Goal: Transaction & Acquisition: Purchase product/service

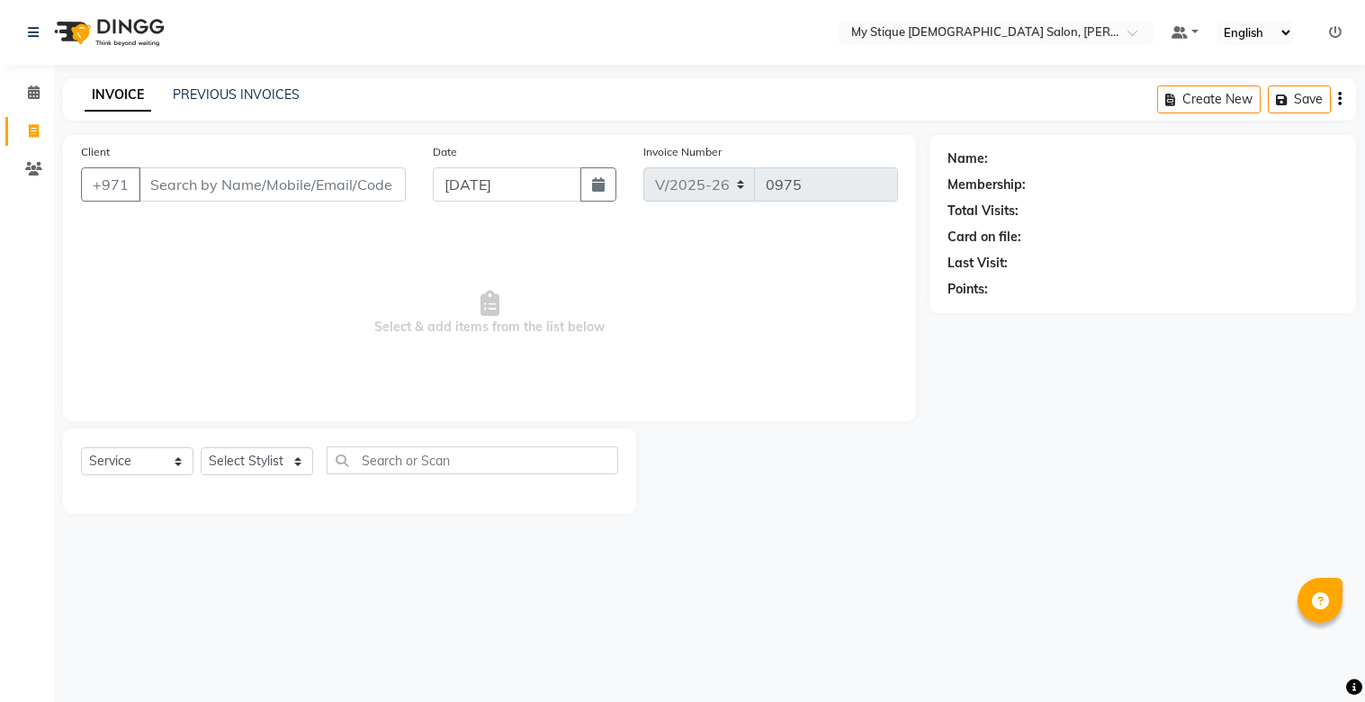
select select "7457"
select select "service"
click at [298, 184] on input "Client" at bounding box center [272, 184] width 267 height 34
click at [267, 191] on input "Client" at bounding box center [272, 184] width 267 height 34
click at [266, 190] on input "Client" at bounding box center [272, 184] width 267 height 34
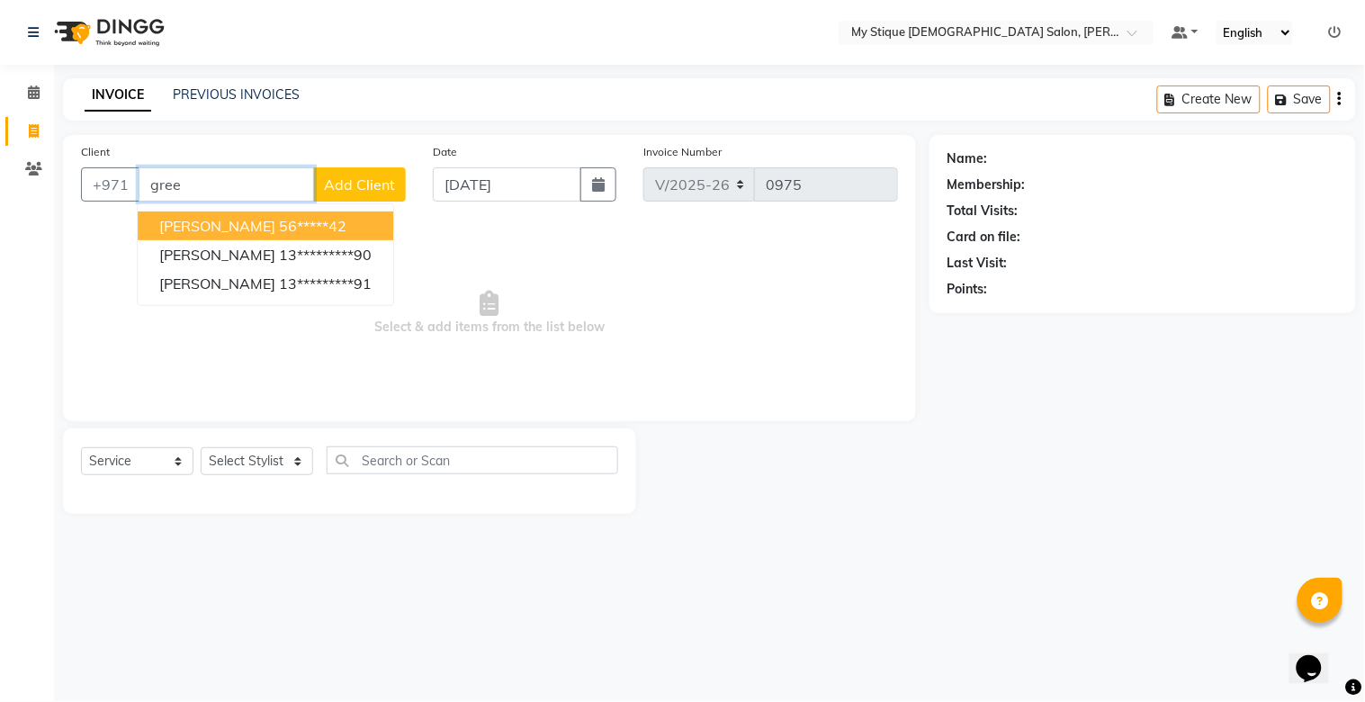
click at [279, 217] on ngb-highlight "56*****42" at bounding box center [312, 226] width 67 height 18
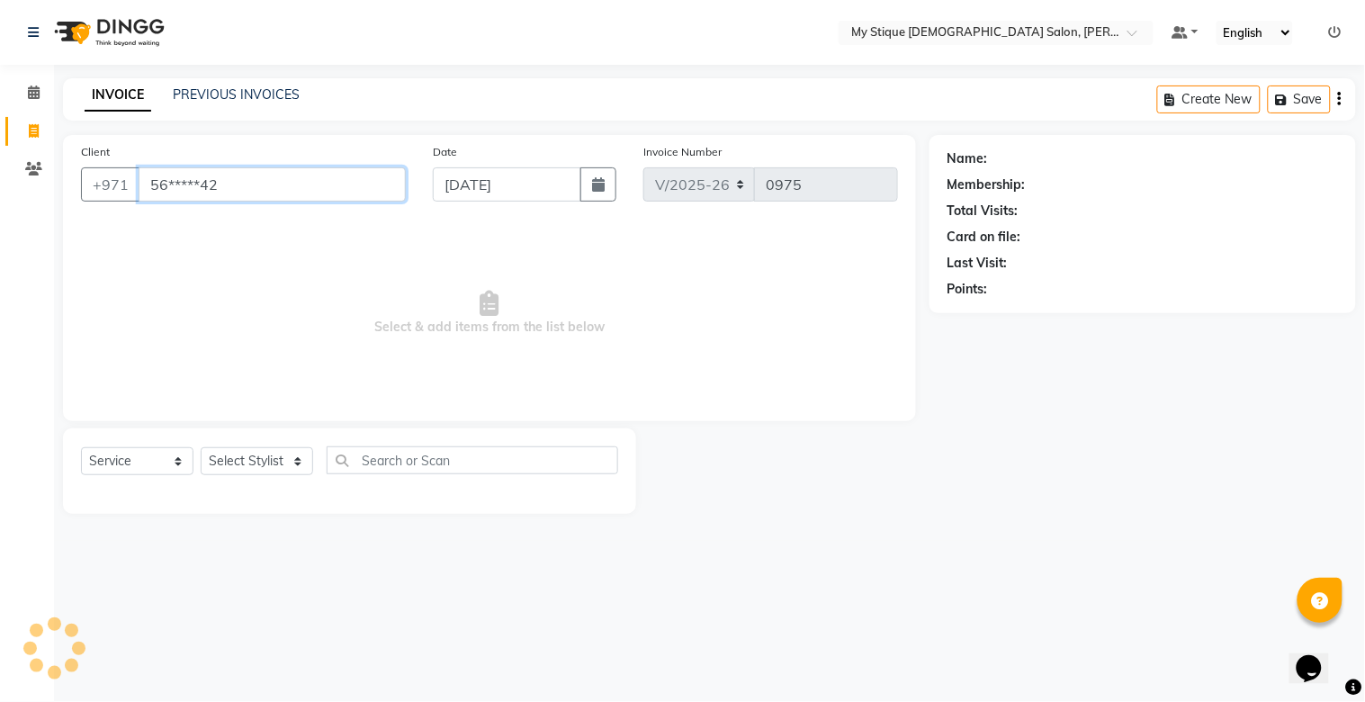
type input "56*****42"
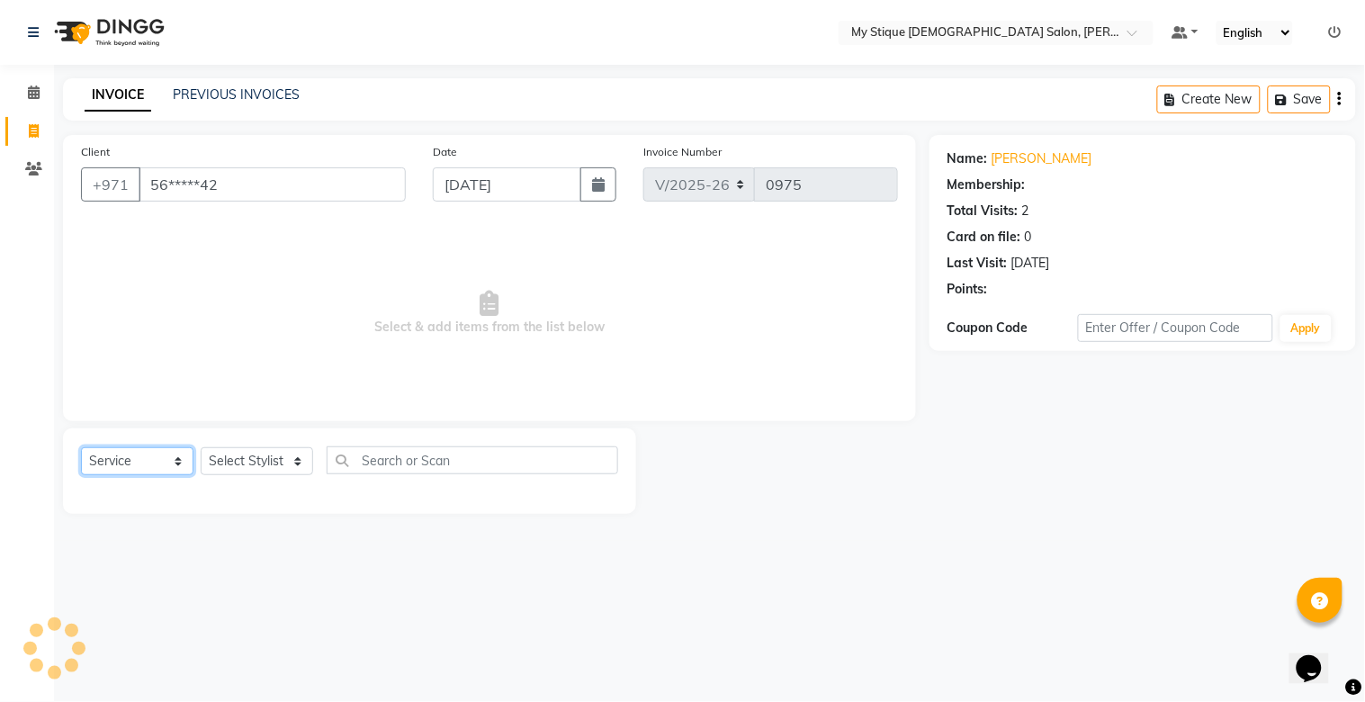
click at [121, 466] on select "Select Service Product Membership Package Voucher Prepaid Gift Card" at bounding box center [137, 461] width 112 height 28
click at [81, 448] on select "Select Service Product Membership Package Voucher Prepaid Gift Card" at bounding box center [137, 461] width 112 height 28
click at [150, 470] on select "Select Service Product Membership Package Voucher Prepaid Gift Card" at bounding box center [137, 461] width 112 height 28
select select "package"
click at [81, 448] on select "Select Service Product Membership Package Voucher Prepaid Gift Card" at bounding box center [137, 461] width 112 height 28
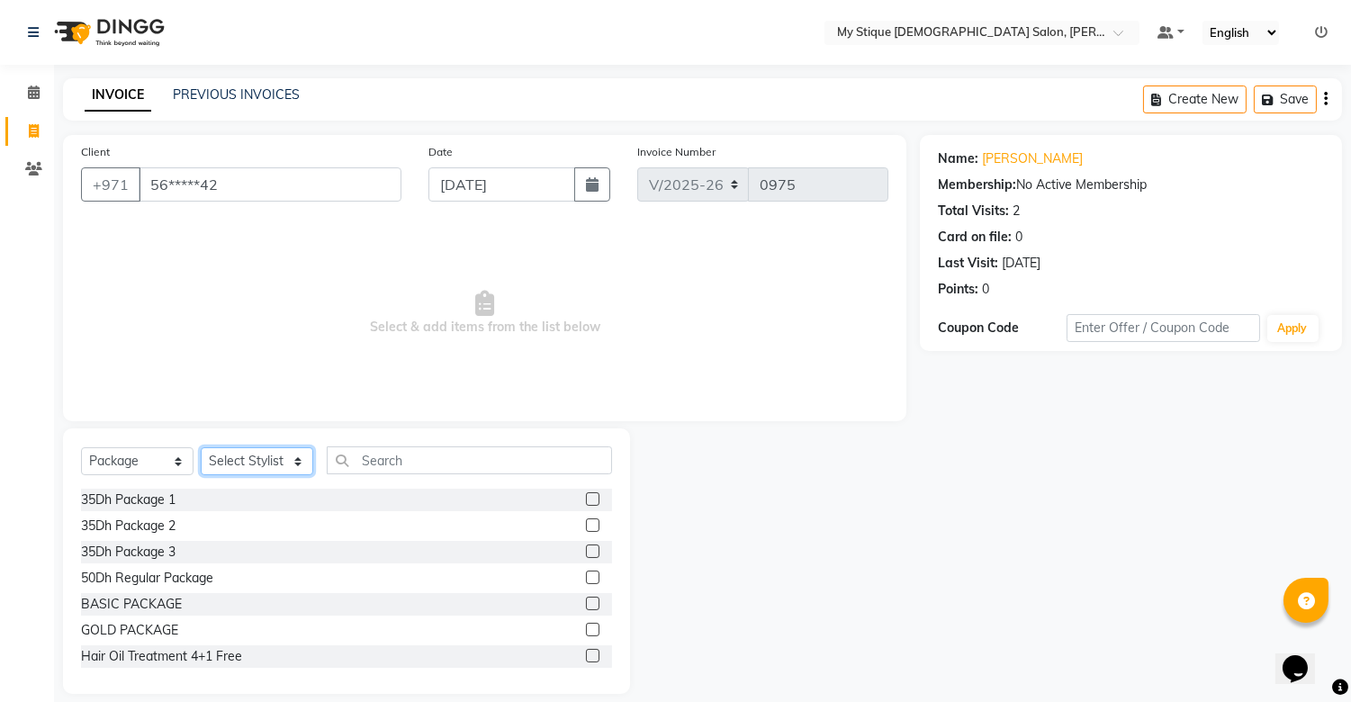
click at [247, 469] on select "Select Stylist [PERSON_NAME] Reshma [PERSON_NAME] Sales [PERSON_NAME] TEMP STAFF" at bounding box center [257, 461] width 112 height 28
select select "65688"
click at [201, 448] on select "Select Stylist [PERSON_NAME] Reshma [PERSON_NAME] Sales [PERSON_NAME] TEMP STAFF" at bounding box center [257, 461] width 112 height 28
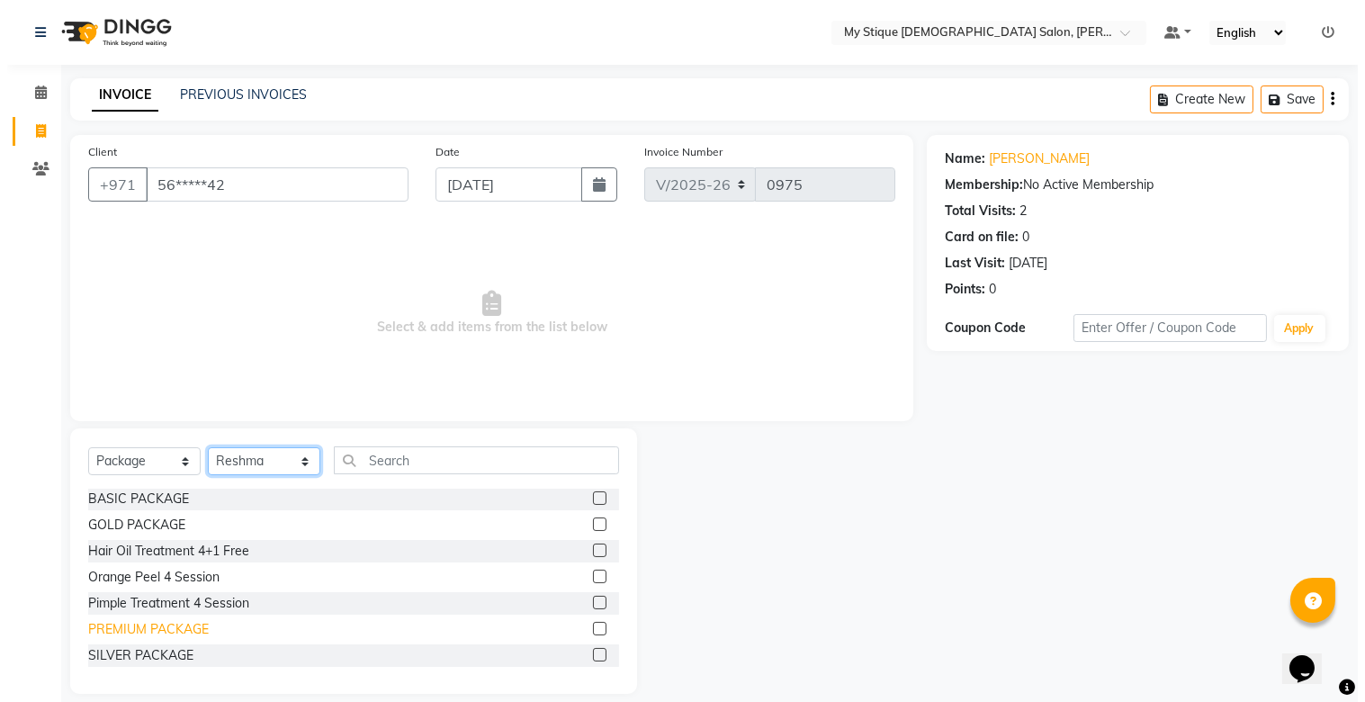
scroll to position [106, 0]
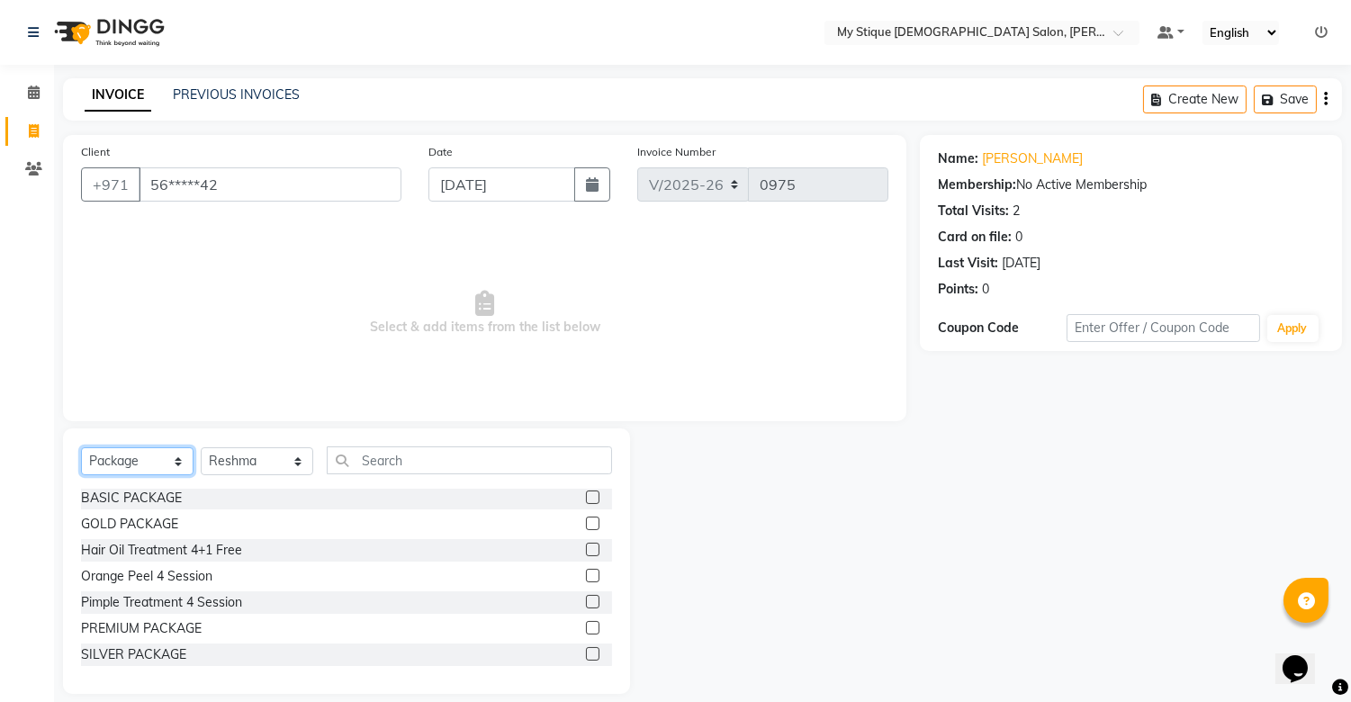
click at [115, 466] on select "Select Service Product Membership Package Voucher Prepaid Gift Card" at bounding box center [137, 461] width 112 height 28
click at [81, 448] on select "Select Service Product Membership Package Voucher Prepaid Gift Card" at bounding box center [137, 461] width 112 height 28
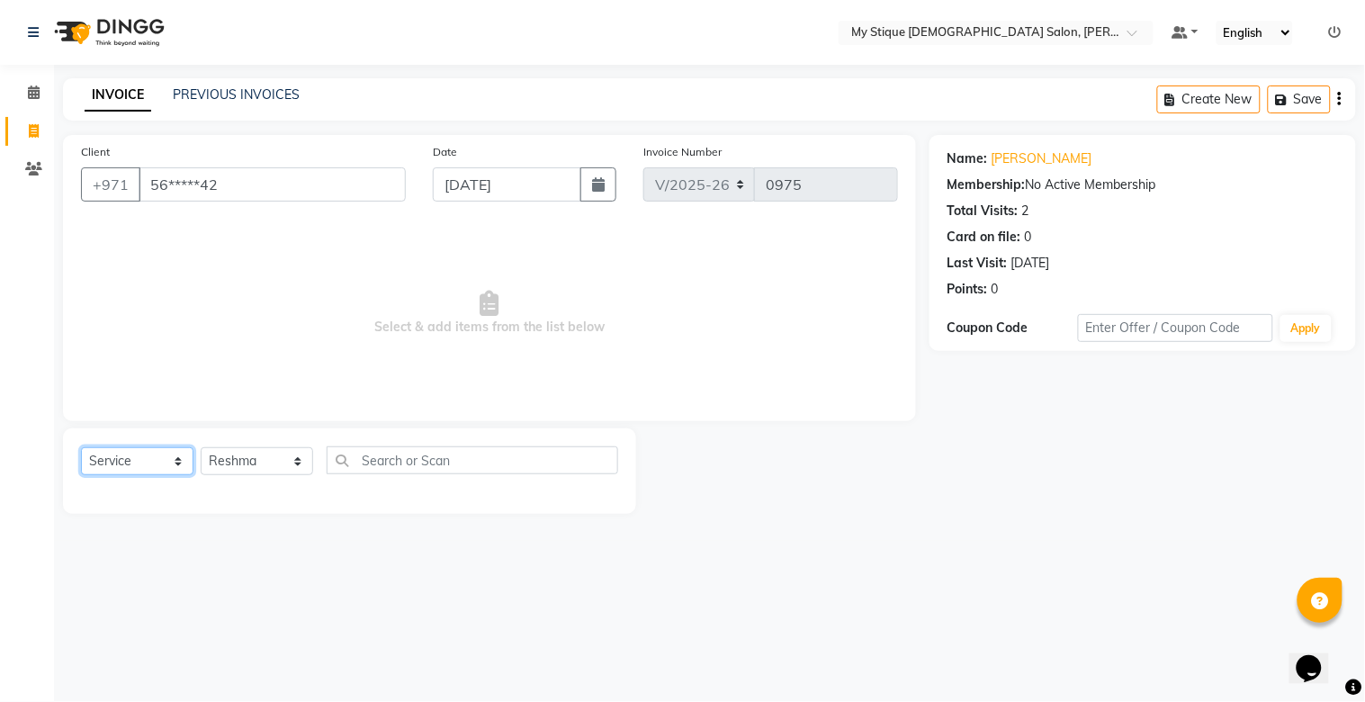
click at [157, 466] on select "Select Service Product Membership Package Voucher Prepaid Gift Card" at bounding box center [137, 461] width 112 height 28
select select "package"
click at [81, 448] on select "Select Service Product Membership Package Voucher Prepaid Gift Card" at bounding box center [137, 461] width 112 height 28
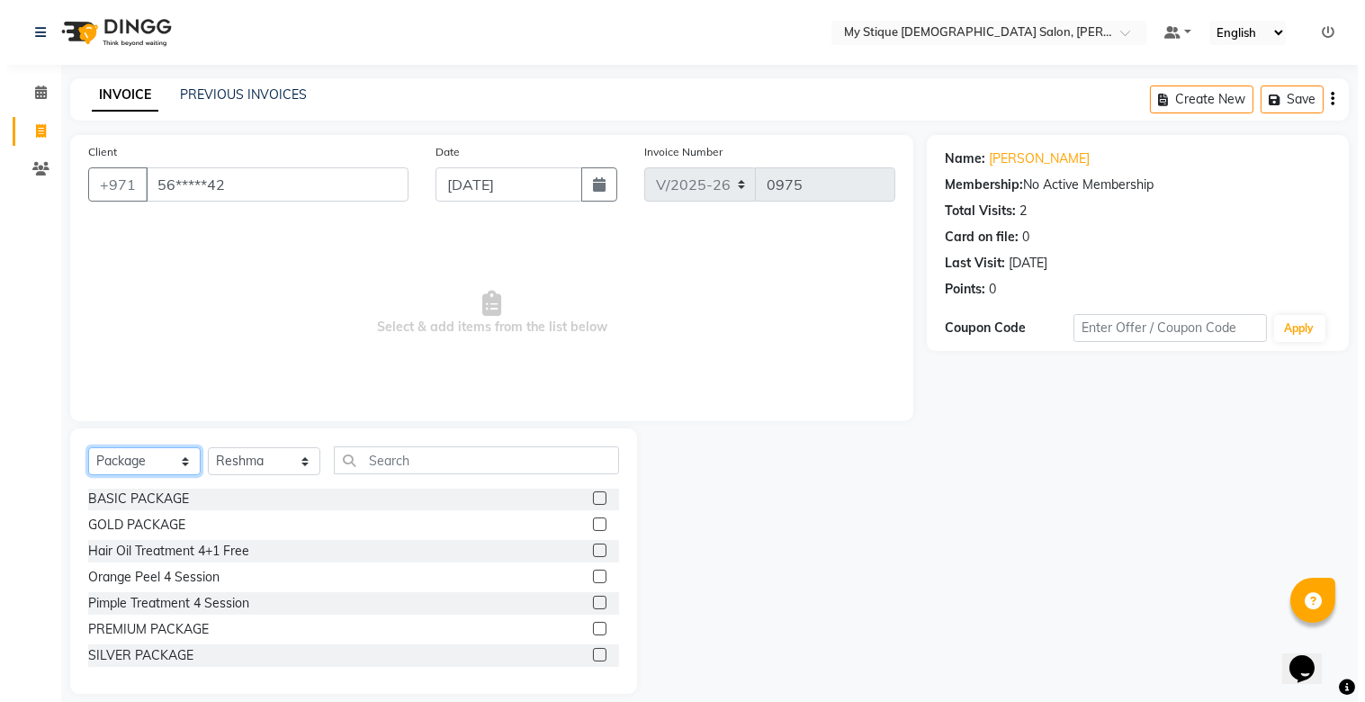
scroll to position [106, 0]
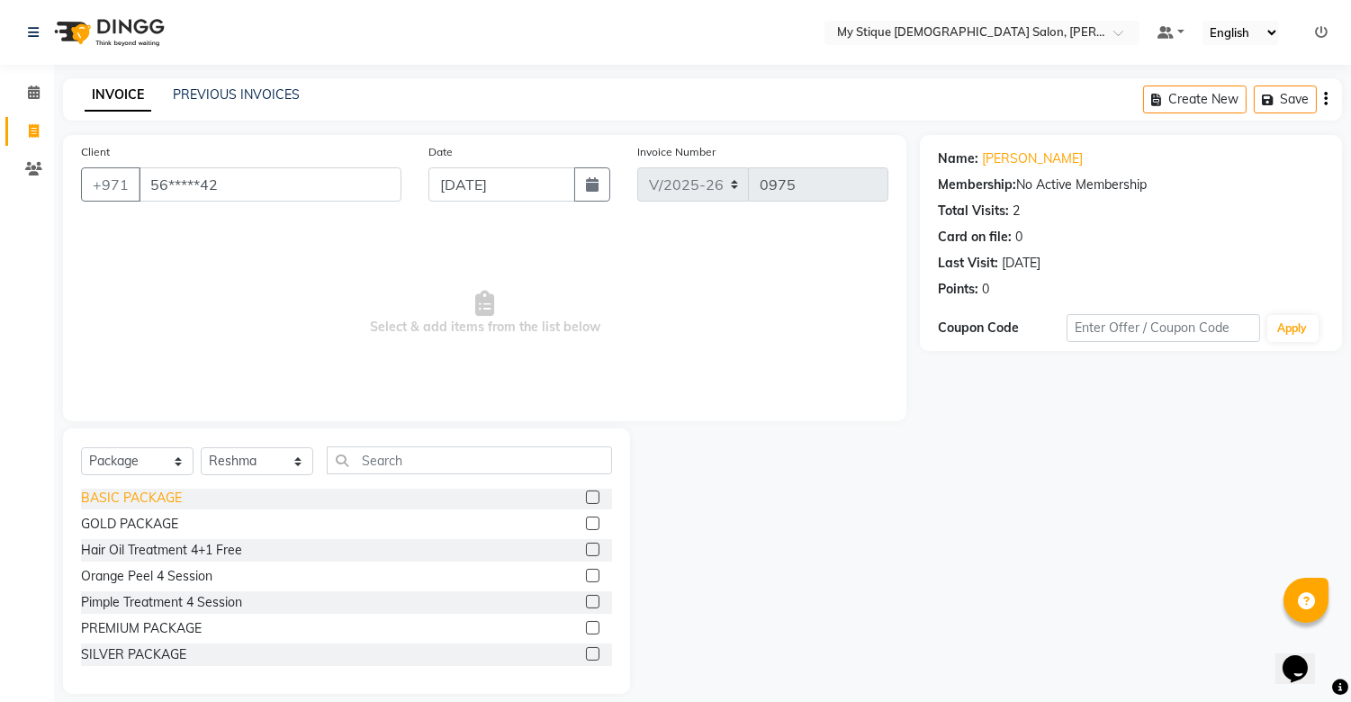
click at [162, 501] on div "BASIC PACKAGE" at bounding box center [131, 498] width 101 height 19
checkbox input "false"
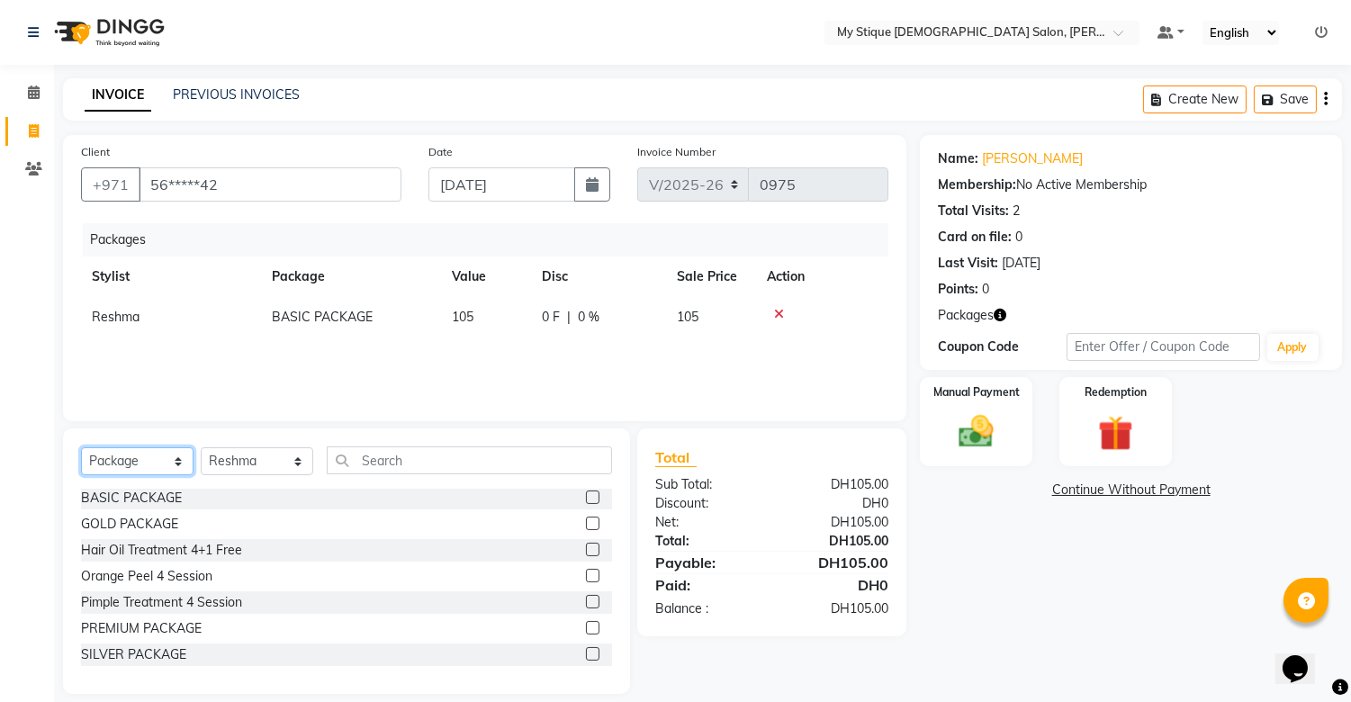
click at [146, 462] on select "Select Service Product Membership Package Voucher Prepaid Gift Card" at bounding box center [137, 461] width 112 height 28
select select "service"
click at [81, 448] on select "Select Service Product Membership Package Voucher Prepaid Gift Card" at bounding box center [137, 461] width 112 height 28
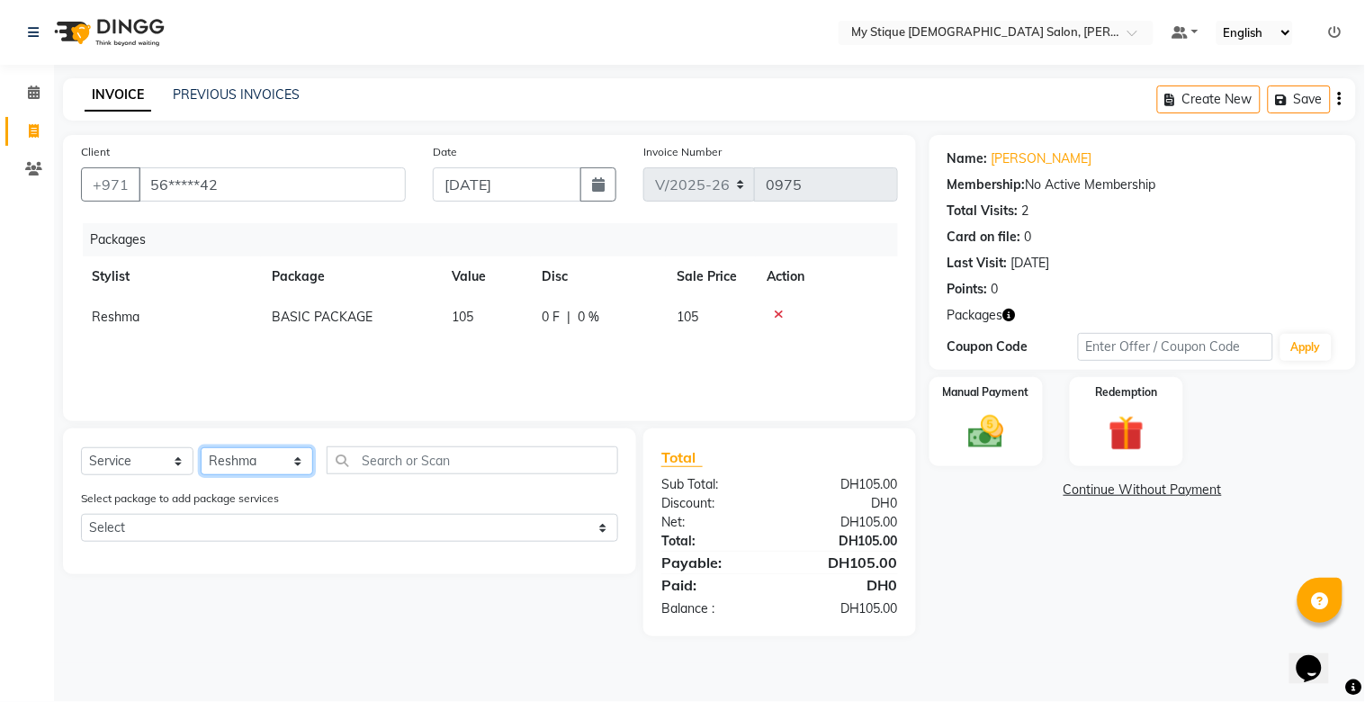
click at [223, 454] on select "Select Stylist [PERSON_NAME] Reshma [PERSON_NAME] Sales [PERSON_NAME] TEMP STAFF" at bounding box center [257, 461] width 112 height 28
select select "83492"
click at [201, 448] on select "Select Stylist [PERSON_NAME] Reshma [PERSON_NAME] Sales [PERSON_NAME] TEMP STAFF" at bounding box center [257, 461] width 112 height 28
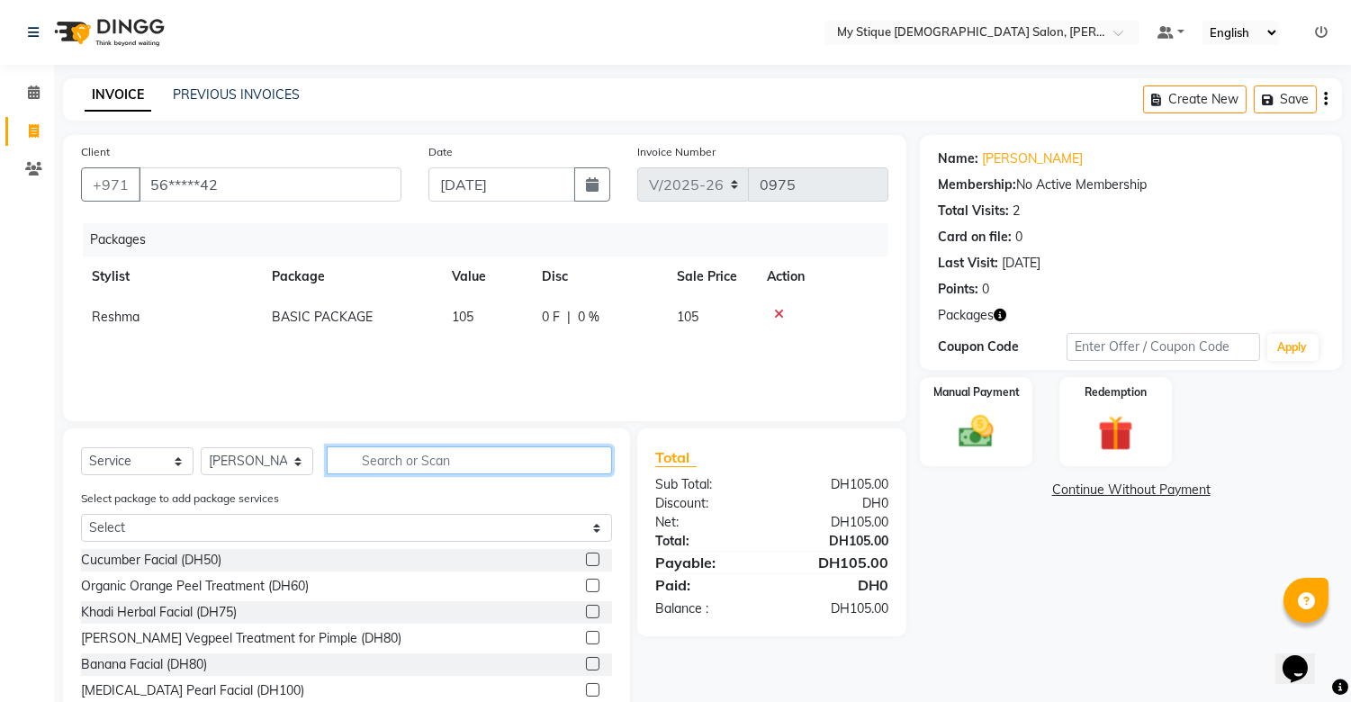
click at [415, 453] on input "text" at bounding box center [469, 460] width 285 height 28
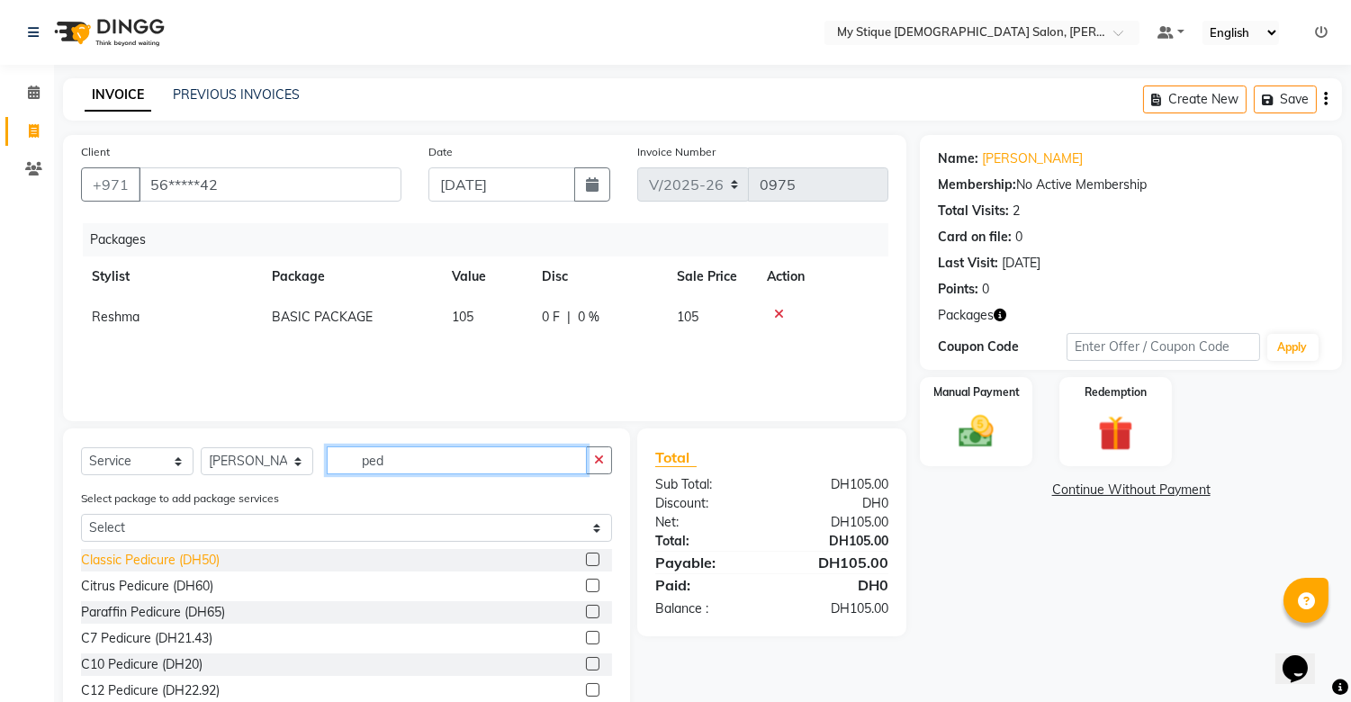
type input "ped"
click at [159, 552] on div "Classic Pedicure (DH50)" at bounding box center [150, 560] width 139 height 19
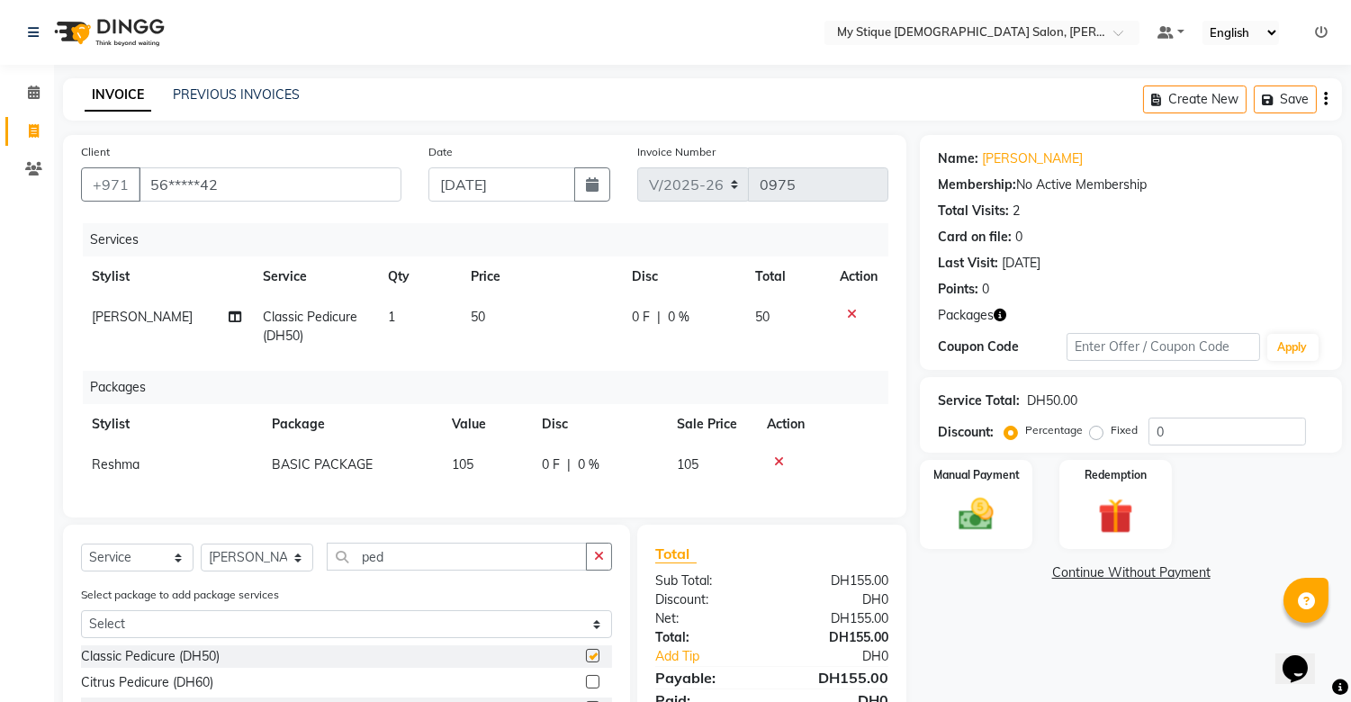
checkbox input "false"
click at [979, 498] on img at bounding box center [976, 515] width 59 height 42
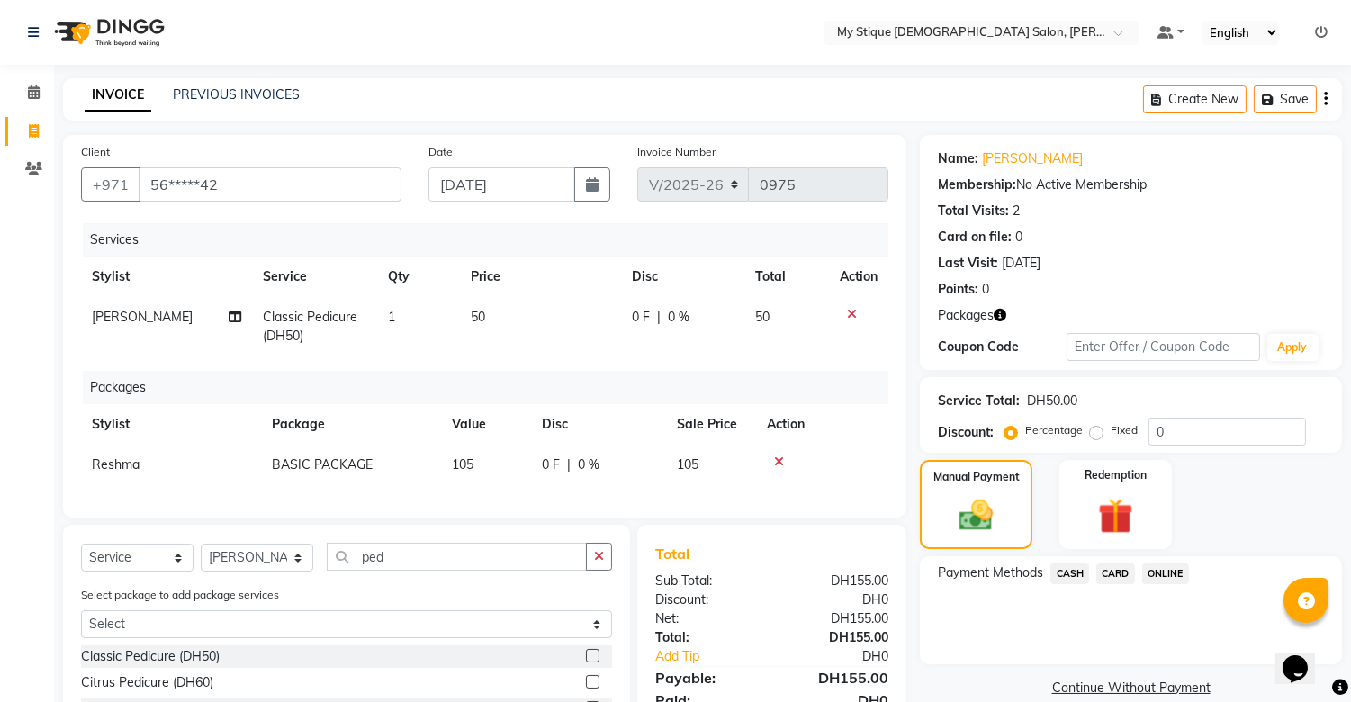
drag, startPoint x: 1062, startPoint y: 563, endPoint x: 1073, endPoint y: 570, distance: 12.5
click at [1063, 564] on span "CASH" at bounding box center [1069, 573] width 39 height 21
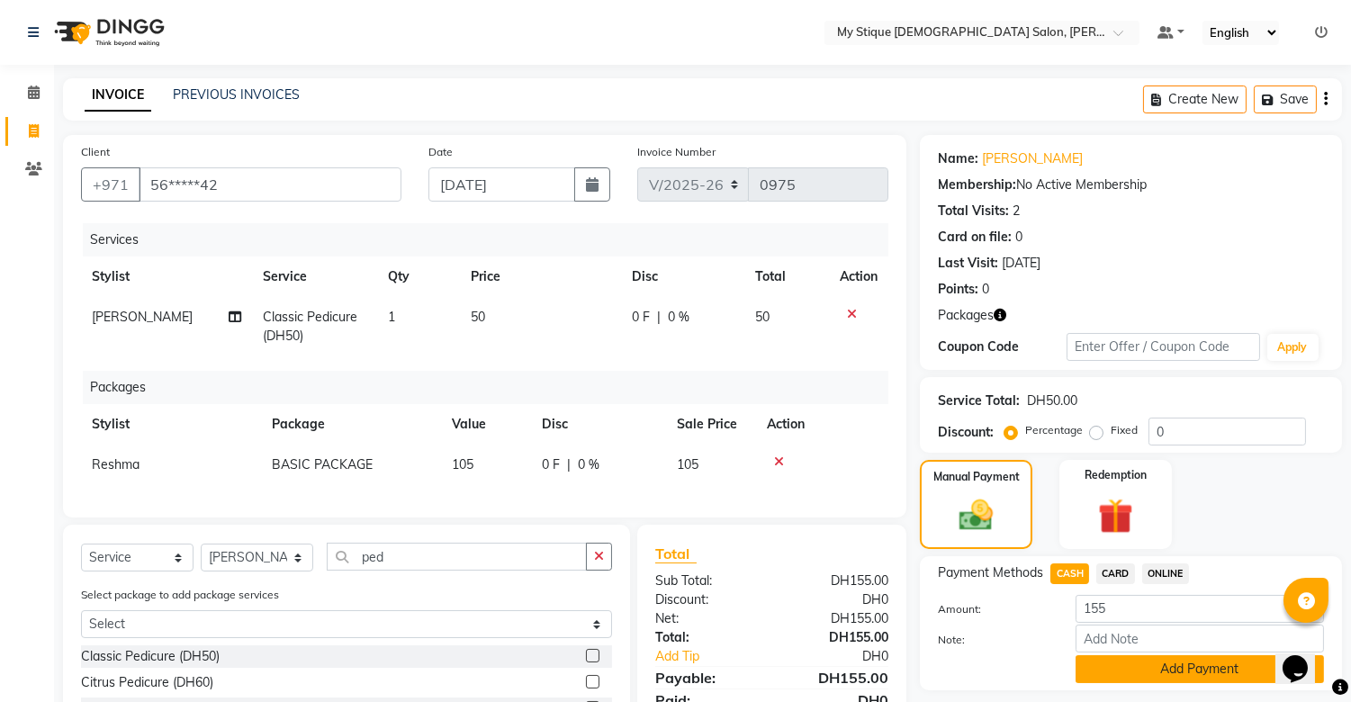
click at [1217, 672] on button "Add Payment" at bounding box center [1199, 669] width 248 height 28
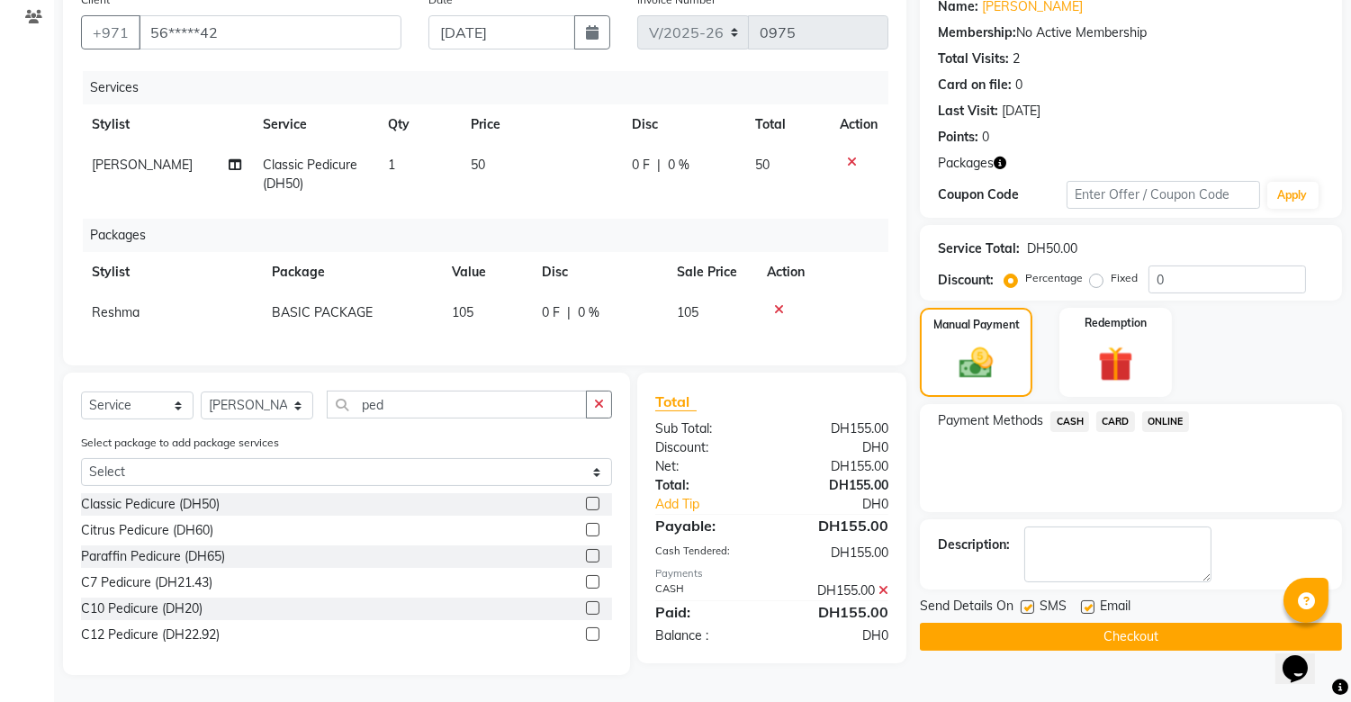
scroll to position [166, 0]
click at [1172, 623] on button "Checkout" at bounding box center [1131, 637] width 422 height 28
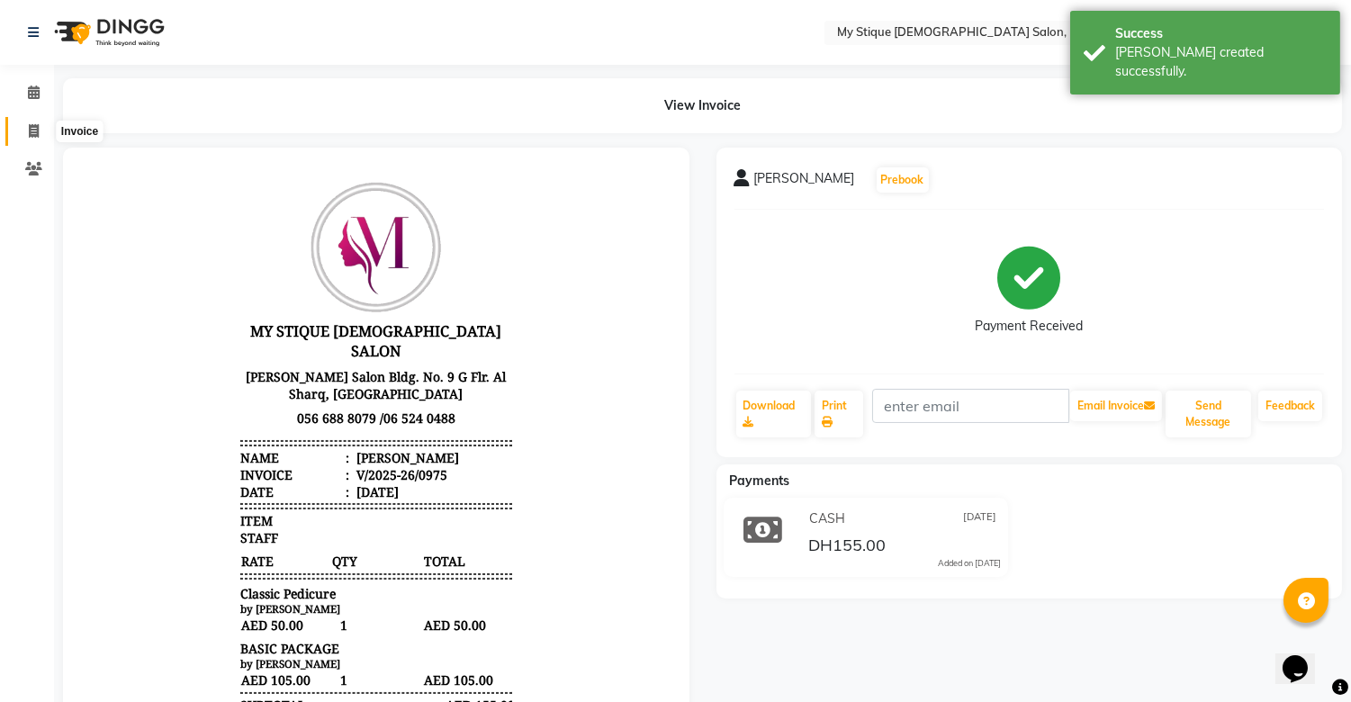
click at [25, 135] on span at bounding box center [33, 131] width 31 height 21
select select "service"
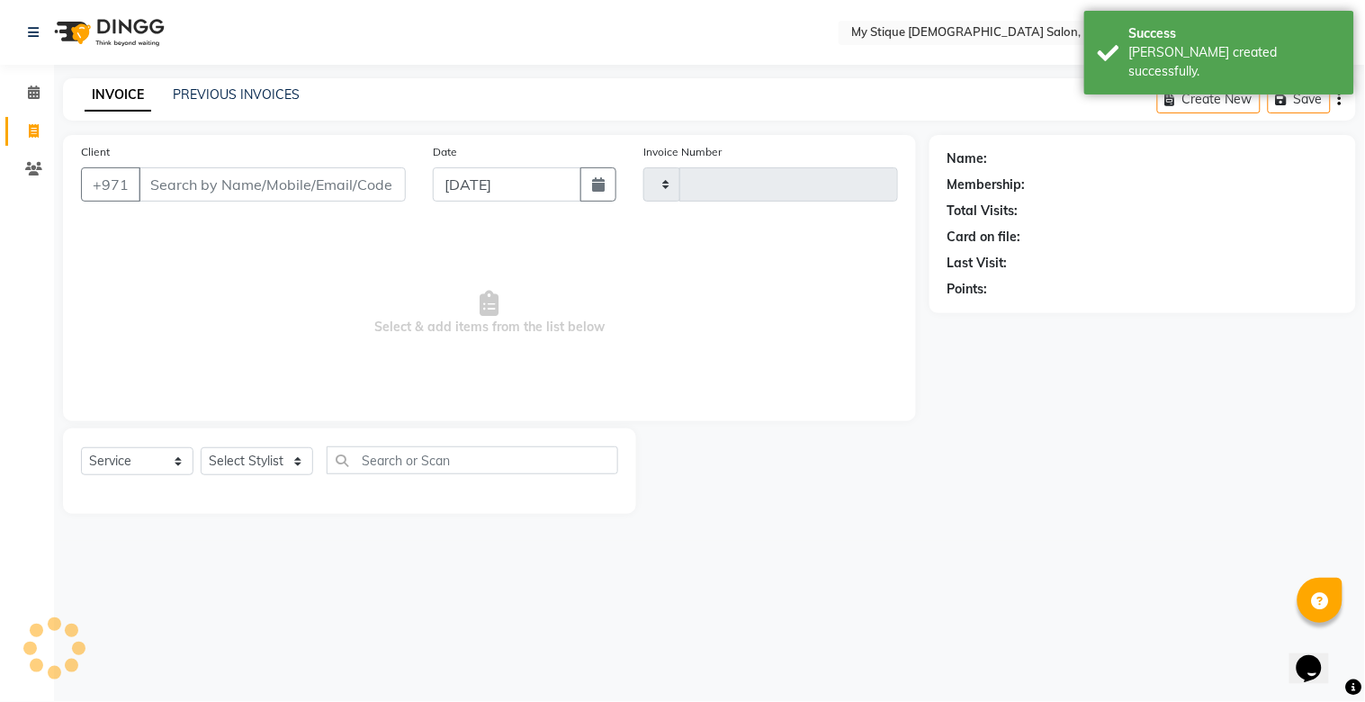
type input "0976"
select select "7457"
click at [375, 174] on input "Client" at bounding box center [272, 184] width 267 height 34
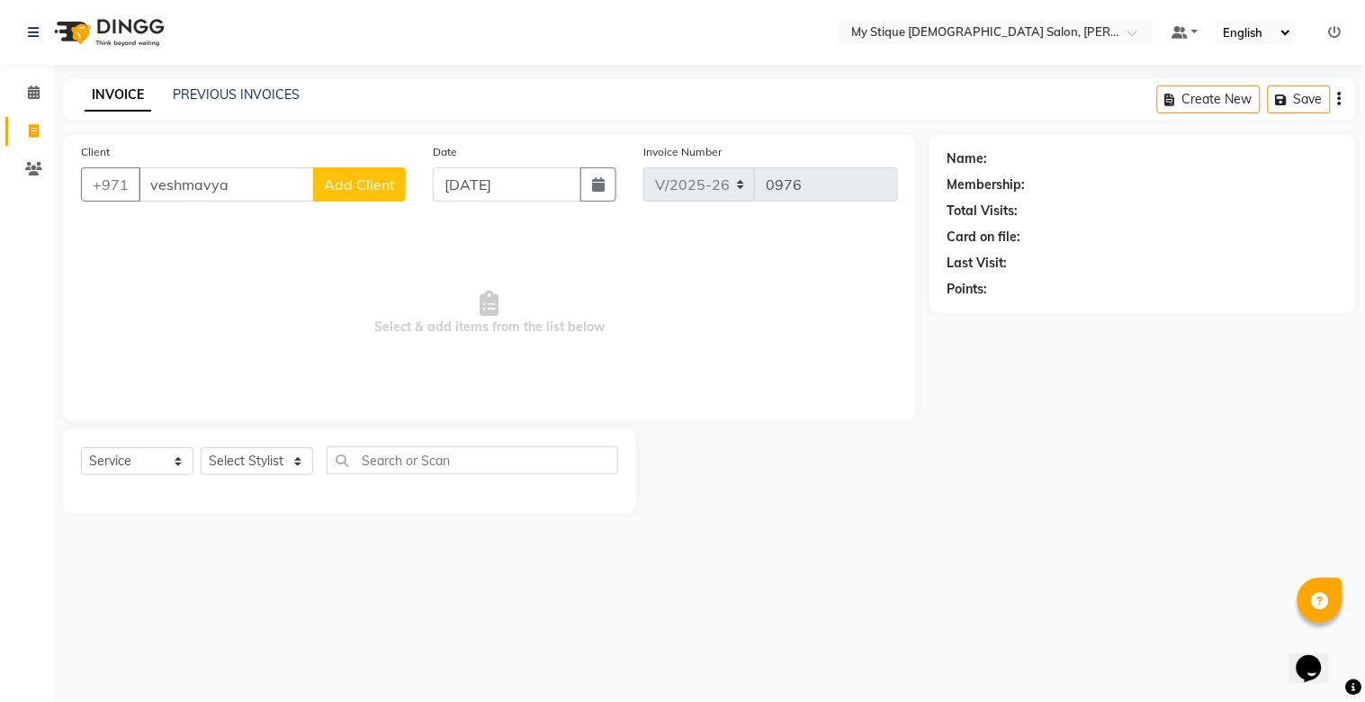
type input "veshmavya"
click at [375, 174] on button "Add Client" at bounding box center [359, 184] width 93 height 34
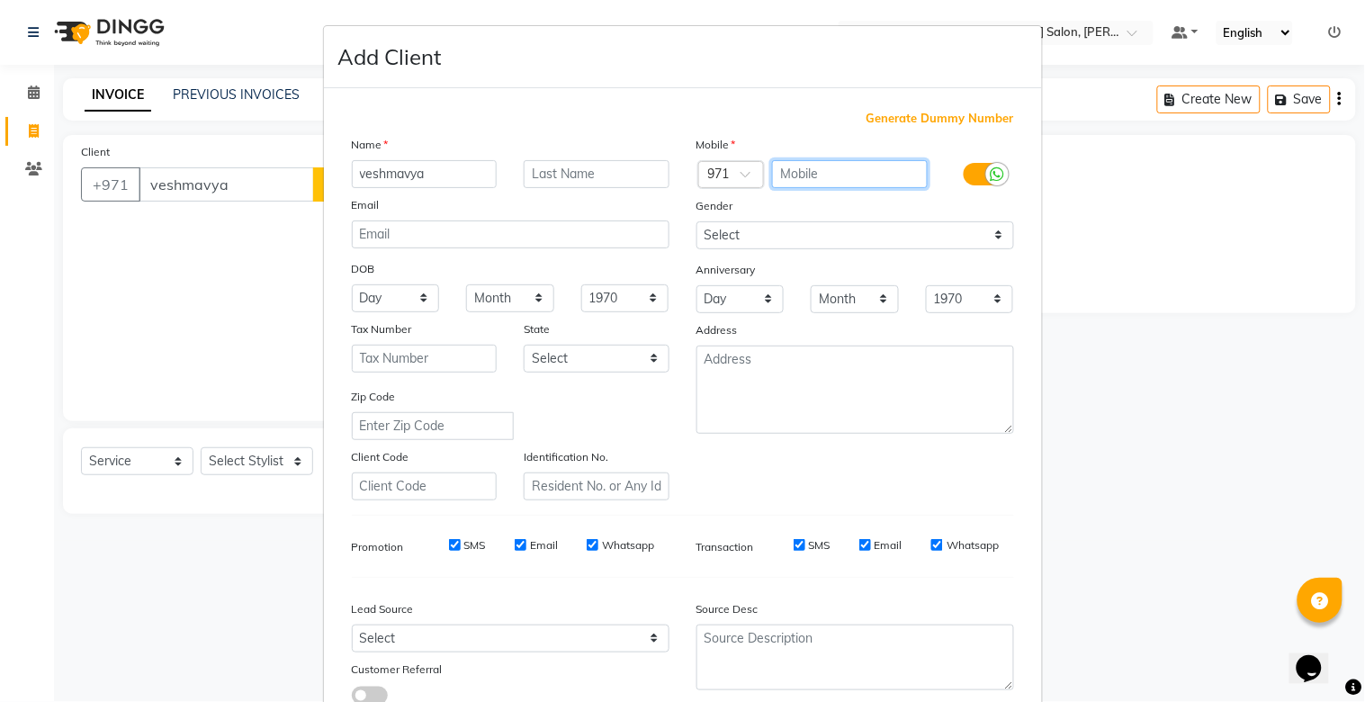
click at [868, 166] on input "text" at bounding box center [850, 174] width 156 height 28
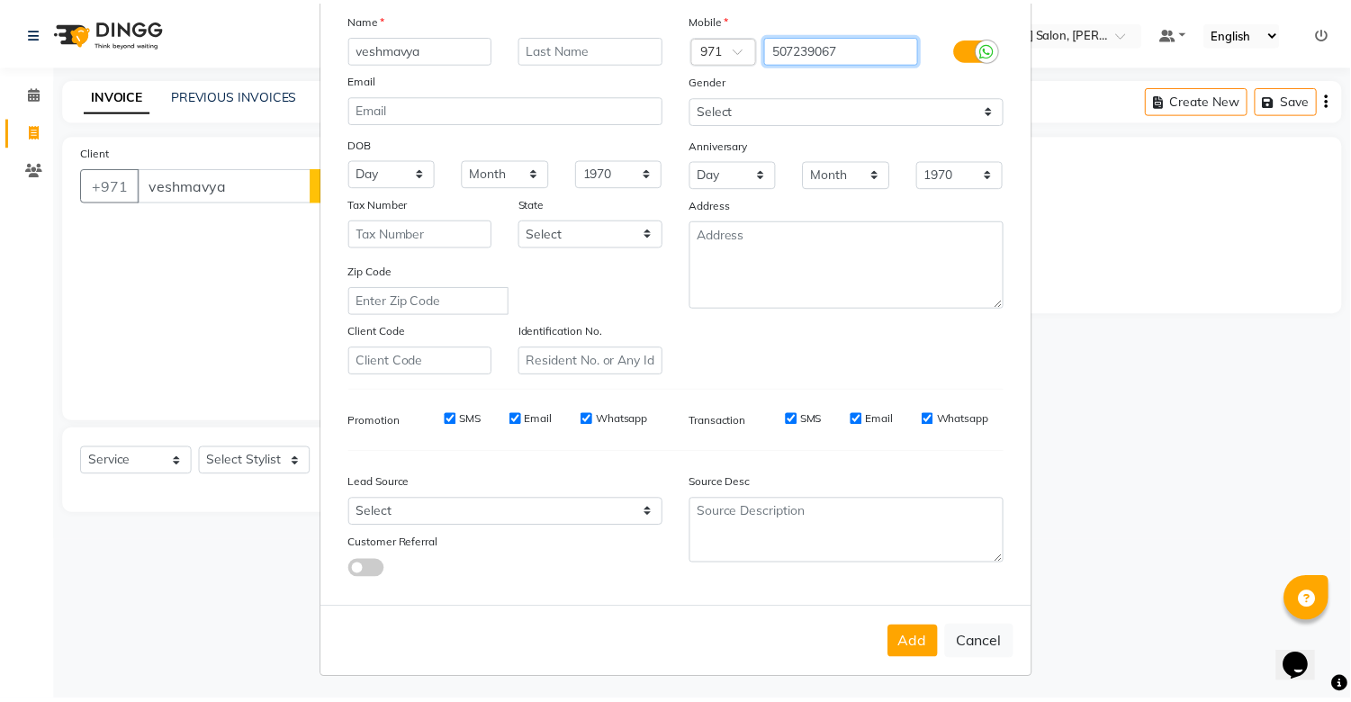
scroll to position [130, 0]
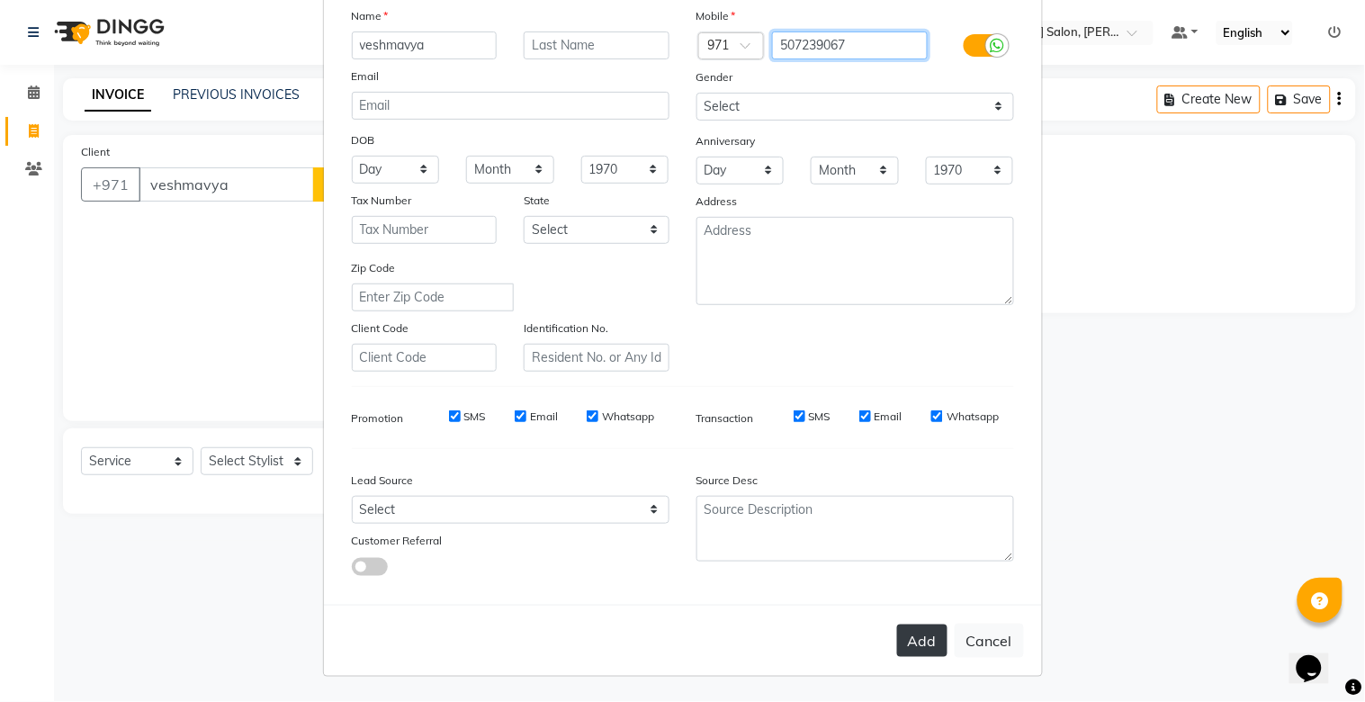
type input "507239067"
click at [921, 624] on button "Add" at bounding box center [922, 640] width 50 height 32
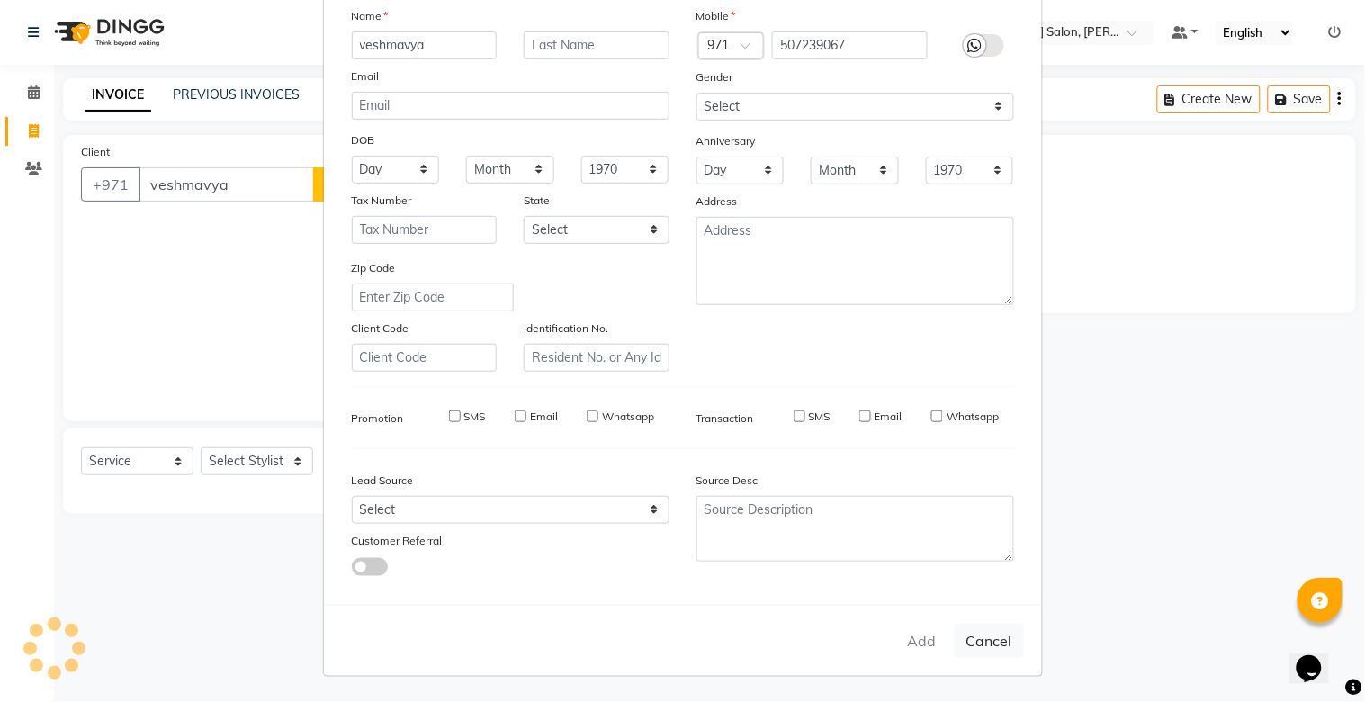
type input "50*****67"
select select
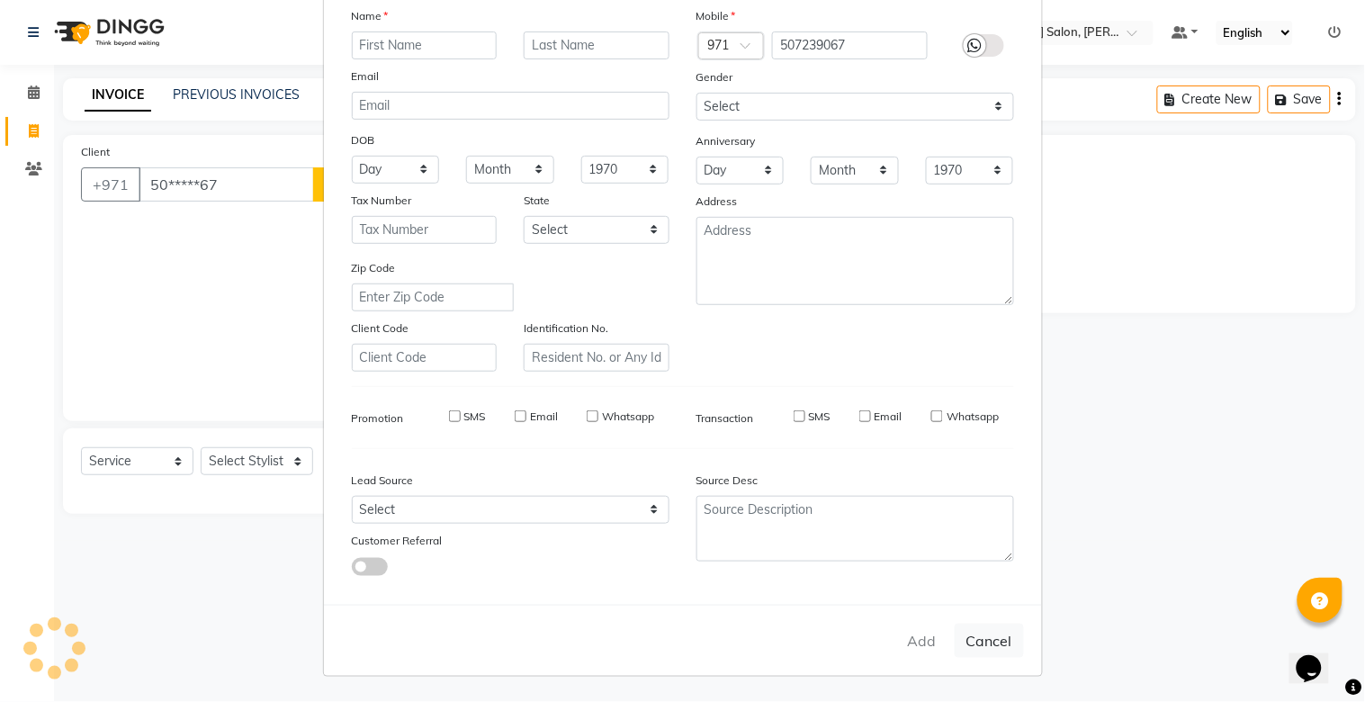
select select
checkbox input "false"
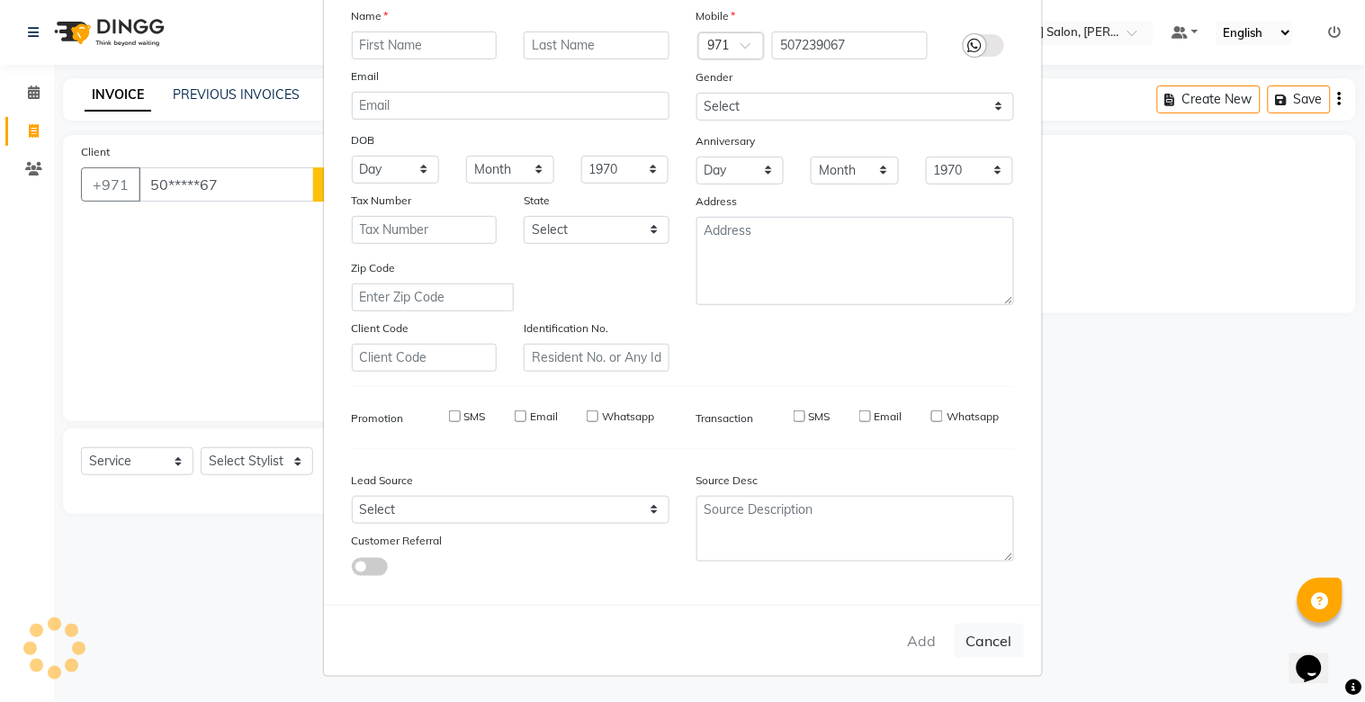
checkbox input "false"
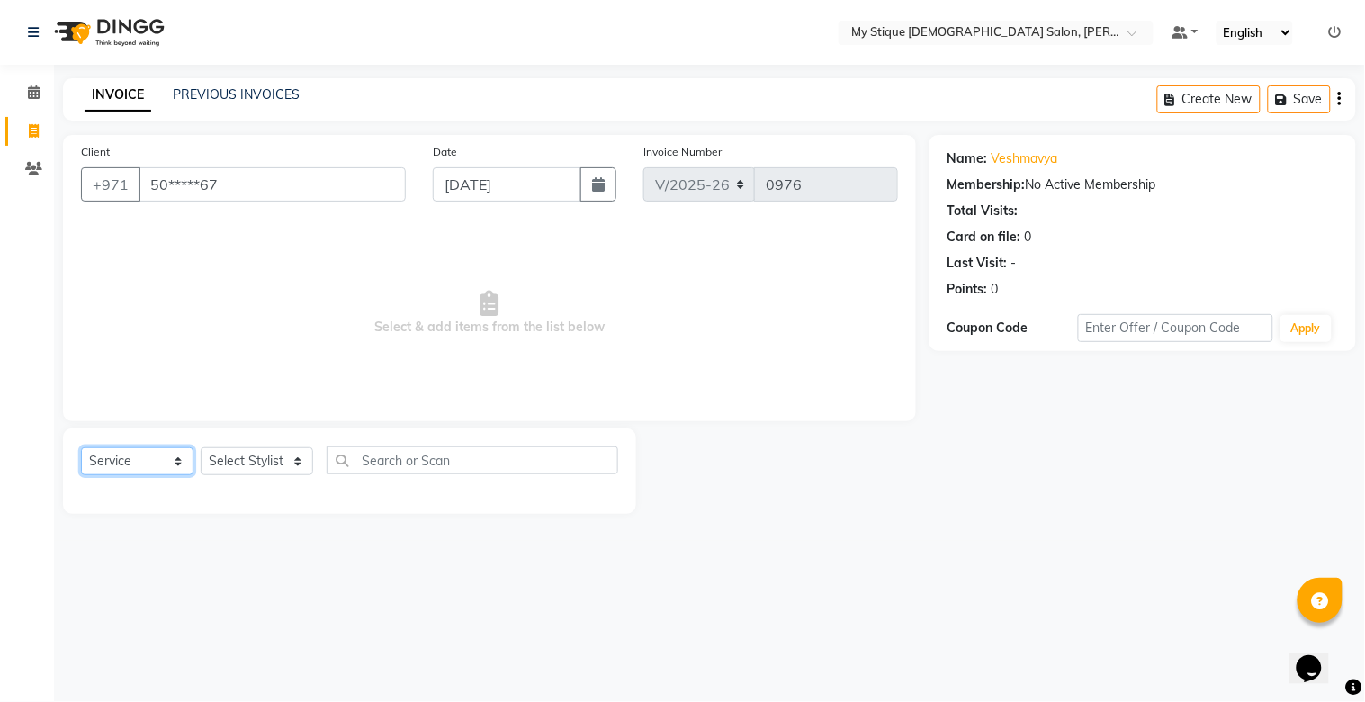
click at [130, 471] on select "Select Service Product Membership Package Voucher Prepaid Gift Card" at bounding box center [137, 461] width 112 height 28
click at [81, 448] on select "Select Service Product Membership Package Voucher Prepaid Gift Card" at bounding box center [137, 461] width 112 height 28
click at [211, 455] on select "Select Stylist [PERSON_NAME] Reshma [PERSON_NAME] Sales [PERSON_NAME] TEMP STAFF" at bounding box center [257, 461] width 112 height 28
select select "83492"
click at [201, 448] on select "Select Stylist [PERSON_NAME] Reshma [PERSON_NAME] Sales [PERSON_NAME] TEMP STAFF" at bounding box center [257, 461] width 112 height 28
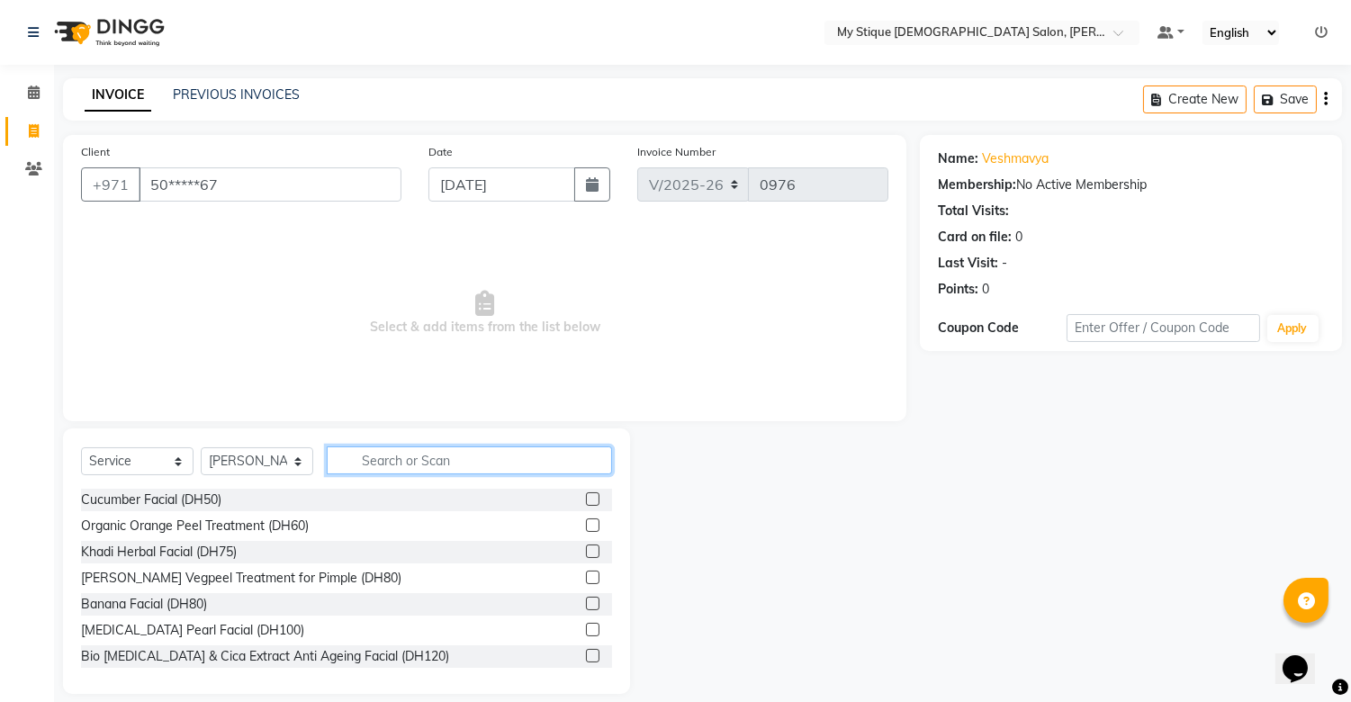
click at [355, 456] on input "text" at bounding box center [469, 460] width 285 height 28
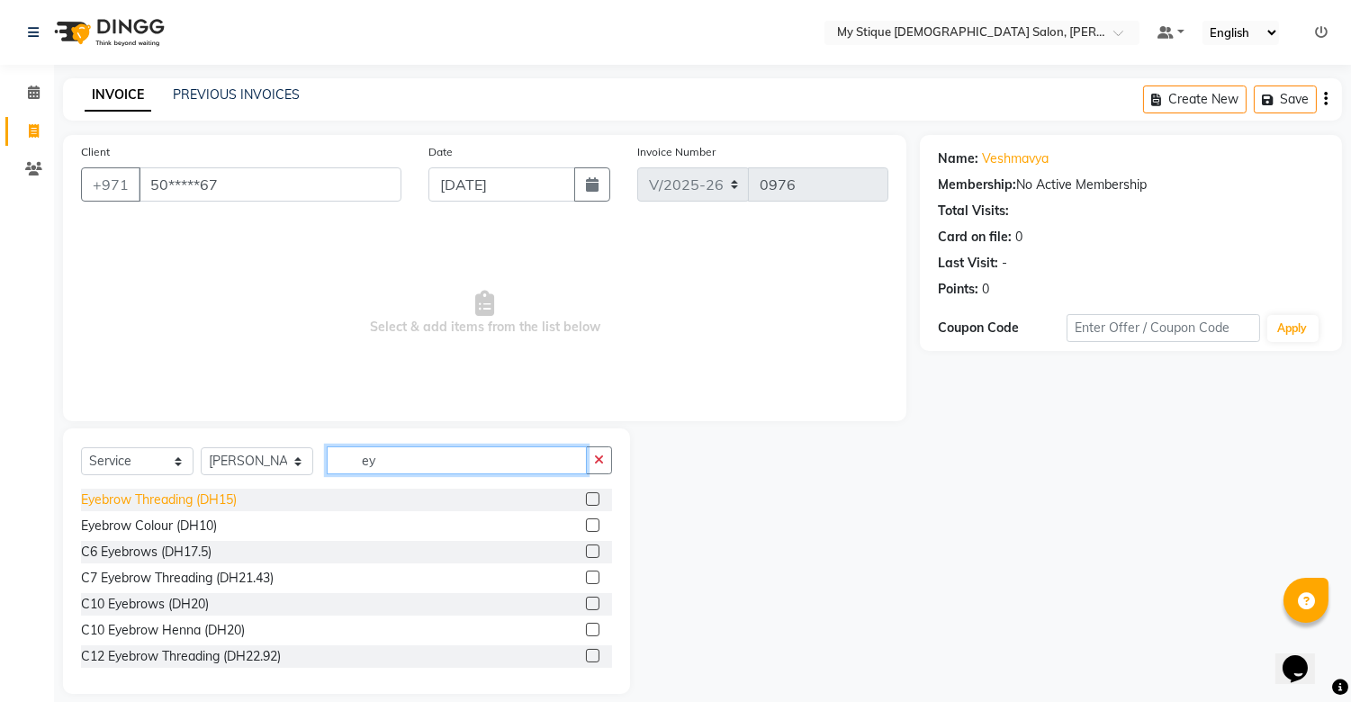
type input "ey"
click at [204, 493] on div "Eyebrow Threading (DH15)" at bounding box center [159, 499] width 156 height 19
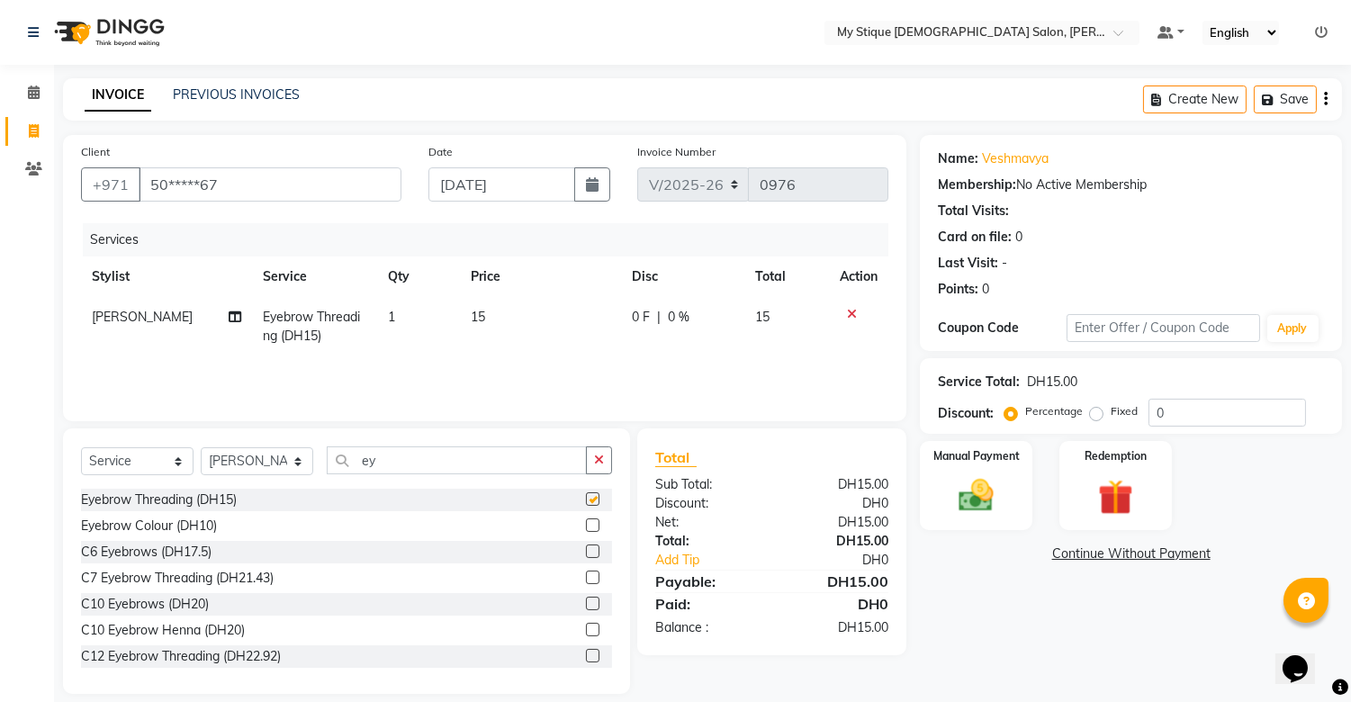
checkbox input "false"
drag, startPoint x: 606, startPoint y: 451, endPoint x: 596, endPoint y: 454, distance: 11.4
click at [607, 451] on button "button" at bounding box center [599, 460] width 26 height 28
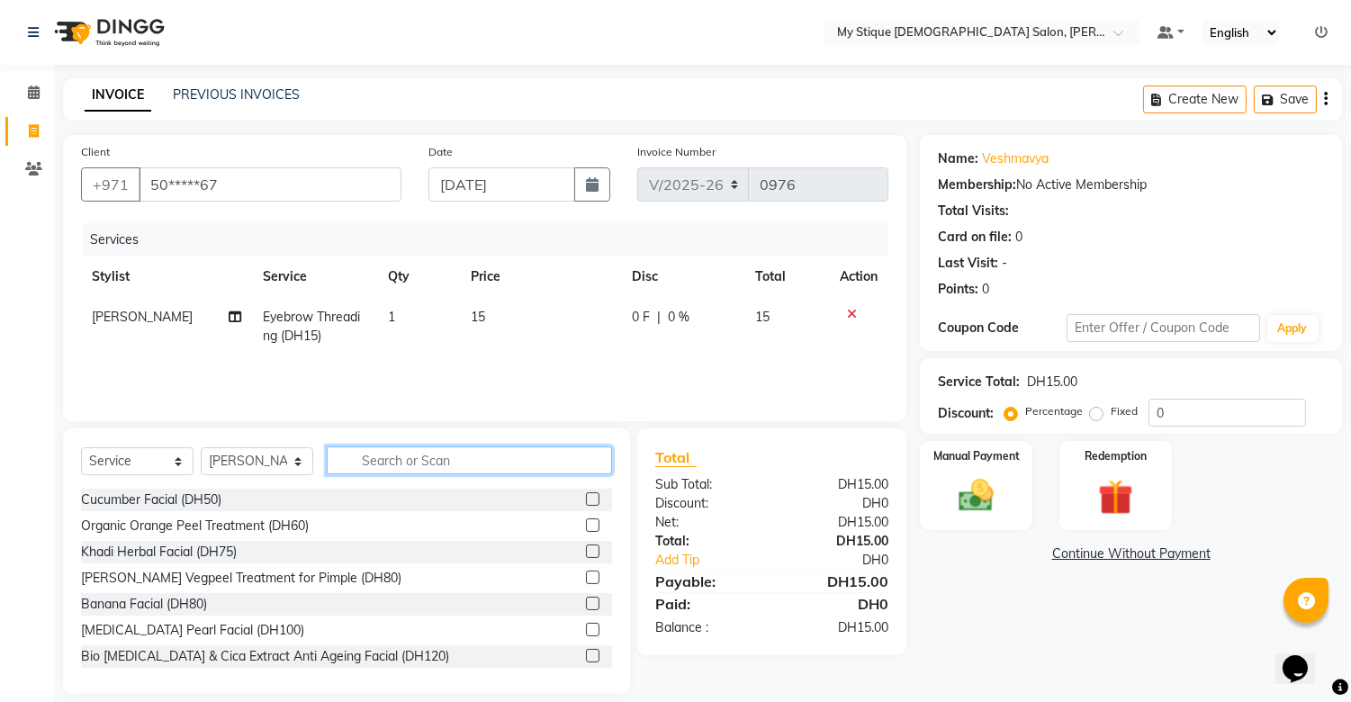
click at [532, 472] on input "text" at bounding box center [469, 460] width 285 height 28
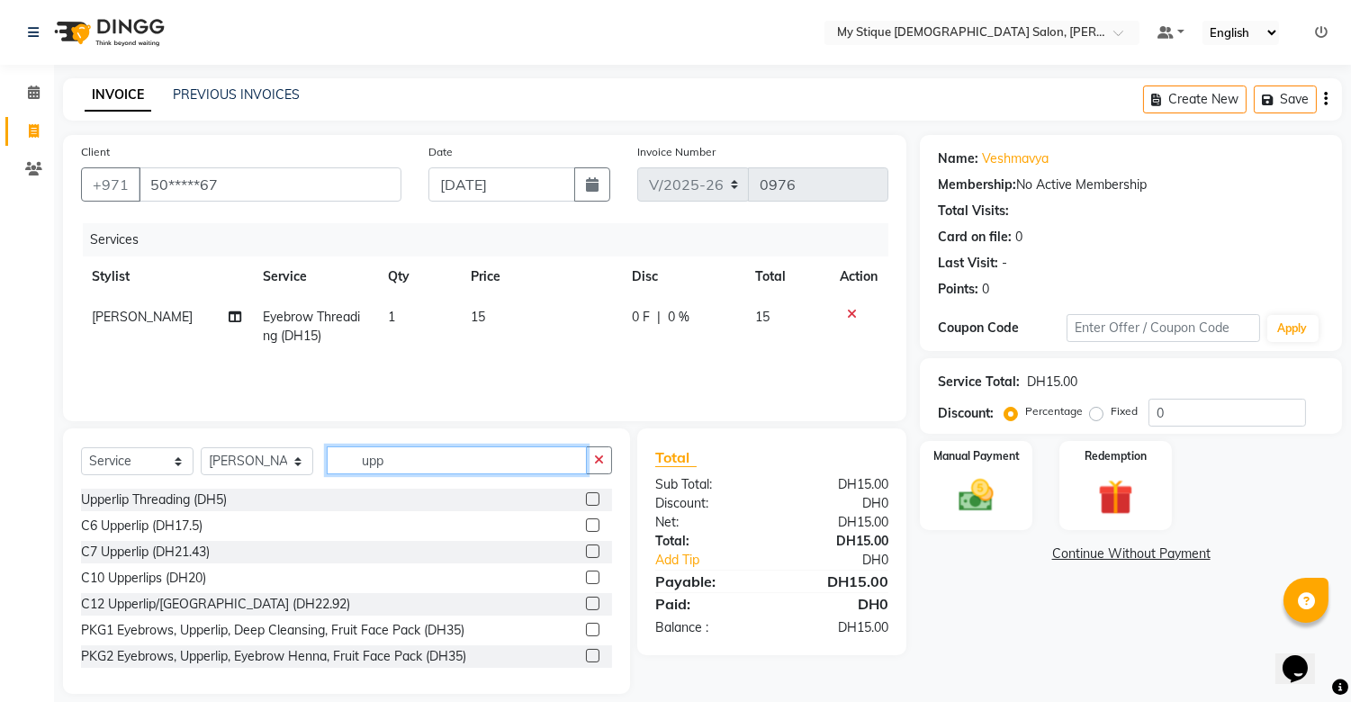
type input "upp"
click at [205, 511] on div "Upperlip Threading (DH5) C6 Upperlip (DH17.5) C7 Upperlip (DH21.43) C10 Upperli…" at bounding box center [346, 579] width 531 height 180
click at [211, 502] on div "Upperlip Threading (DH5)" at bounding box center [154, 499] width 146 height 19
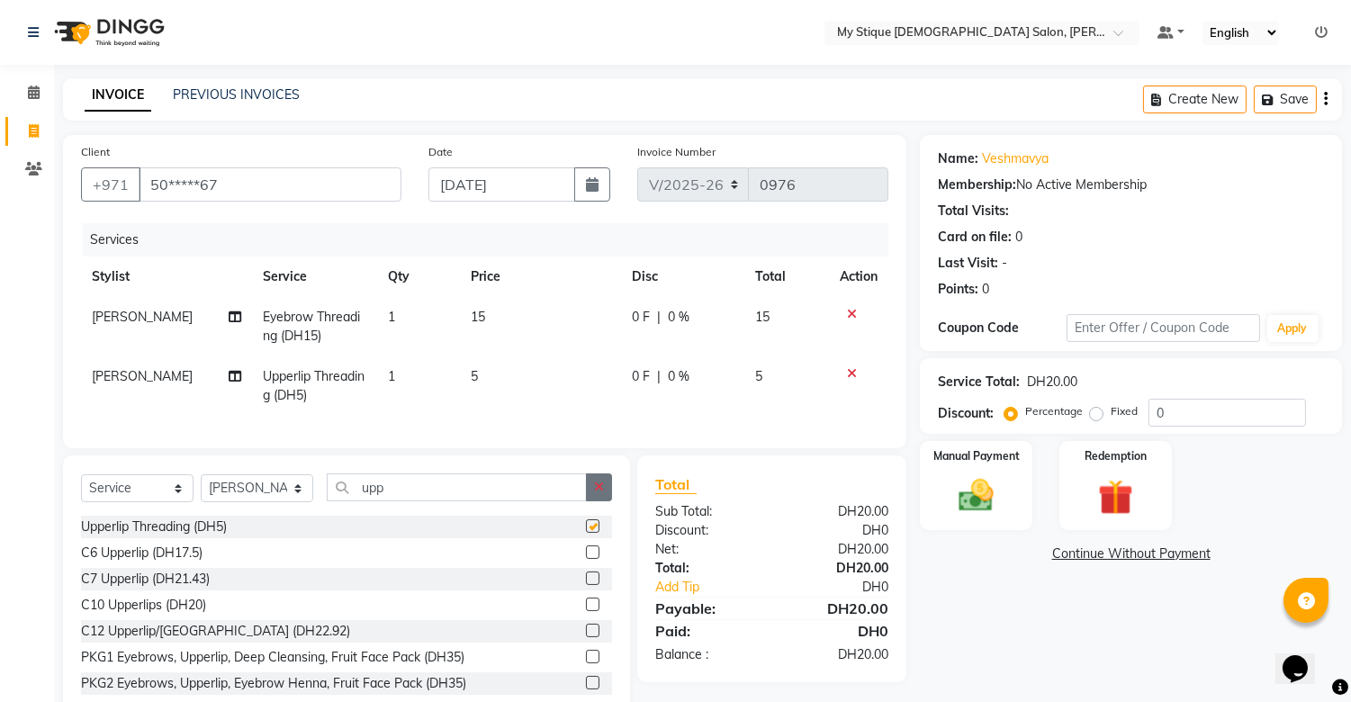
checkbox input "false"
click at [947, 445] on div "Manual Payment" at bounding box center [976, 485] width 117 height 92
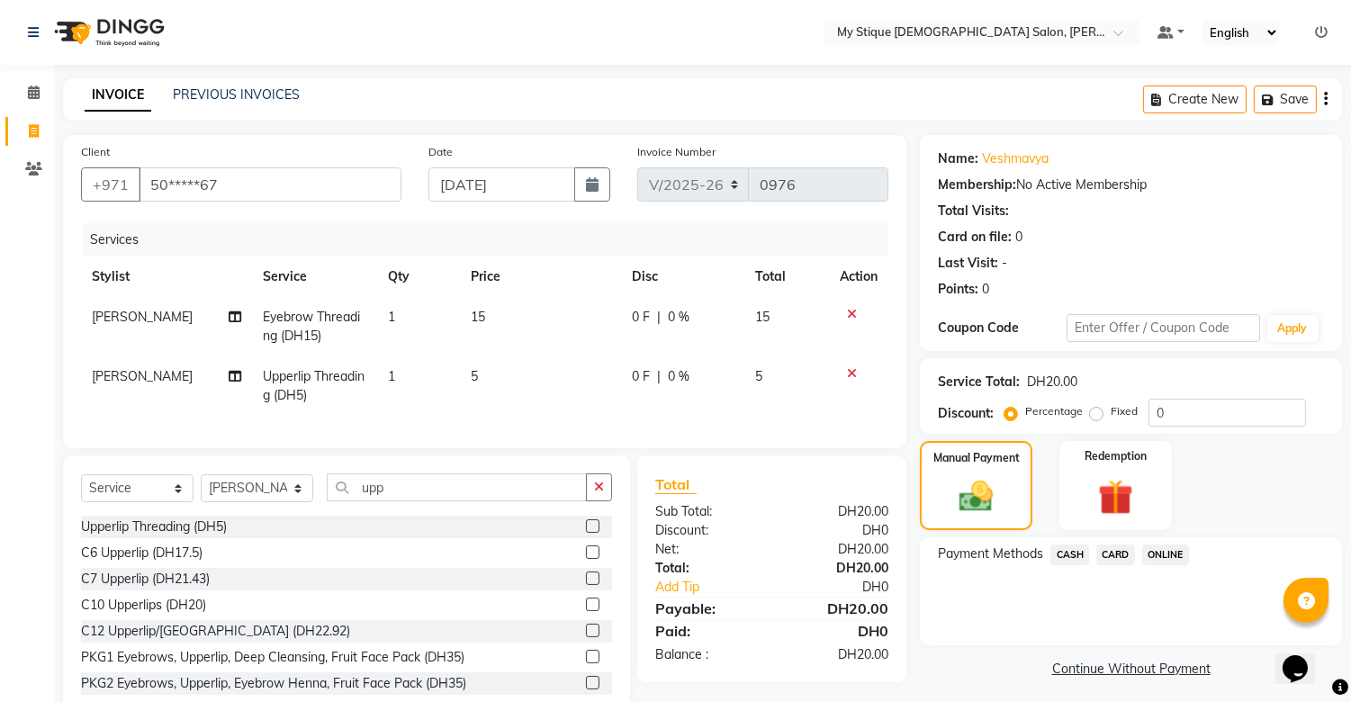
click at [1060, 558] on span "CASH" at bounding box center [1069, 554] width 39 height 21
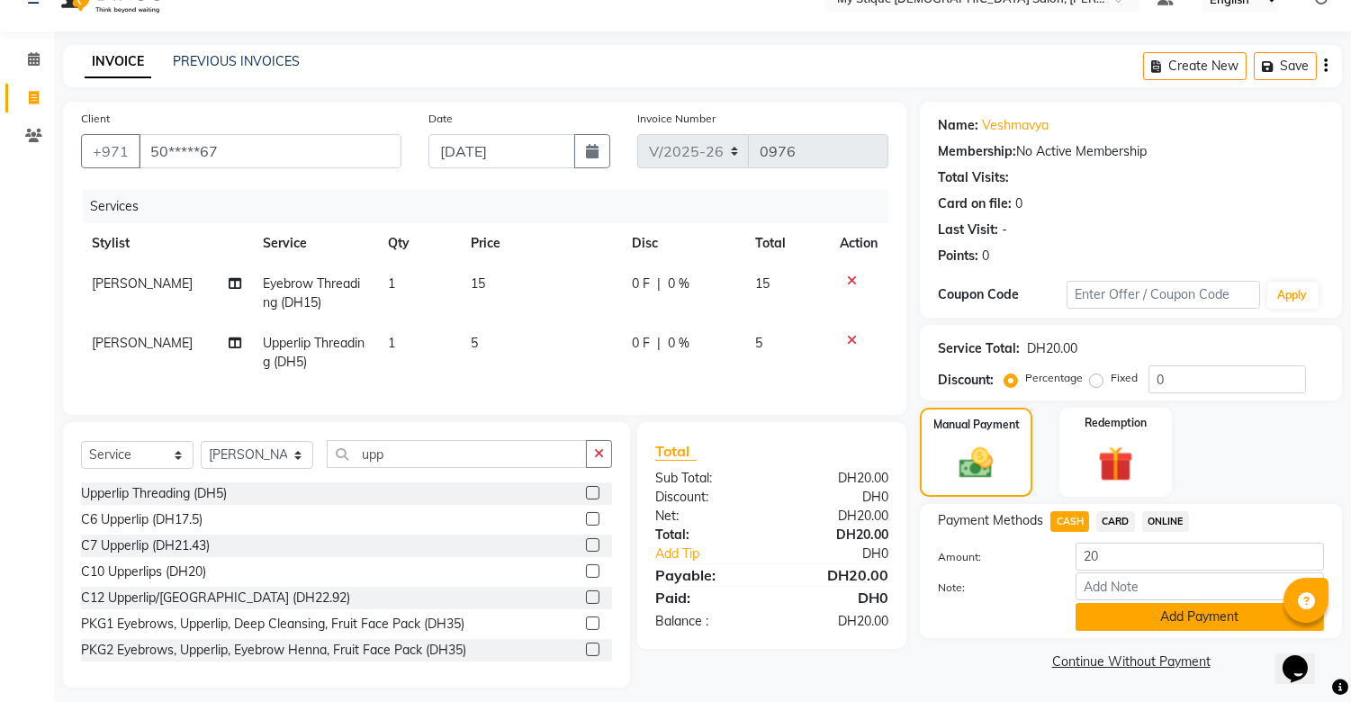
scroll to position [60, 0]
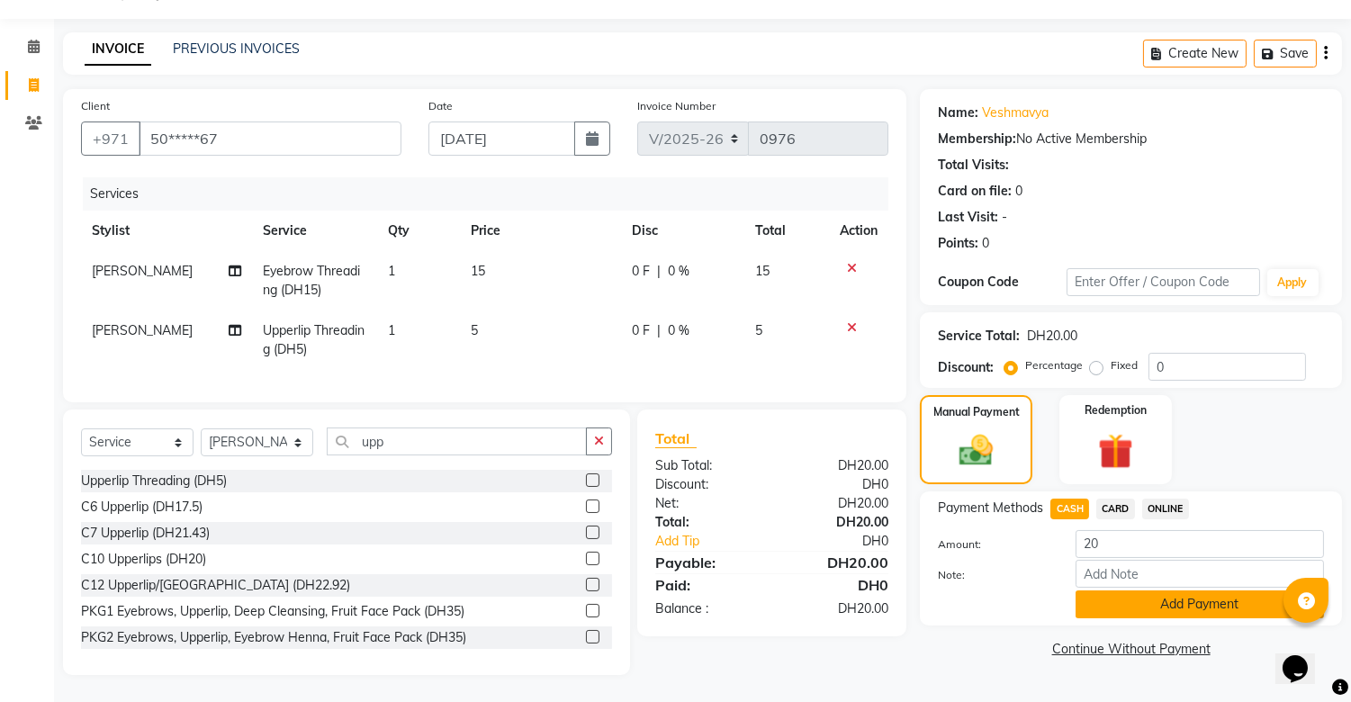
click at [1165, 591] on button "Add Payment" at bounding box center [1199, 604] width 248 height 28
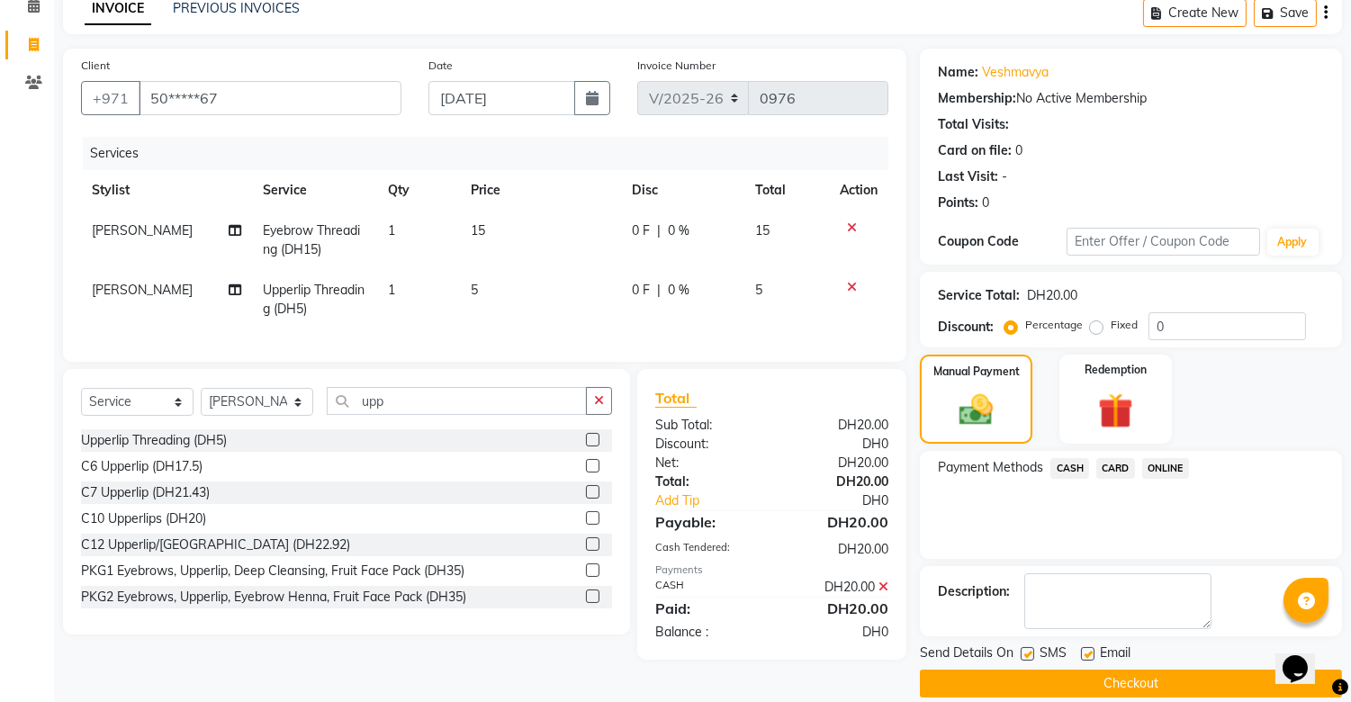
scroll to position [108, 0]
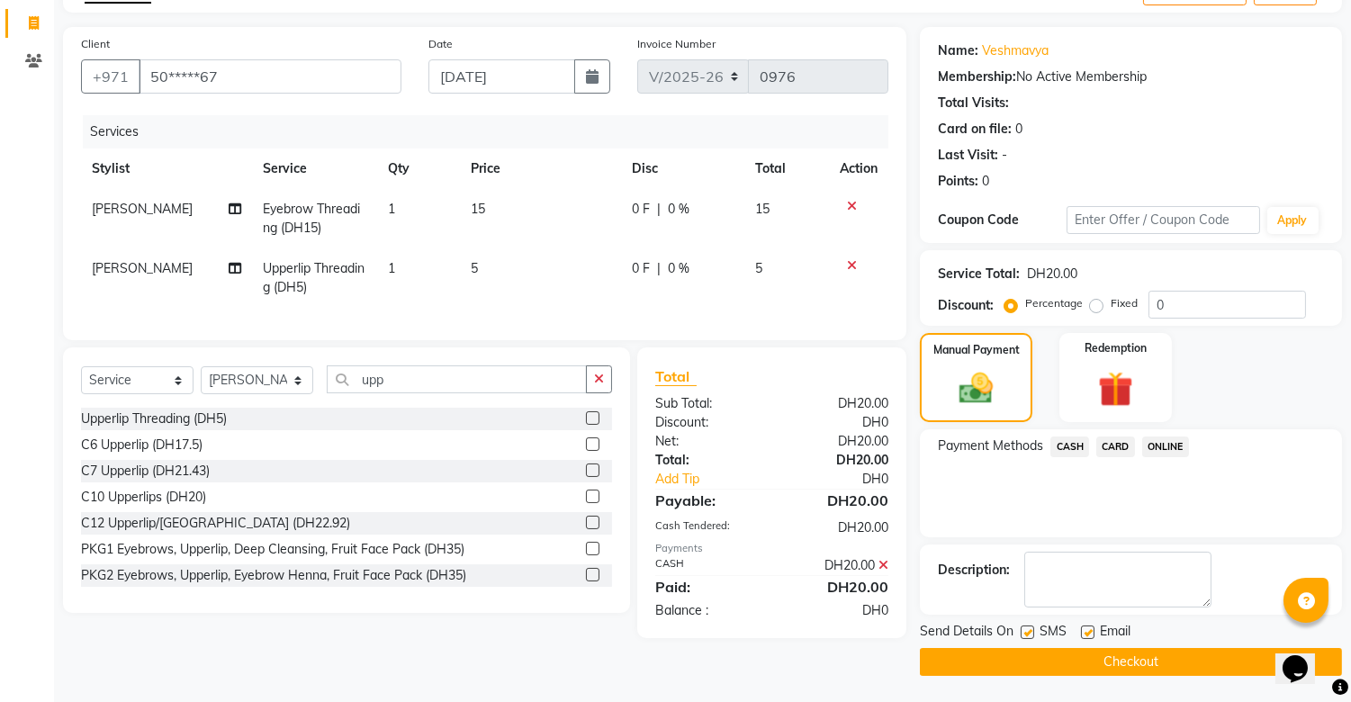
click at [1185, 653] on button "Checkout" at bounding box center [1131, 662] width 422 height 28
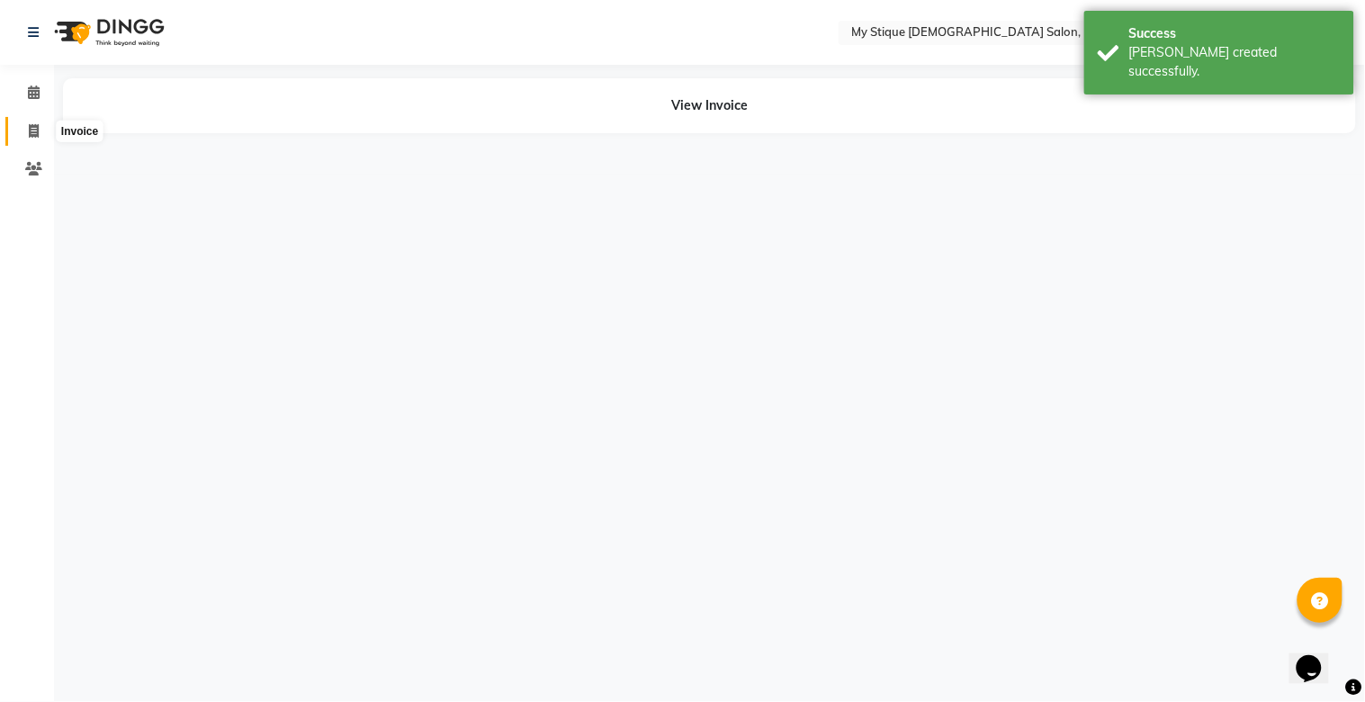
click at [42, 128] on span at bounding box center [33, 131] width 31 height 21
select select "service"
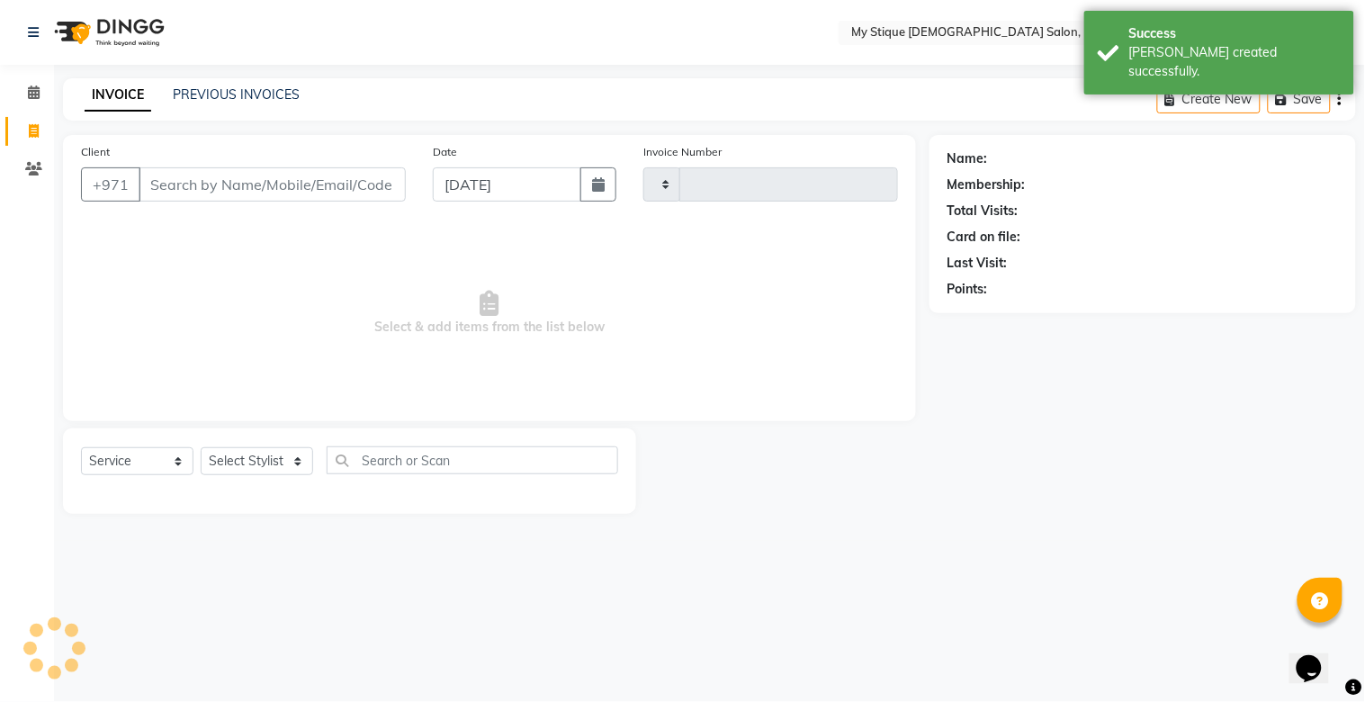
type input "0977"
select select "7457"
click at [385, 189] on input "Client" at bounding box center [272, 184] width 267 height 34
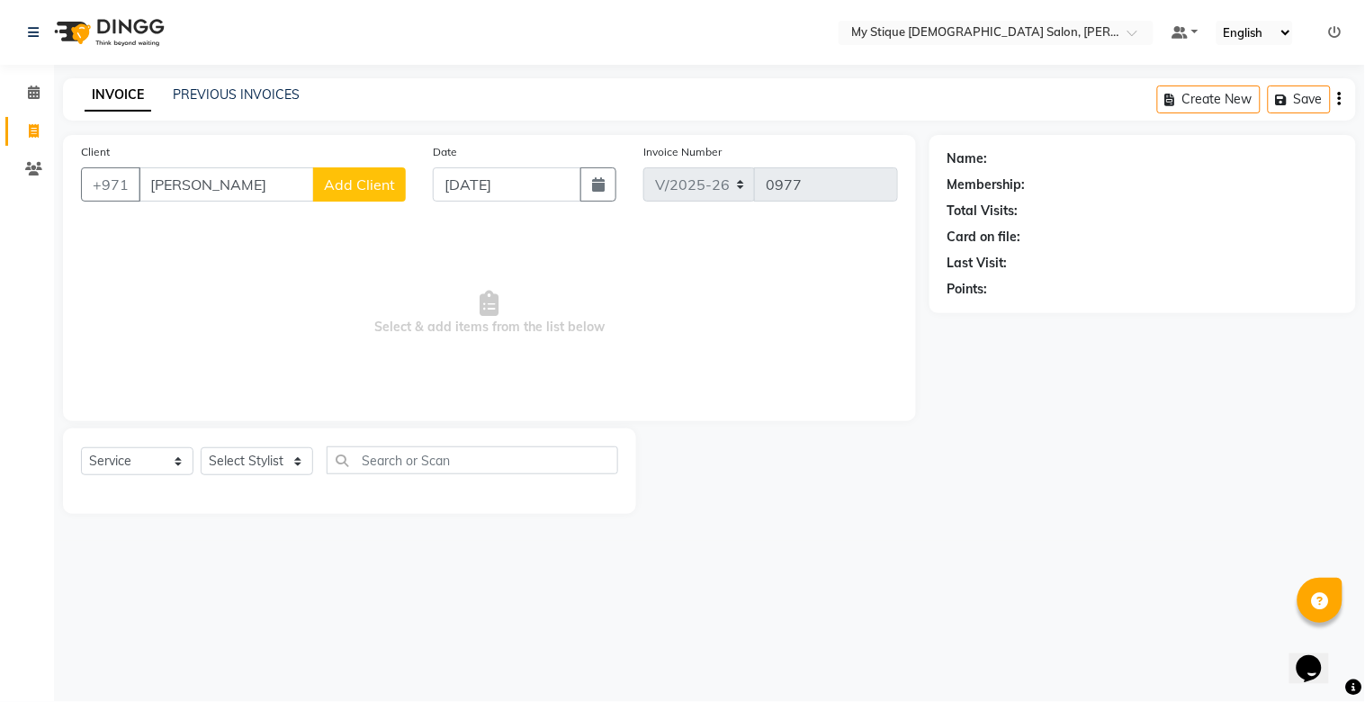
type input "[PERSON_NAME]"
click at [363, 180] on span "Add Client" at bounding box center [359, 184] width 71 height 18
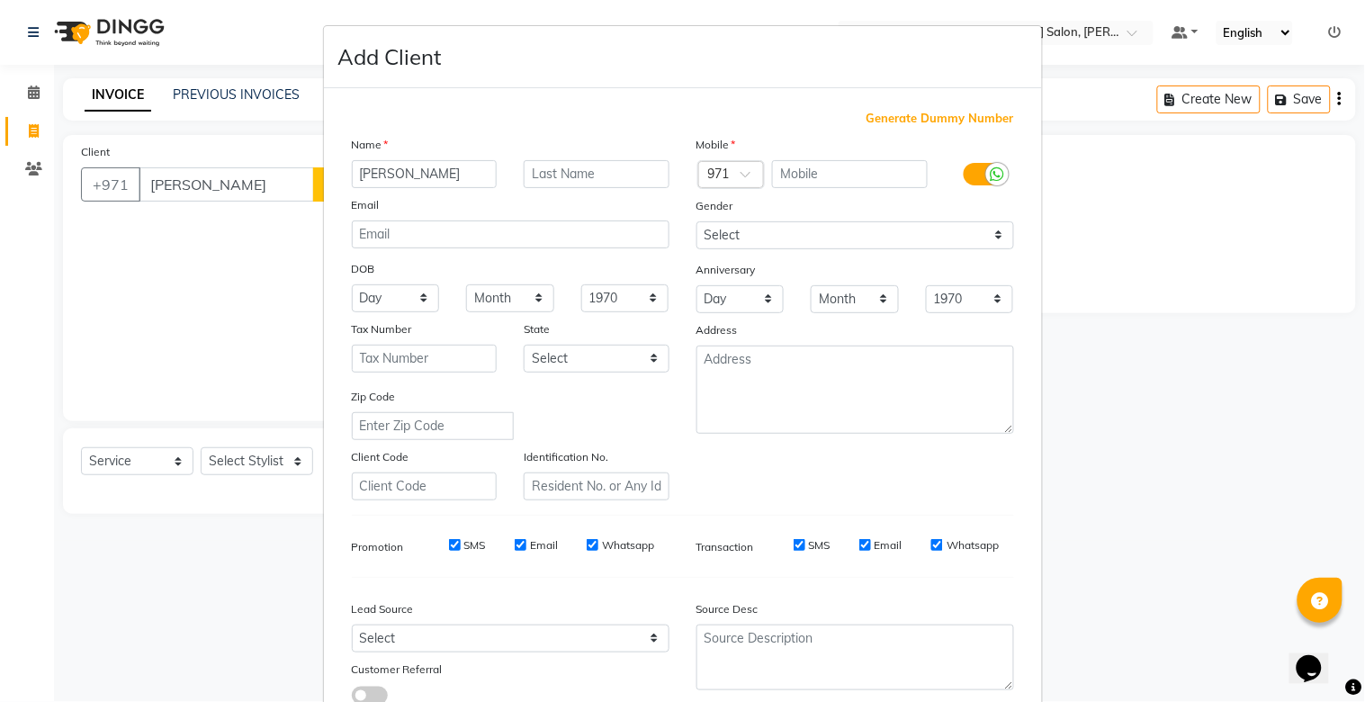
click at [948, 110] on span "Generate Dummy Number" at bounding box center [940, 119] width 148 height 18
type input "1329400000382"
checkbox input "false"
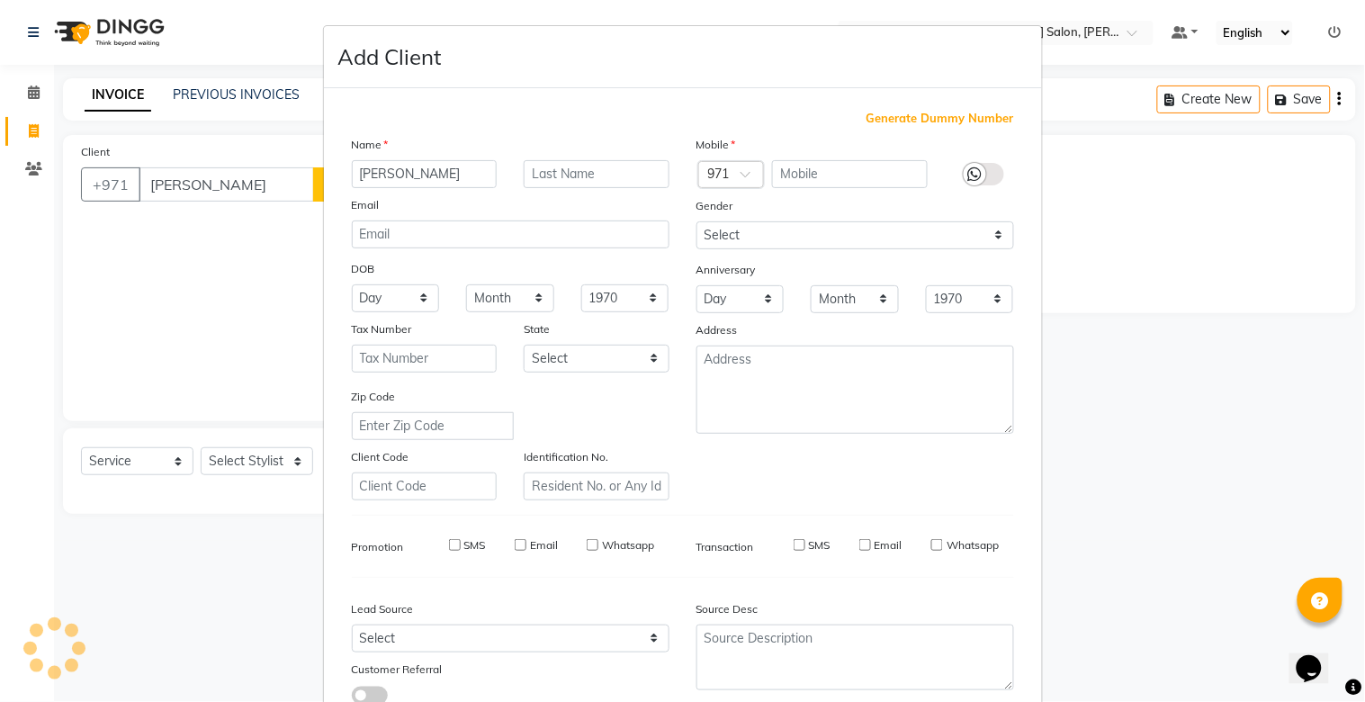
checkbox input "false"
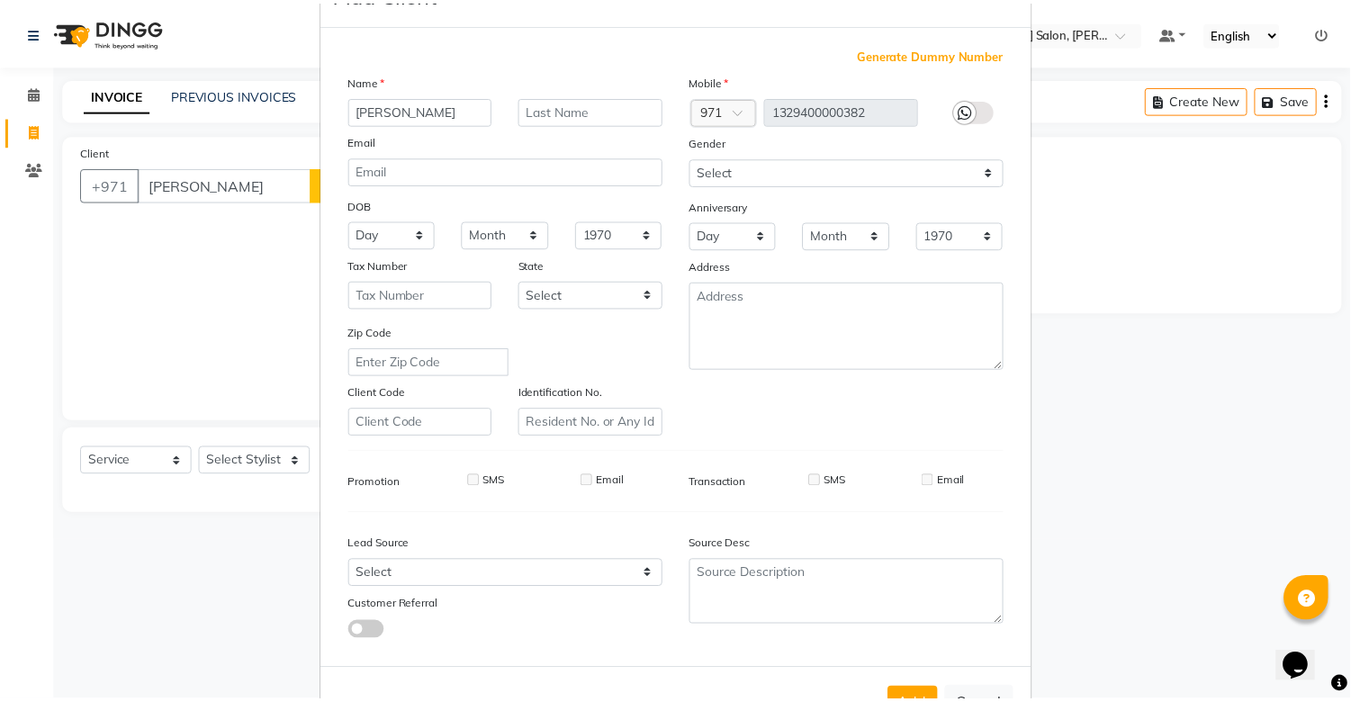
scroll to position [130, 0]
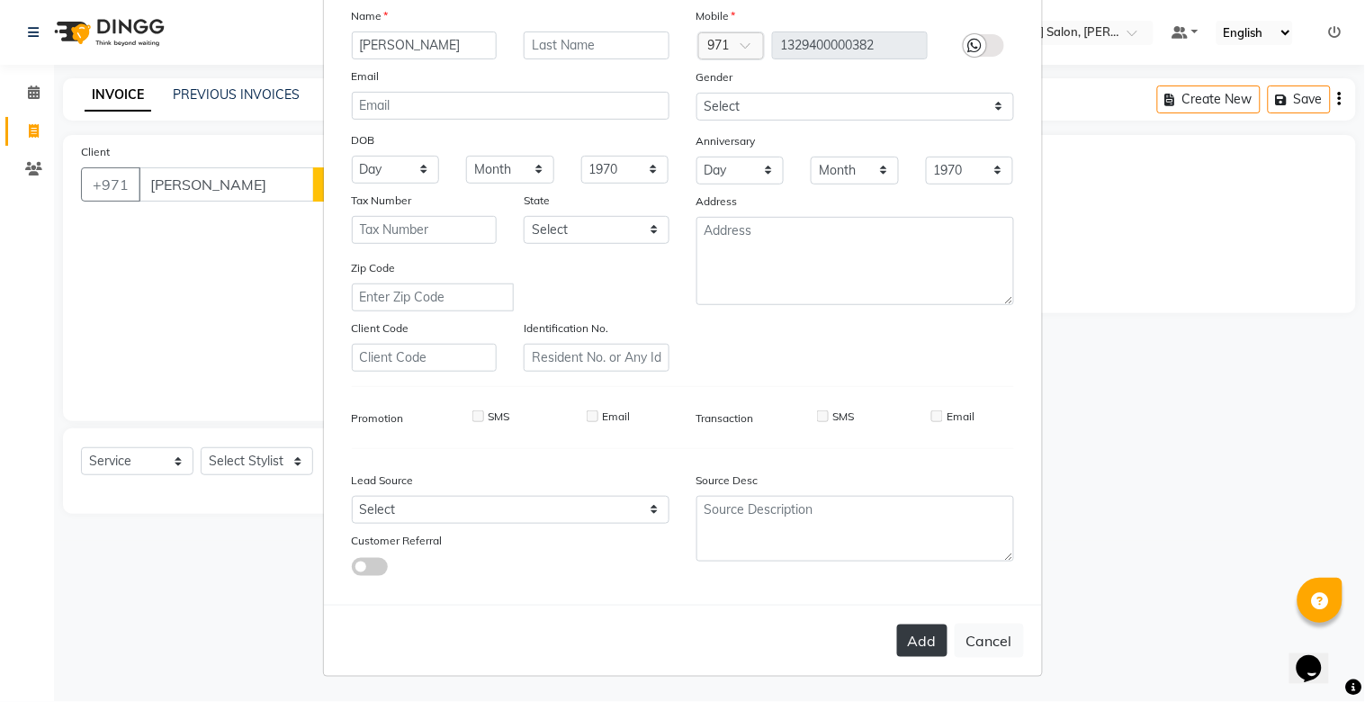
click at [919, 641] on button "Add" at bounding box center [922, 640] width 50 height 32
type input "13*********82"
select select
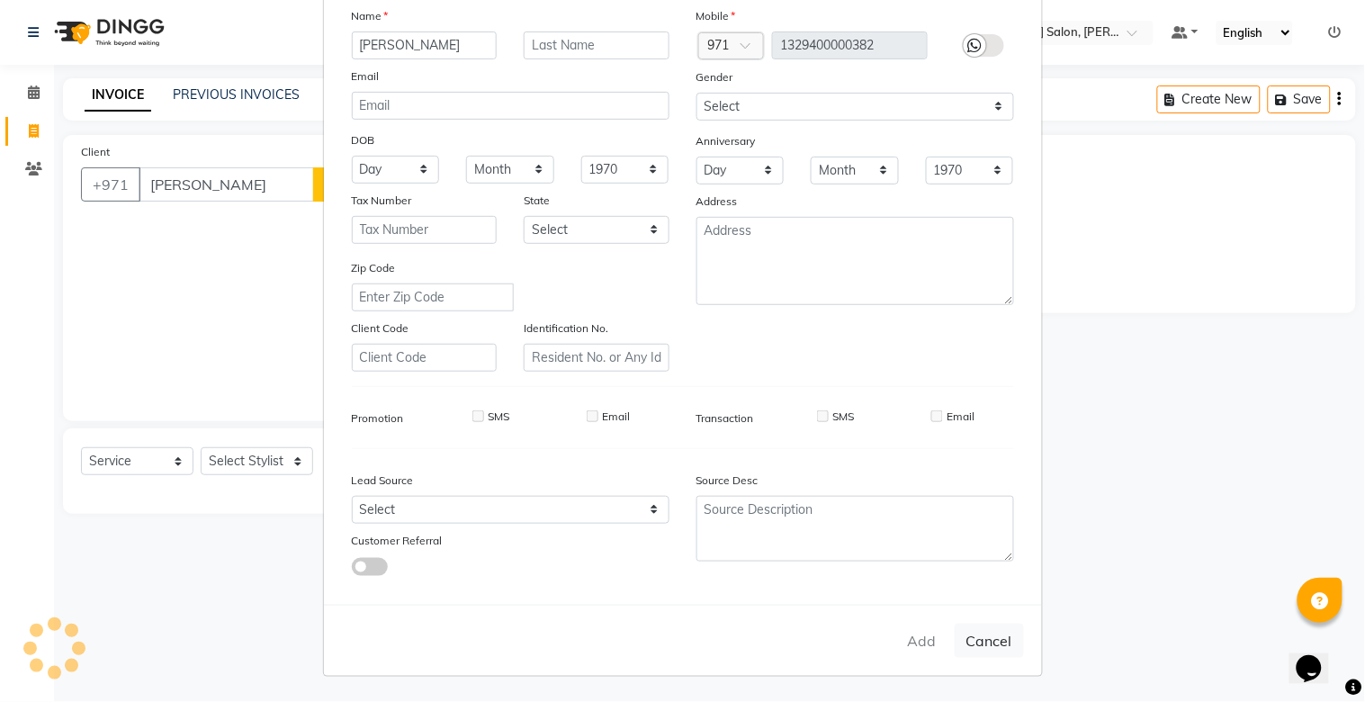
select select
checkbox input "false"
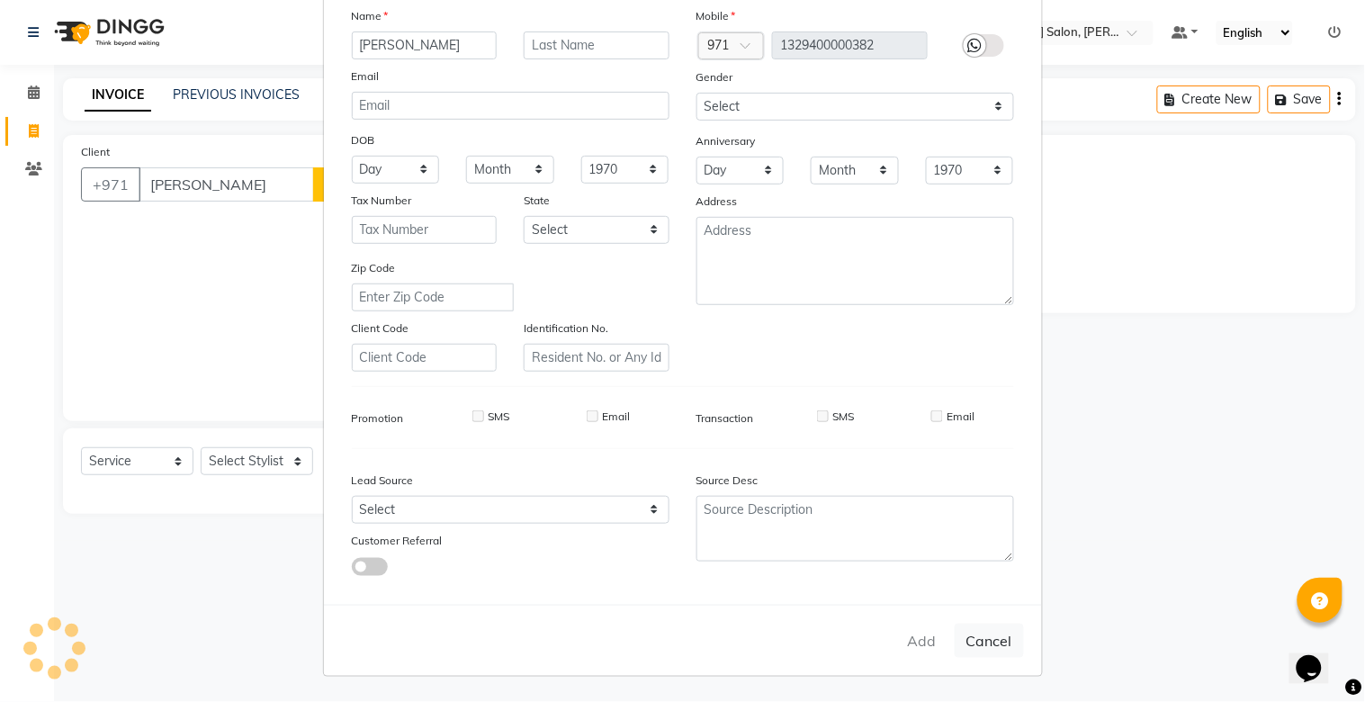
checkbox input "false"
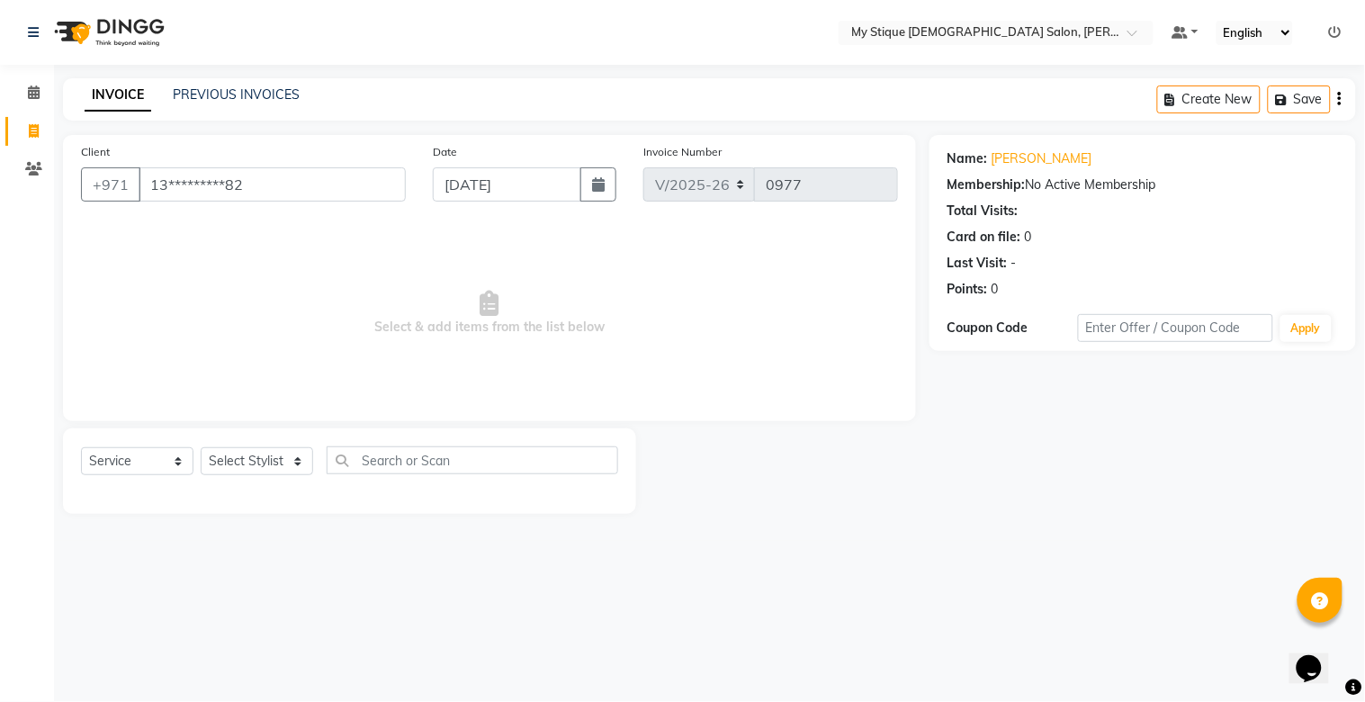
click at [121, 484] on div "Select Service Product Membership Package Voucher Prepaid Gift Card Select Styl…" at bounding box center [349, 467] width 537 height 42
click at [127, 466] on select "Select Service Product Membership Package Voucher Prepaid Gift Card" at bounding box center [137, 461] width 112 height 28
select select "package"
click at [81, 448] on select "Select Service Product Membership Package Voucher Prepaid Gift Card" at bounding box center [137, 461] width 112 height 28
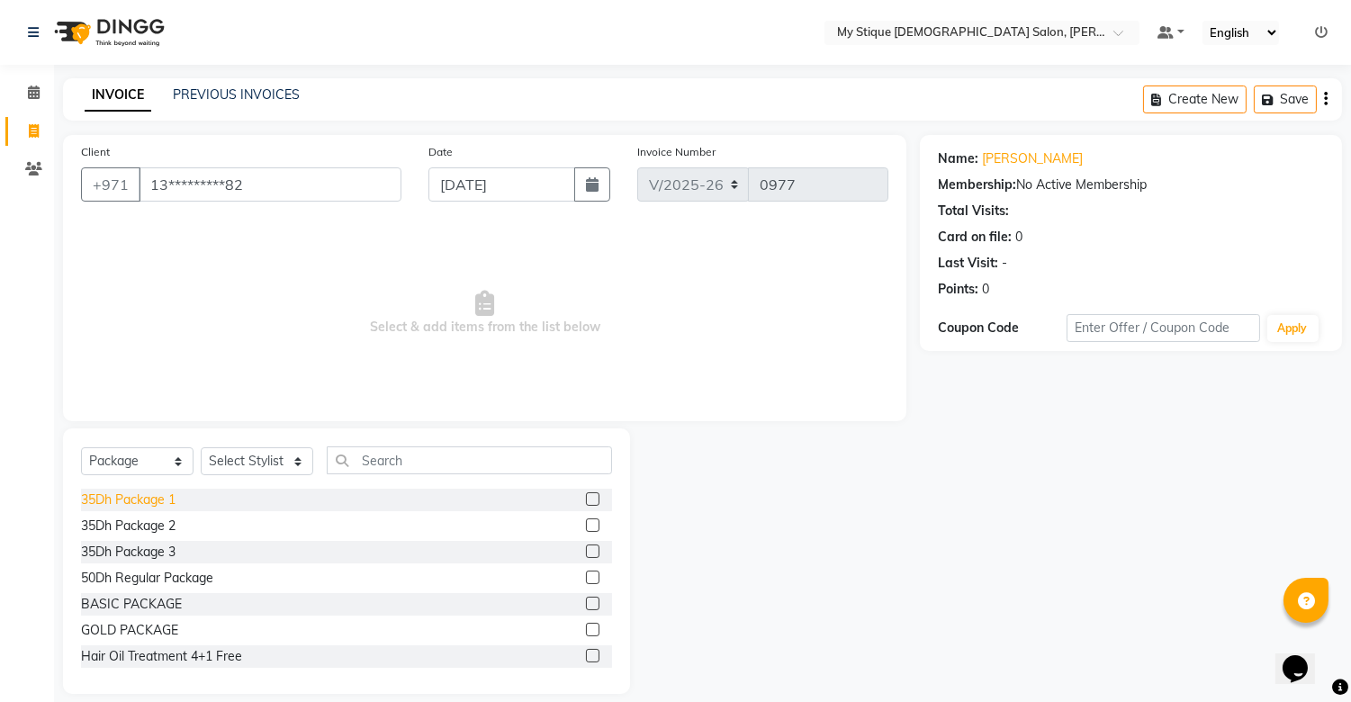
click at [150, 493] on div "35Dh Package 1" at bounding box center [128, 499] width 94 height 19
checkbox input "false"
click at [247, 465] on select "Select Stylist [PERSON_NAME] Reshma [PERSON_NAME] Sales [PERSON_NAME] TEMP STAFF" at bounding box center [257, 461] width 112 height 28
select select "83495"
click at [201, 448] on select "Select Stylist [PERSON_NAME] Reshma [PERSON_NAME] Sales [PERSON_NAME] TEMP STAFF" at bounding box center [257, 461] width 112 height 28
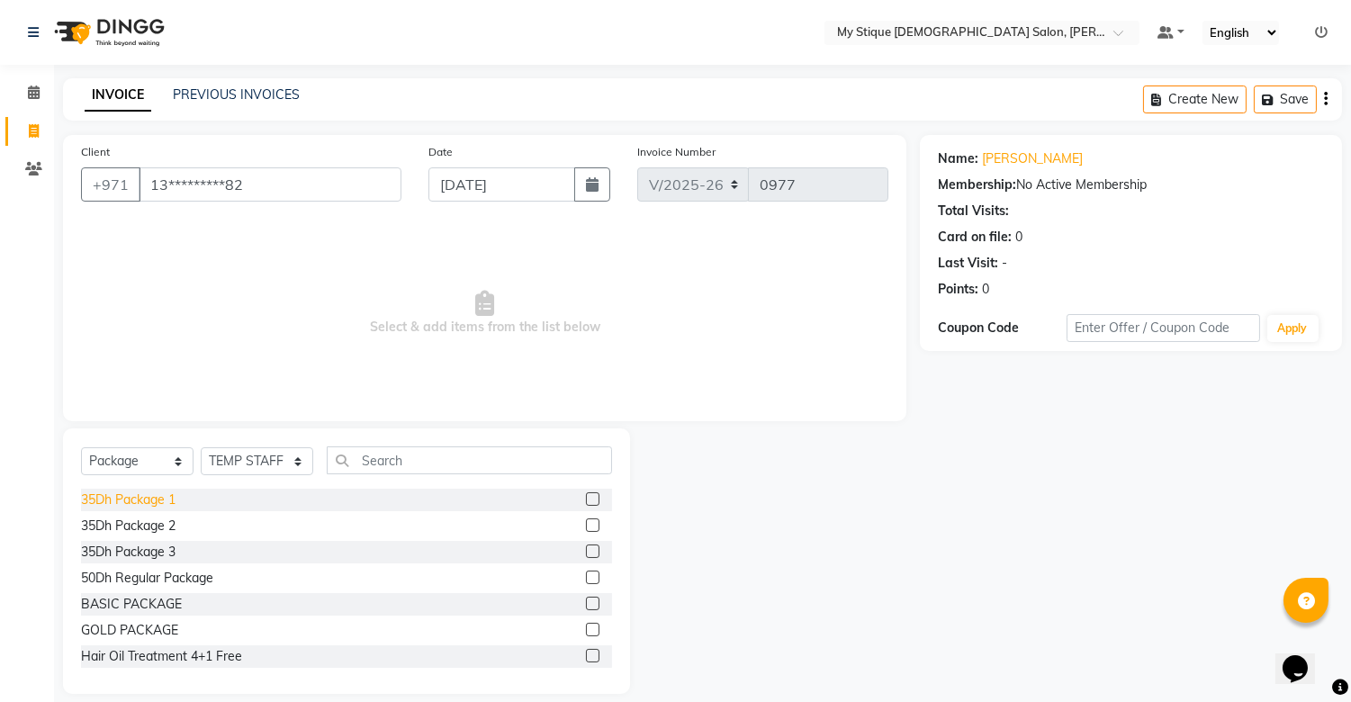
click at [122, 498] on div "35Dh Package 1" at bounding box center [128, 499] width 94 height 19
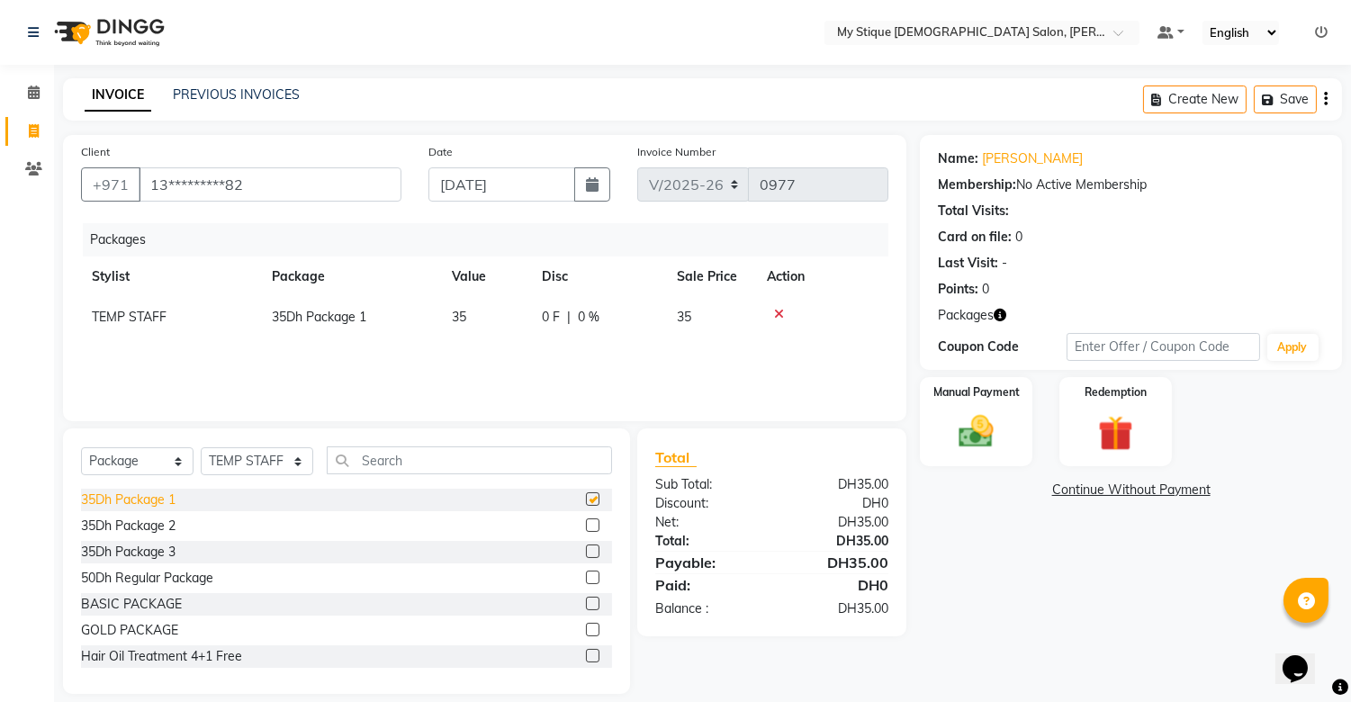
checkbox input "false"
click at [167, 462] on select "Select Service Product Membership Package Voucher Prepaid Gift Card" at bounding box center [137, 461] width 112 height 28
select select "service"
click at [81, 448] on select "Select Service Product Membership Package Voucher Prepaid Gift Card" at bounding box center [137, 461] width 112 height 28
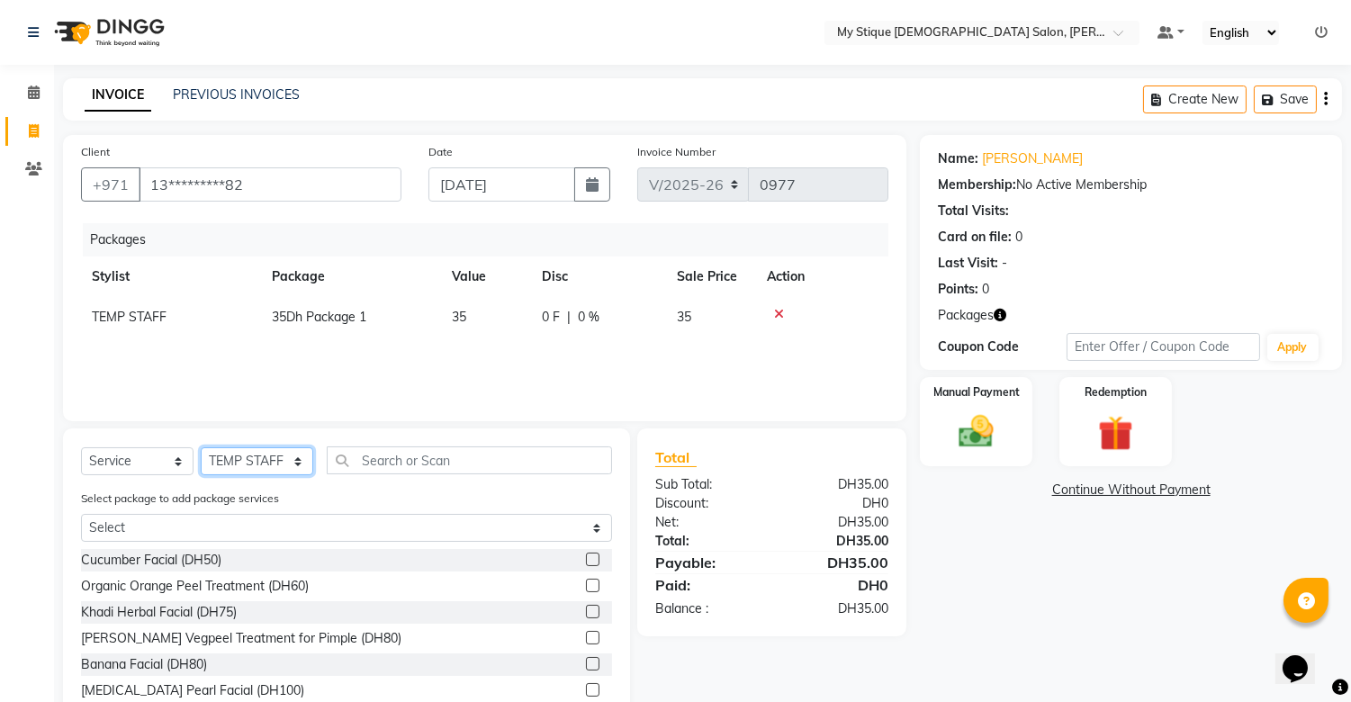
click at [243, 459] on select "Select Stylist [PERSON_NAME] Reshma [PERSON_NAME] Sales [PERSON_NAME] TEMP STAFF" at bounding box center [257, 461] width 112 height 28
select select "83492"
click at [201, 448] on select "Select Stylist [PERSON_NAME] Reshma [PERSON_NAME] Sales [PERSON_NAME] TEMP STAFF" at bounding box center [257, 461] width 112 height 28
click at [369, 450] on input "text" at bounding box center [469, 460] width 285 height 28
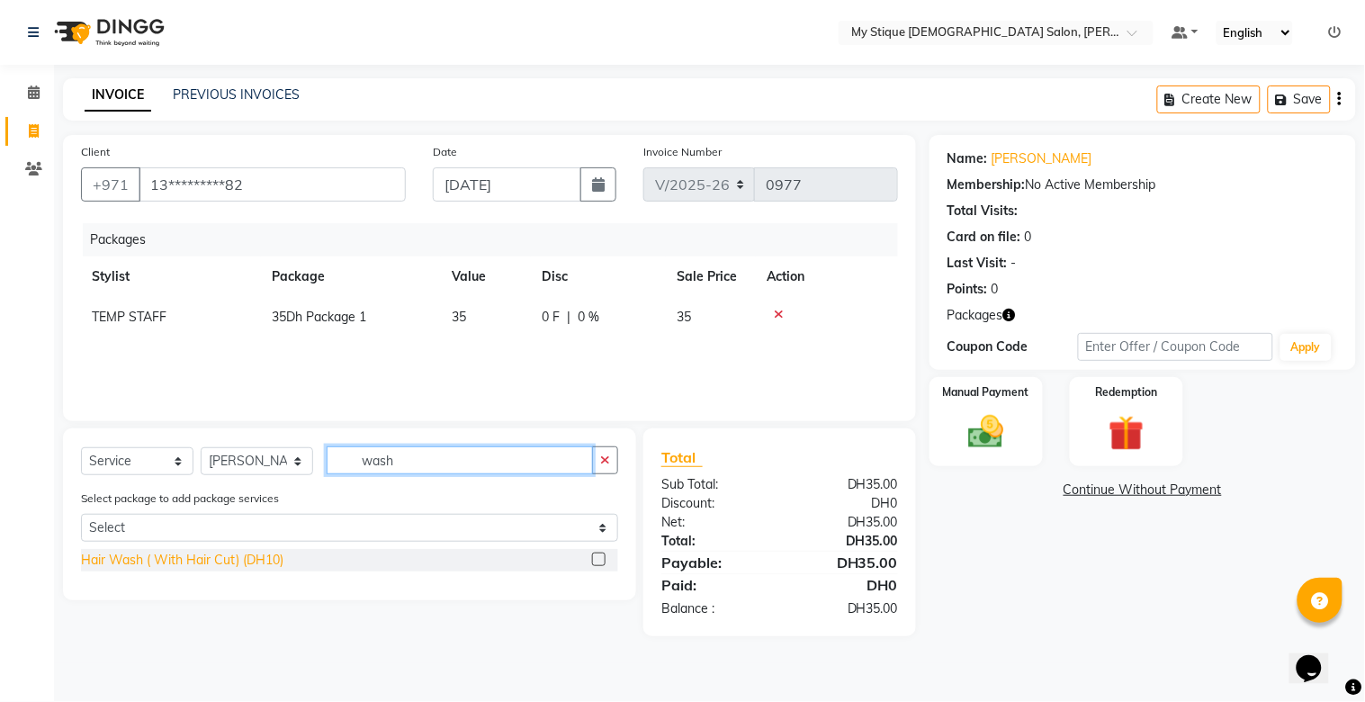
type input "wash"
click at [234, 553] on div "Hair Wash ( With Hair Cut) (DH10)" at bounding box center [182, 560] width 202 height 19
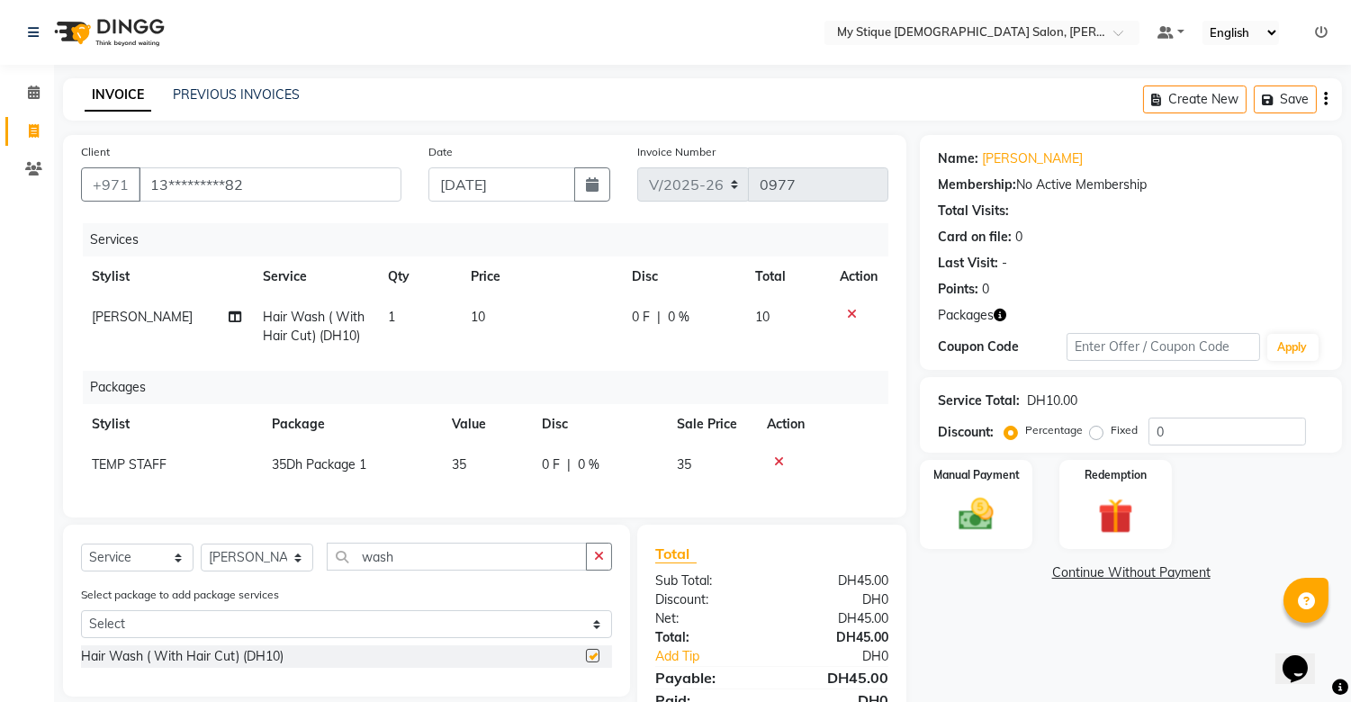
checkbox input "false"
click at [488, 313] on td "10" at bounding box center [540, 326] width 161 height 59
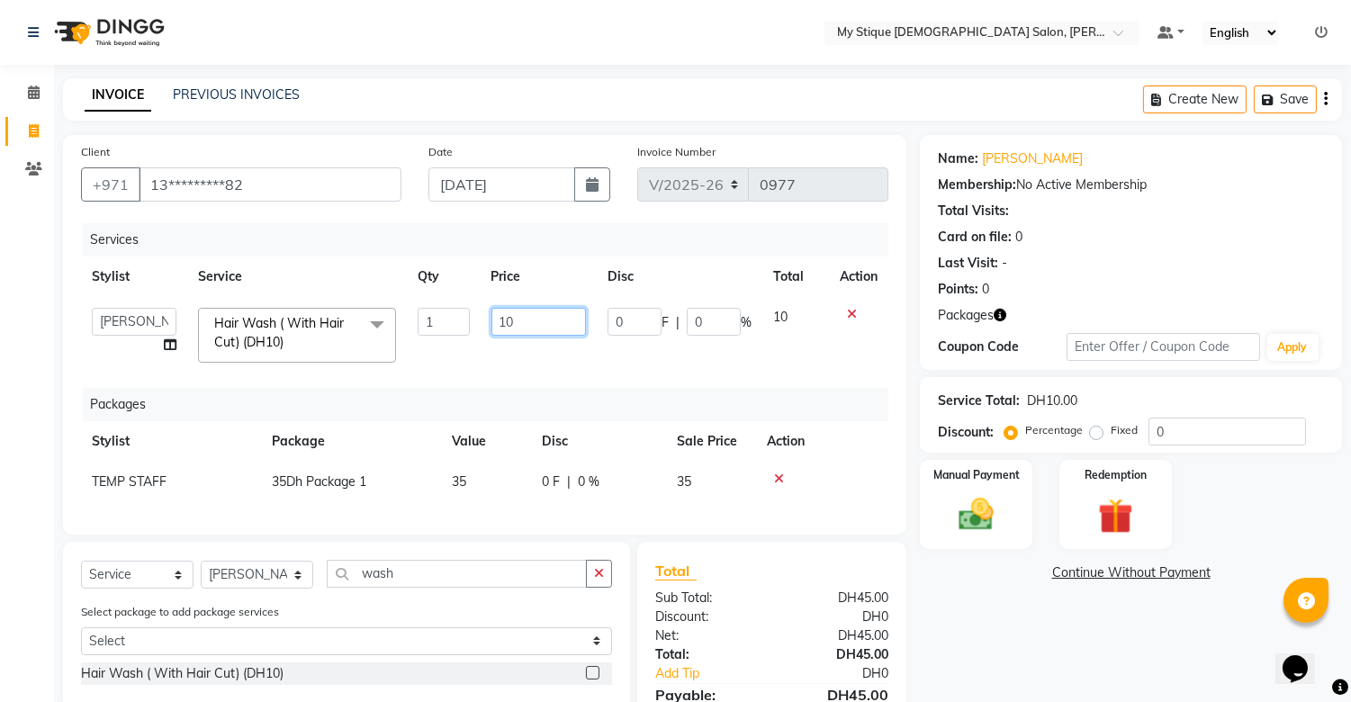
drag, startPoint x: 507, startPoint y: 320, endPoint x: 531, endPoint y: 328, distance: 25.6
click at [522, 326] on input "10" at bounding box center [538, 322] width 94 height 28
type input "15"
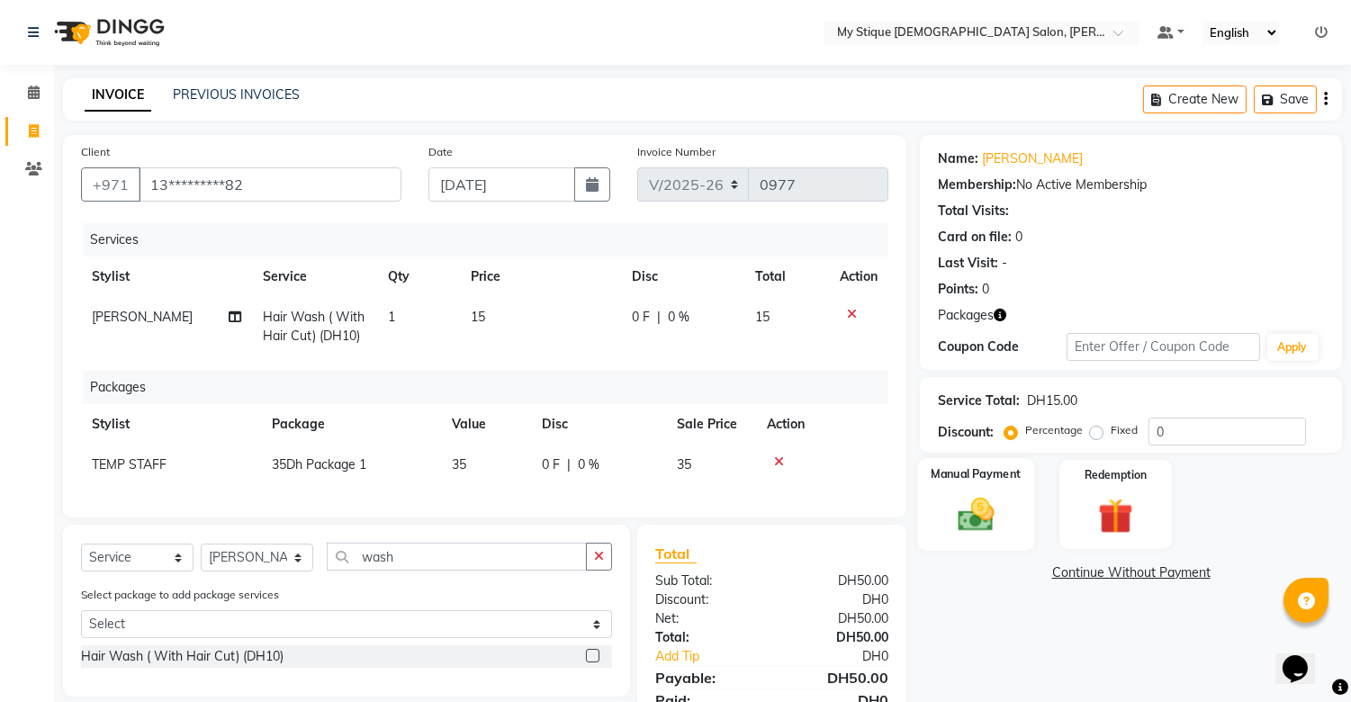
click at [981, 517] on img at bounding box center [976, 515] width 59 height 42
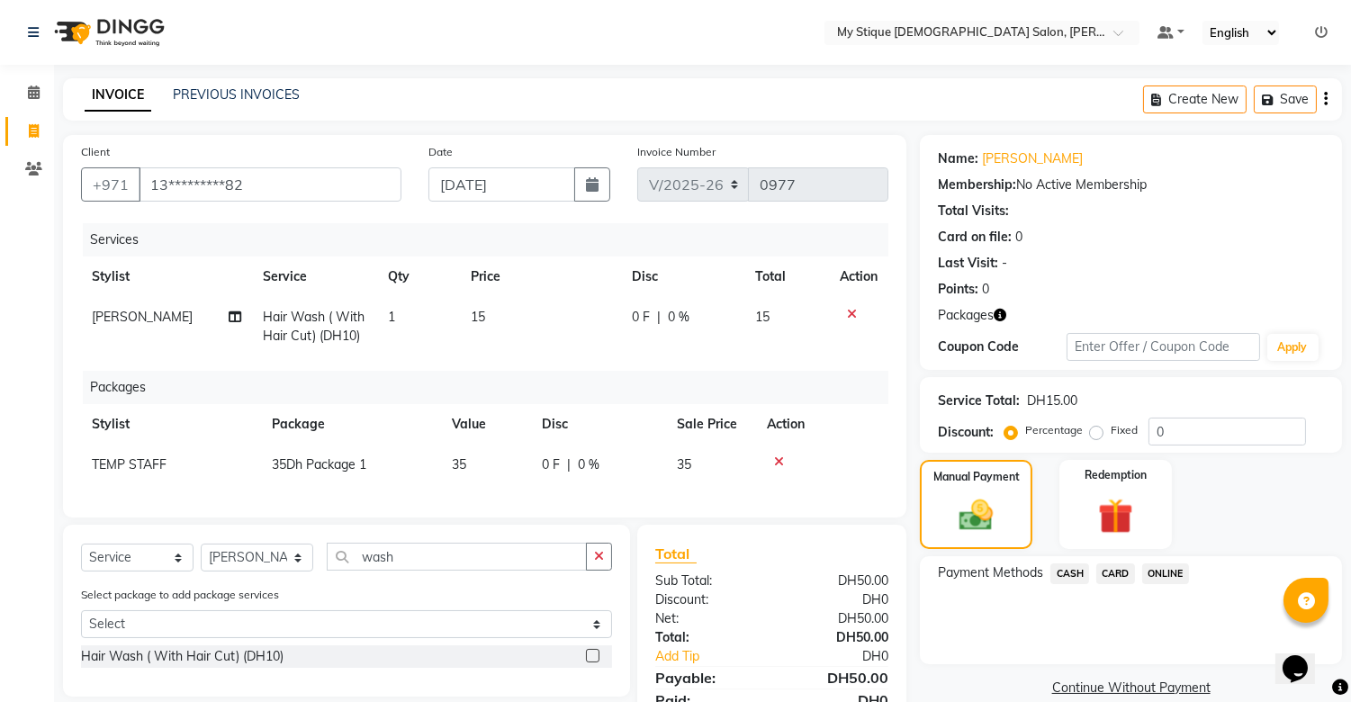
click at [1064, 568] on span "CASH" at bounding box center [1069, 573] width 39 height 21
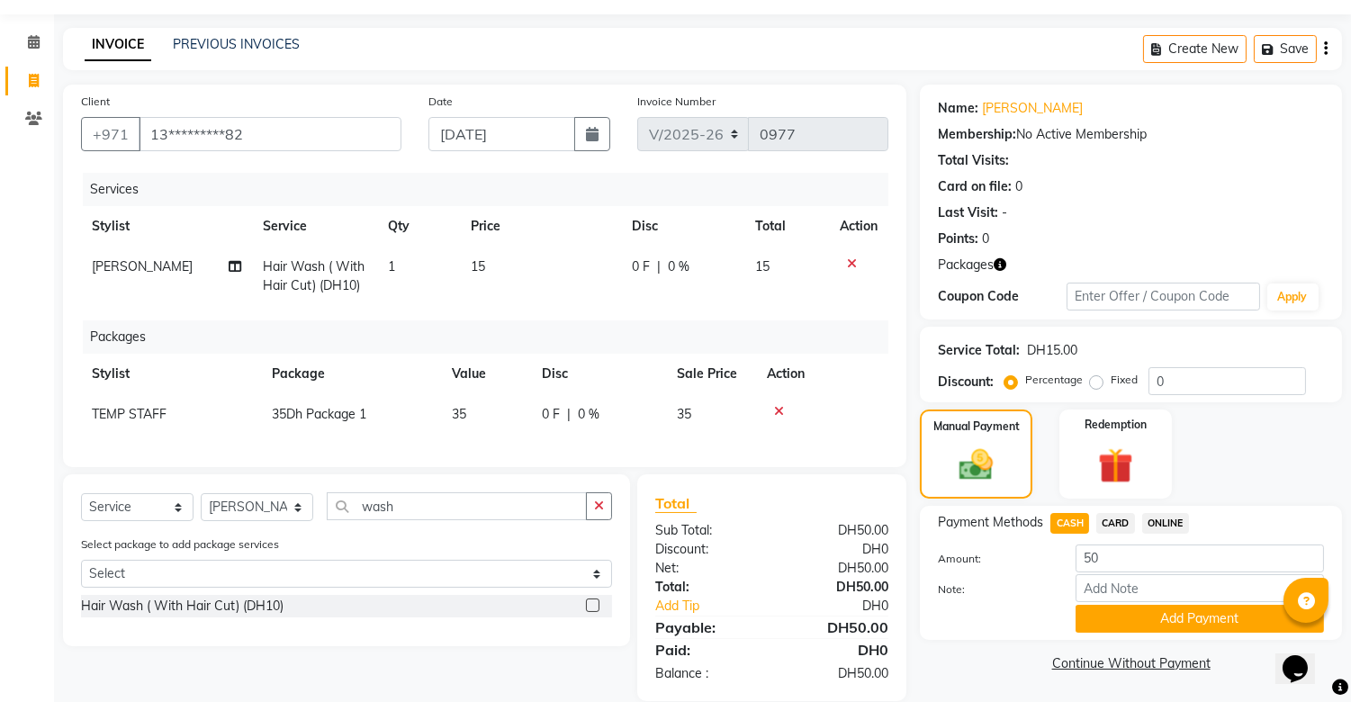
scroll to position [92, 0]
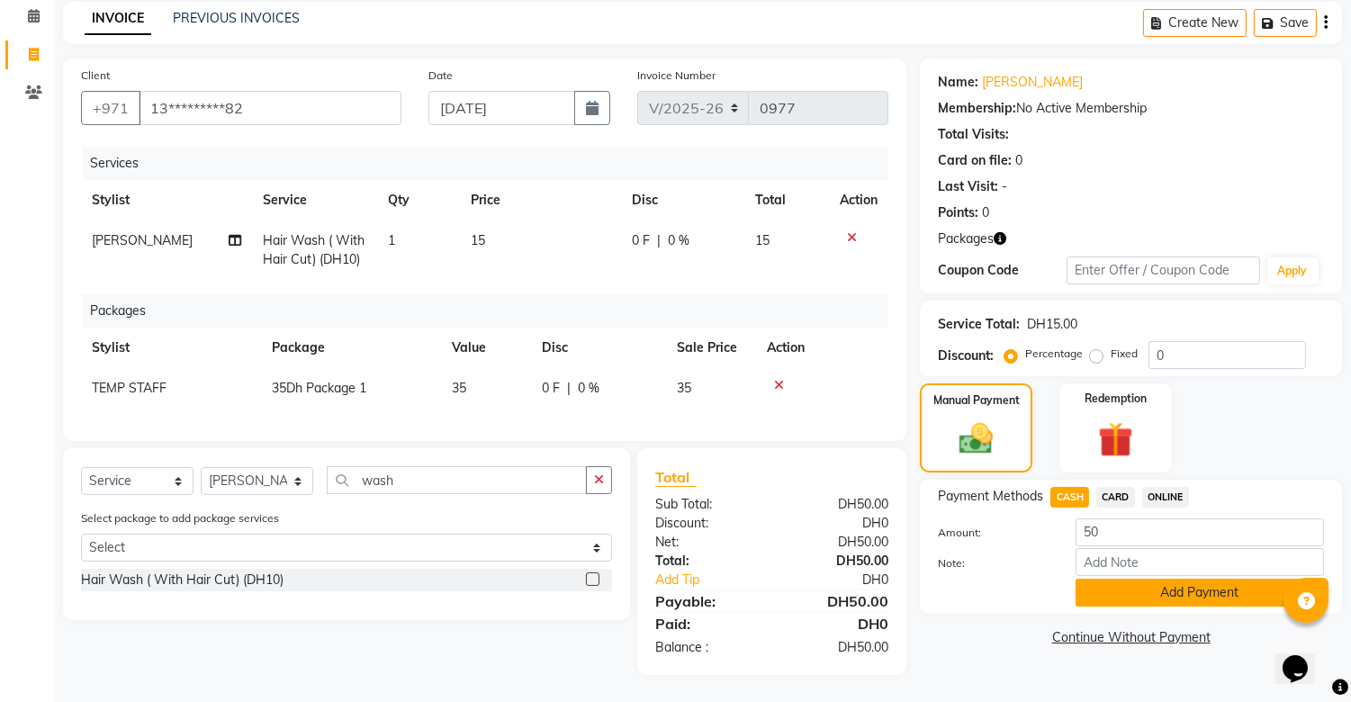
click at [1100, 580] on button "Add Payment" at bounding box center [1199, 593] width 248 height 28
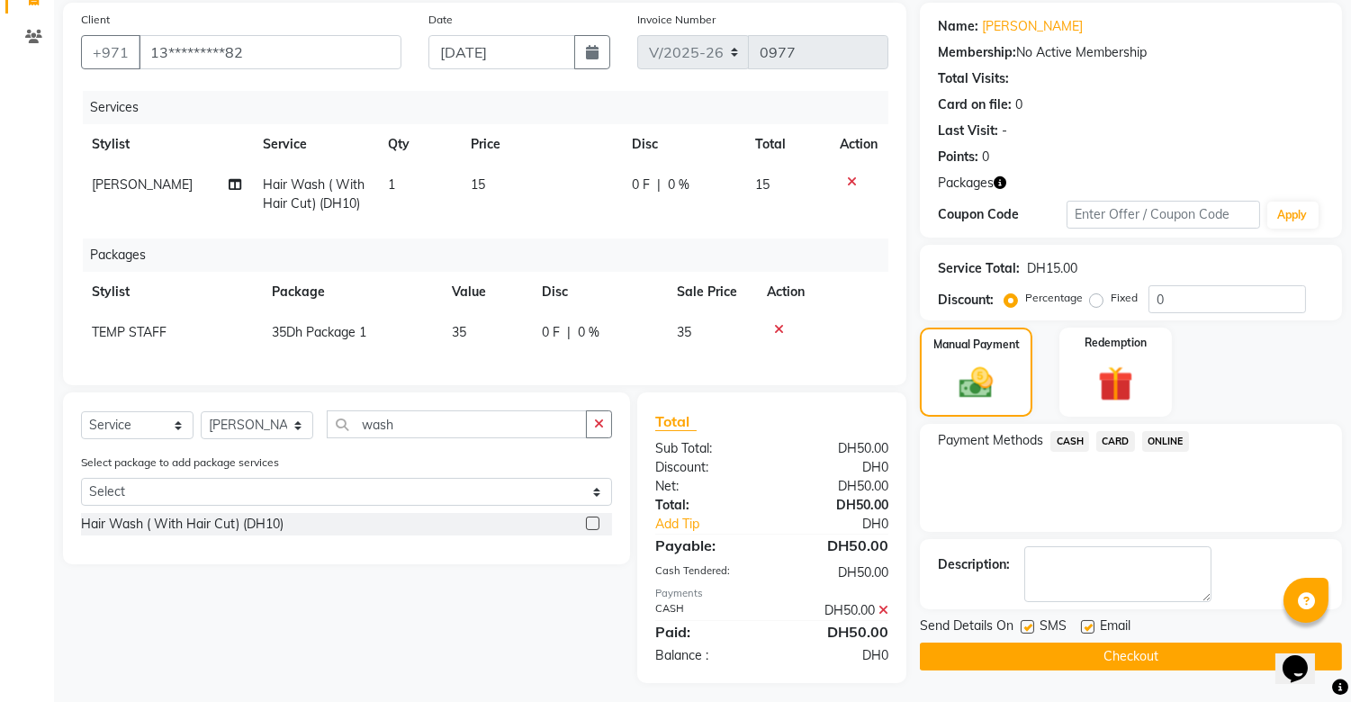
scroll to position [155, 0]
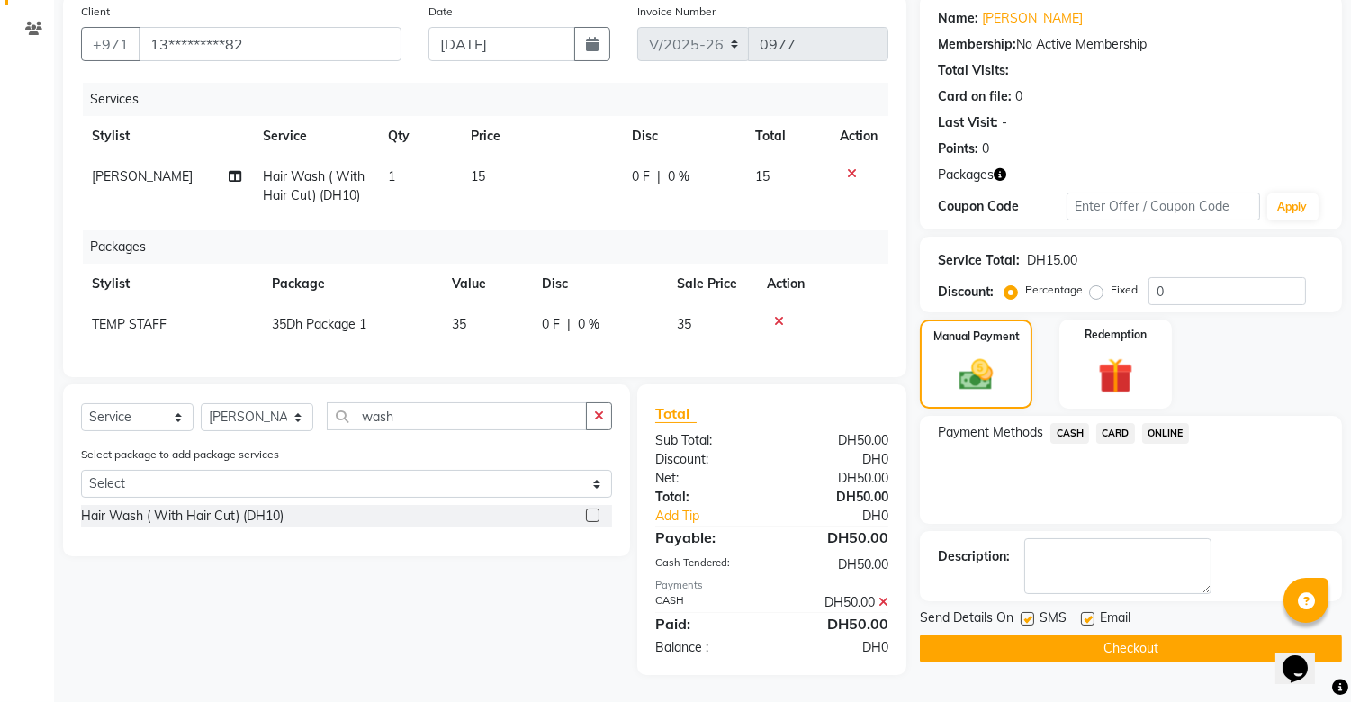
click at [1075, 634] on button "Checkout" at bounding box center [1131, 648] width 422 height 28
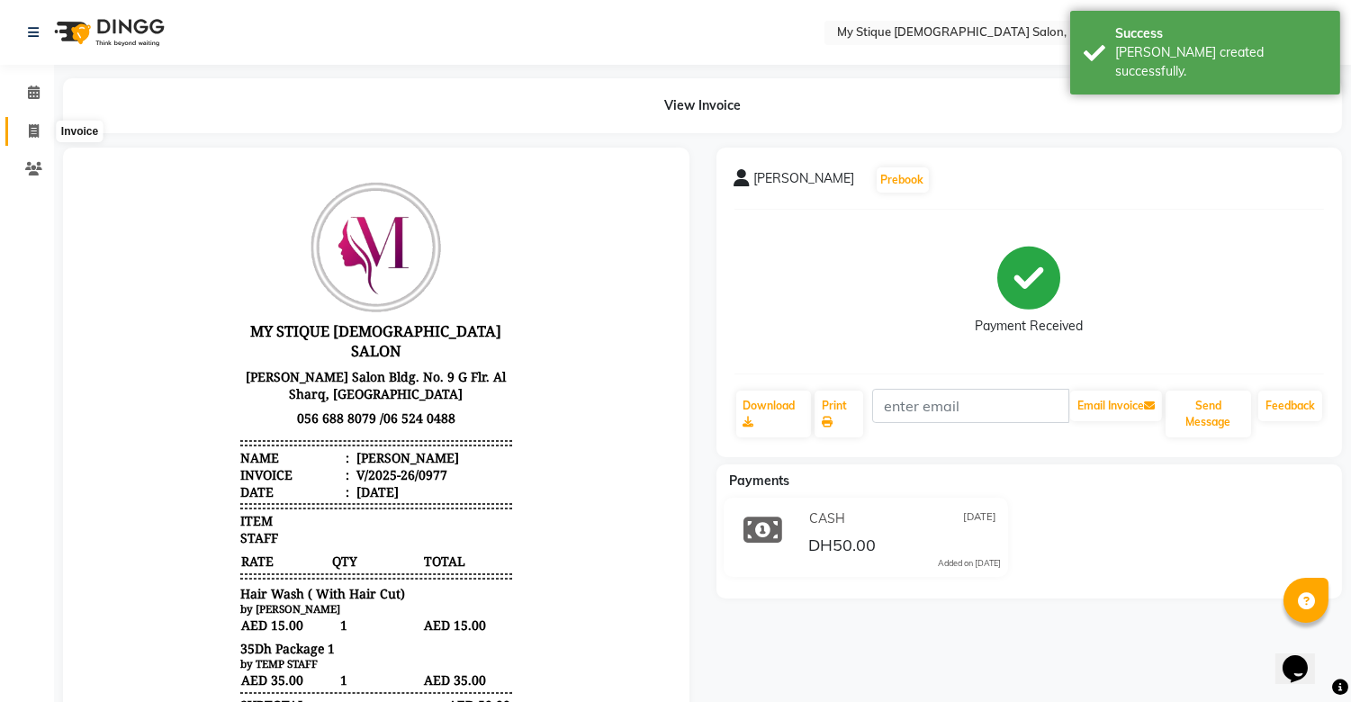
click at [29, 136] on icon at bounding box center [34, 130] width 10 height 13
select select "service"
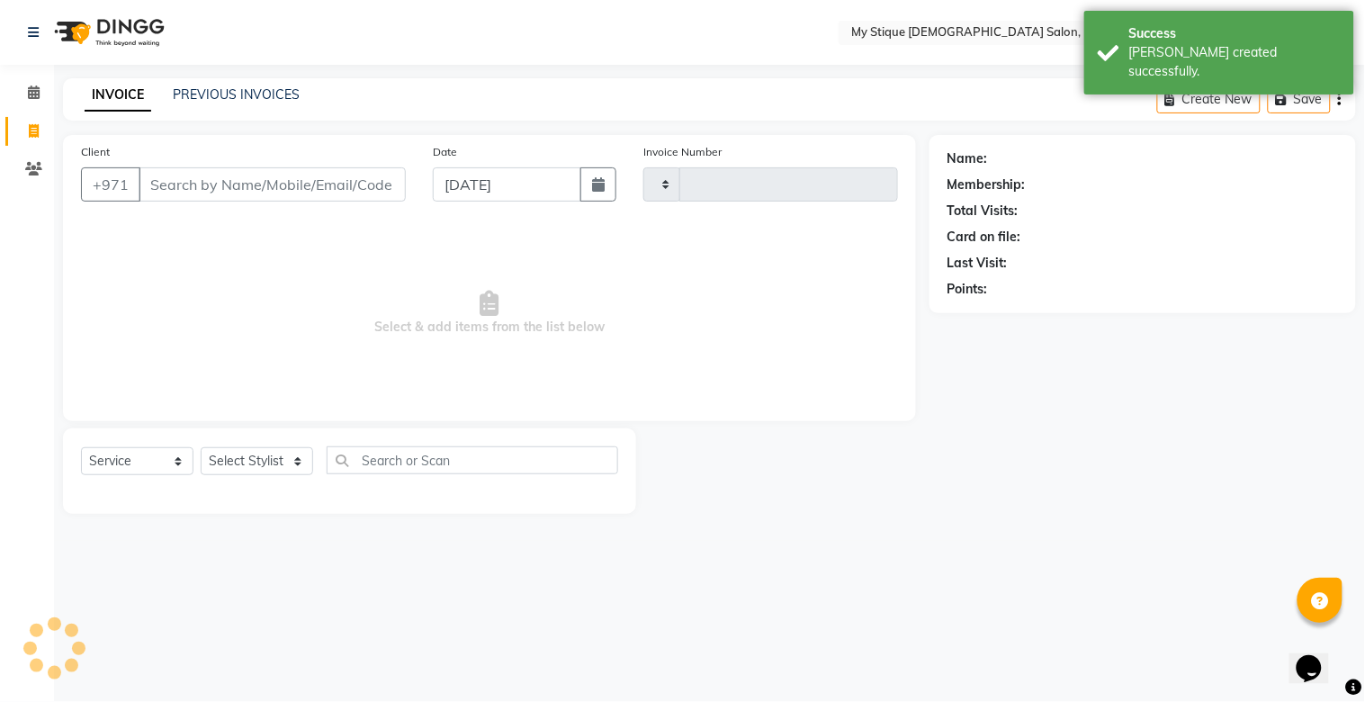
type input "0978"
select select "7457"
click at [312, 189] on input "Client" at bounding box center [272, 184] width 267 height 34
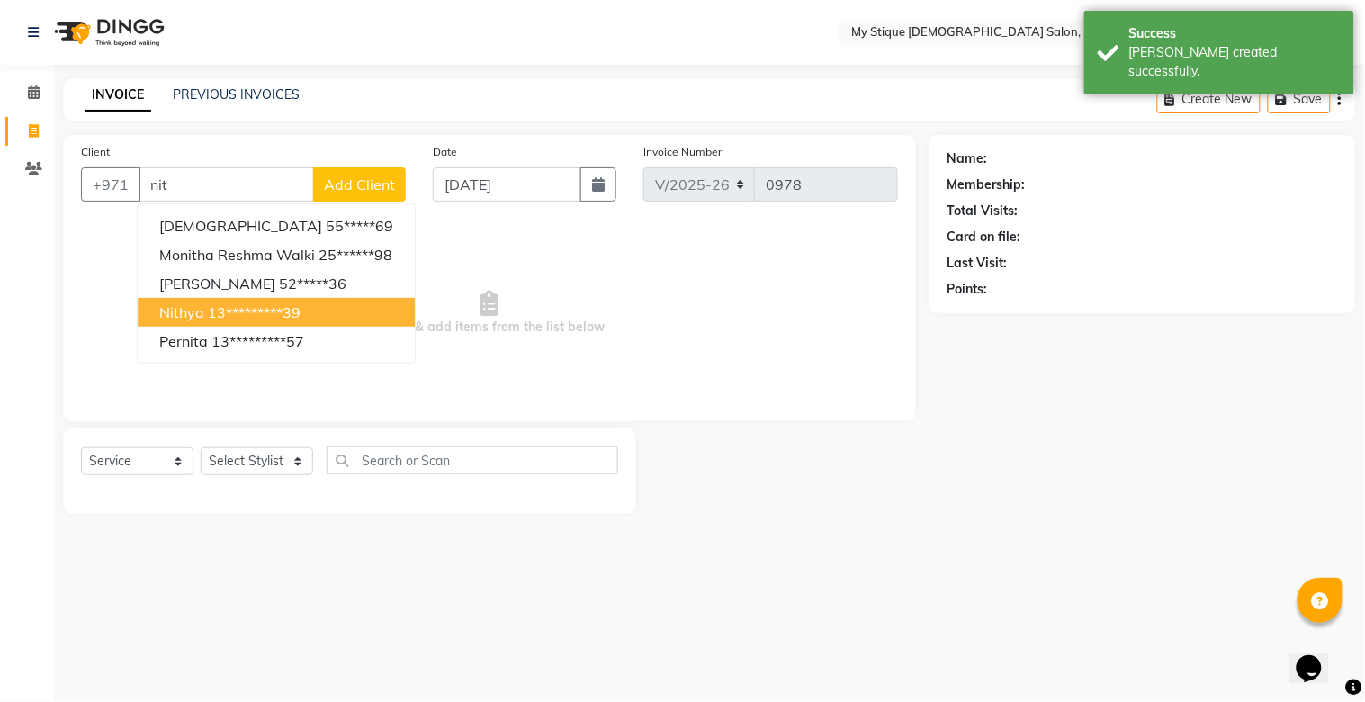
click at [201, 316] on span "Nithya" at bounding box center [181, 312] width 45 height 18
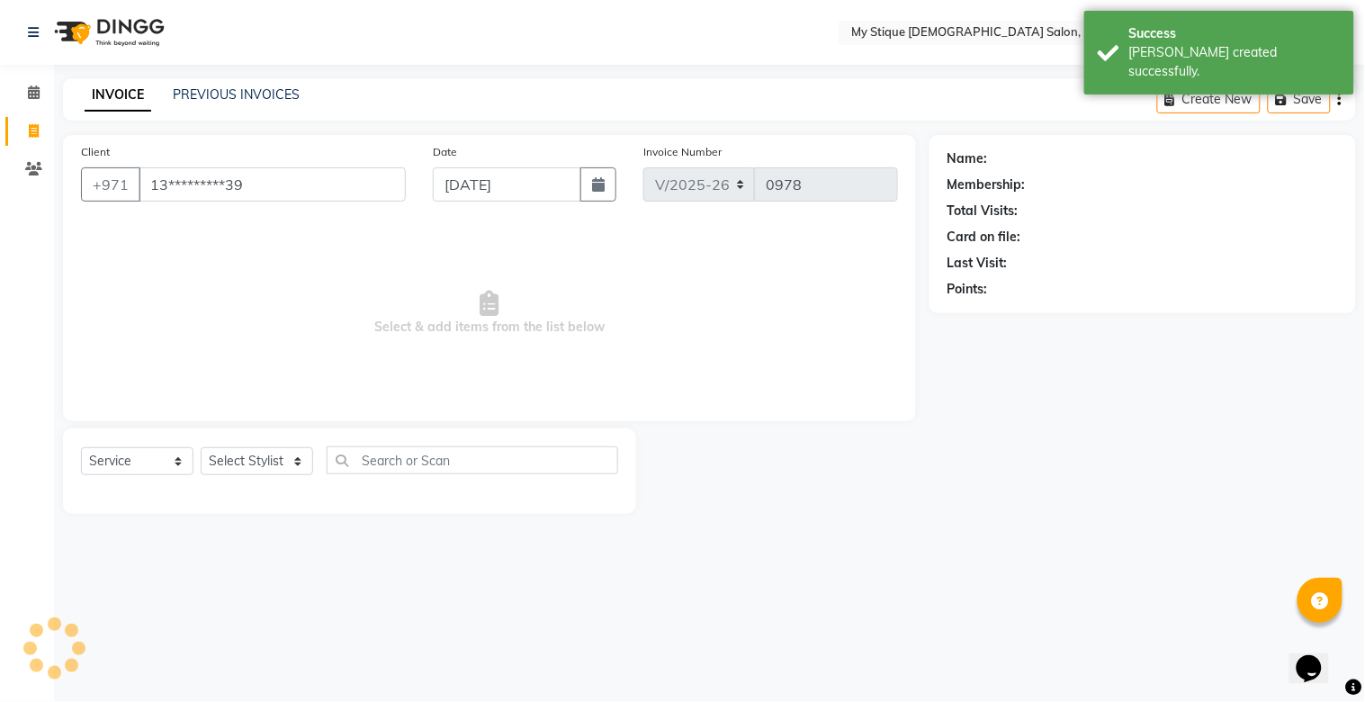
type input "13*********39"
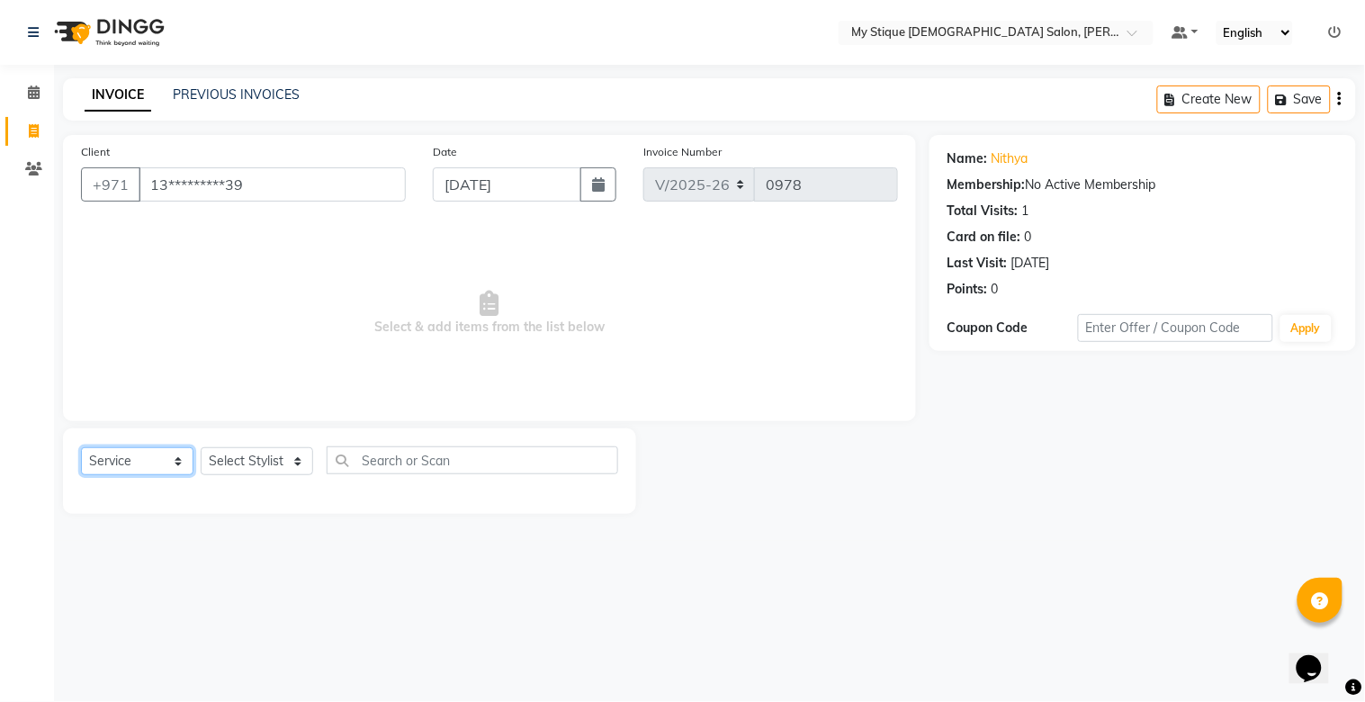
click at [136, 452] on select "Select Service Product Membership Package Voucher Prepaid Gift Card" at bounding box center [137, 461] width 112 height 28
click at [81, 448] on select "Select Service Product Membership Package Voucher Prepaid Gift Card" at bounding box center [137, 461] width 112 height 28
click at [240, 473] on select "Select Stylist [PERSON_NAME] Reshma [PERSON_NAME] Sales [PERSON_NAME] TEMP STAFF" at bounding box center [257, 461] width 112 height 28
click at [119, 471] on select "Select Service Product Membership Package Voucher Prepaid Gift Card" at bounding box center [137, 461] width 112 height 28
click at [250, 470] on select "Select Stylist [PERSON_NAME] Reshma [PERSON_NAME] Sales [PERSON_NAME] TEMP STAFF" at bounding box center [257, 461] width 112 height 28
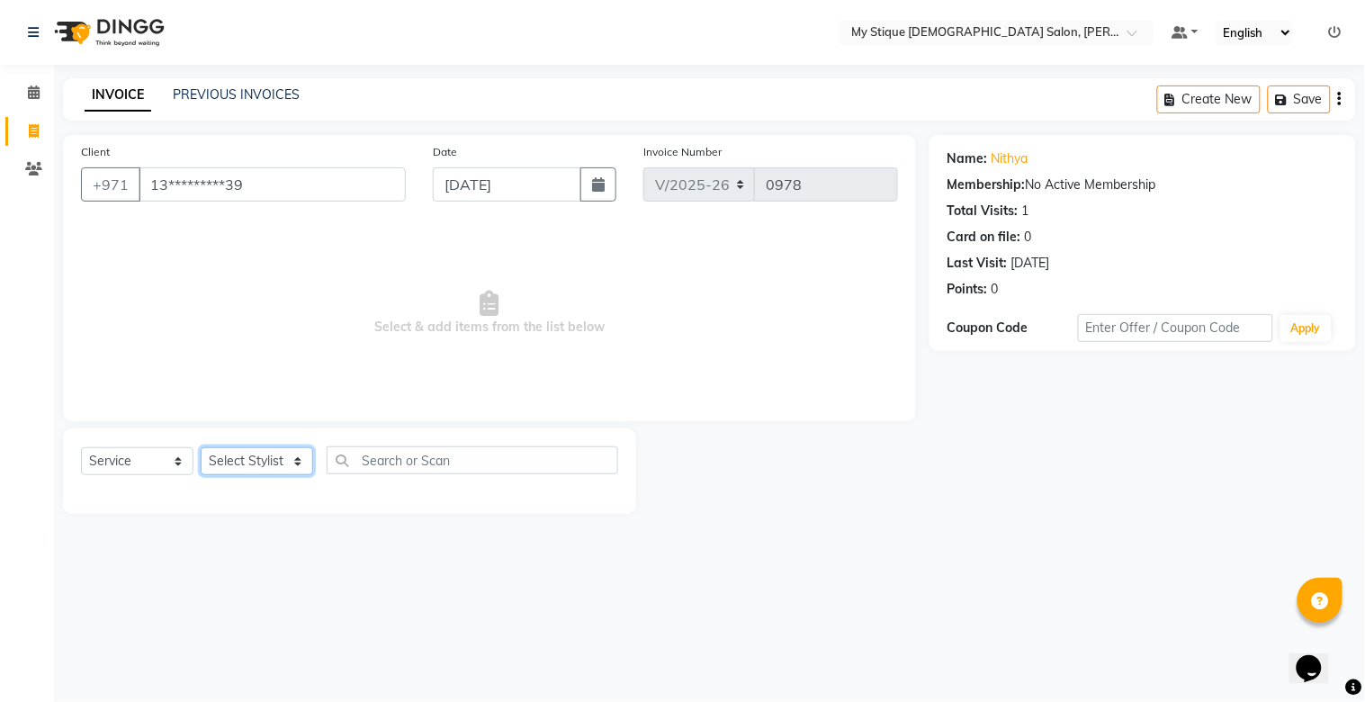
select select "83492"
click at [201, 448] on select "Select Stylist [PERSON_NAME] Reshma [PERSON_NAME] Sales [PERSON_NAME] TEMP STAFF" at bounding box center [257, 461] width 112 height 28
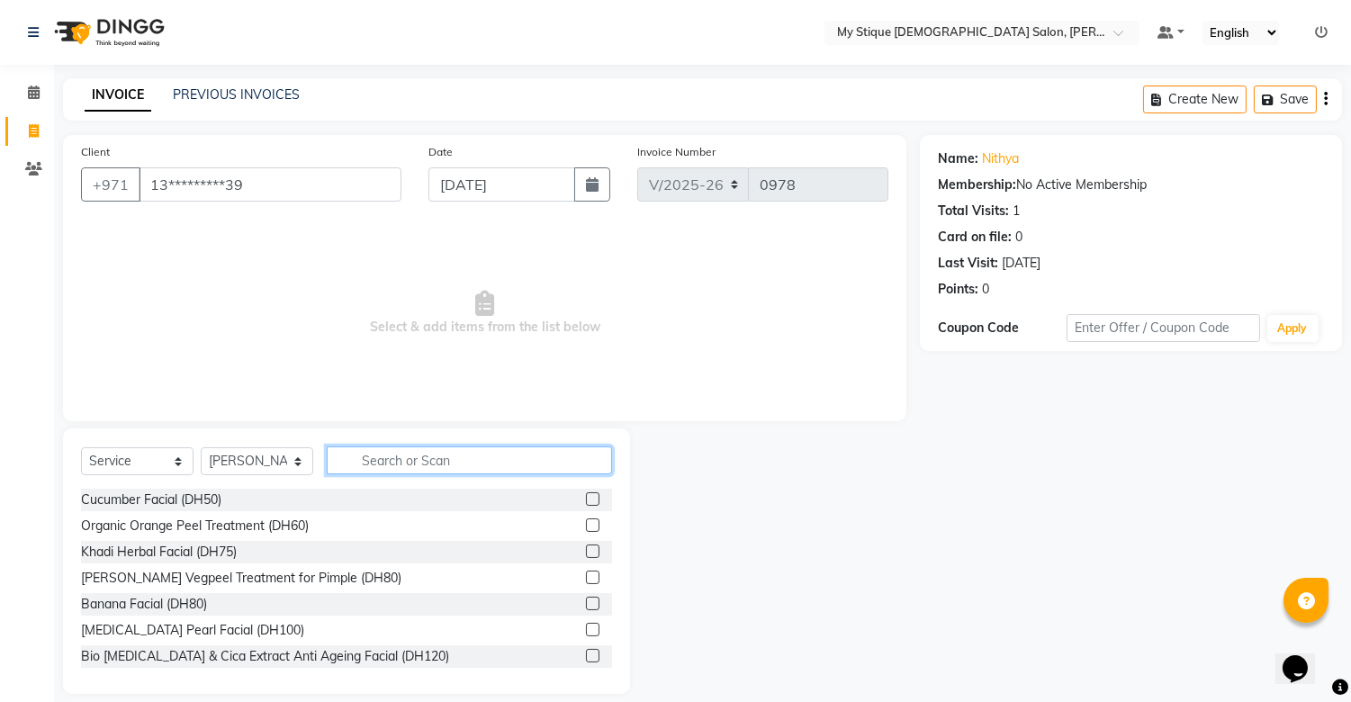
click at [388, 466] on input "text" at bounding box center [469, 460] width 285 height 28
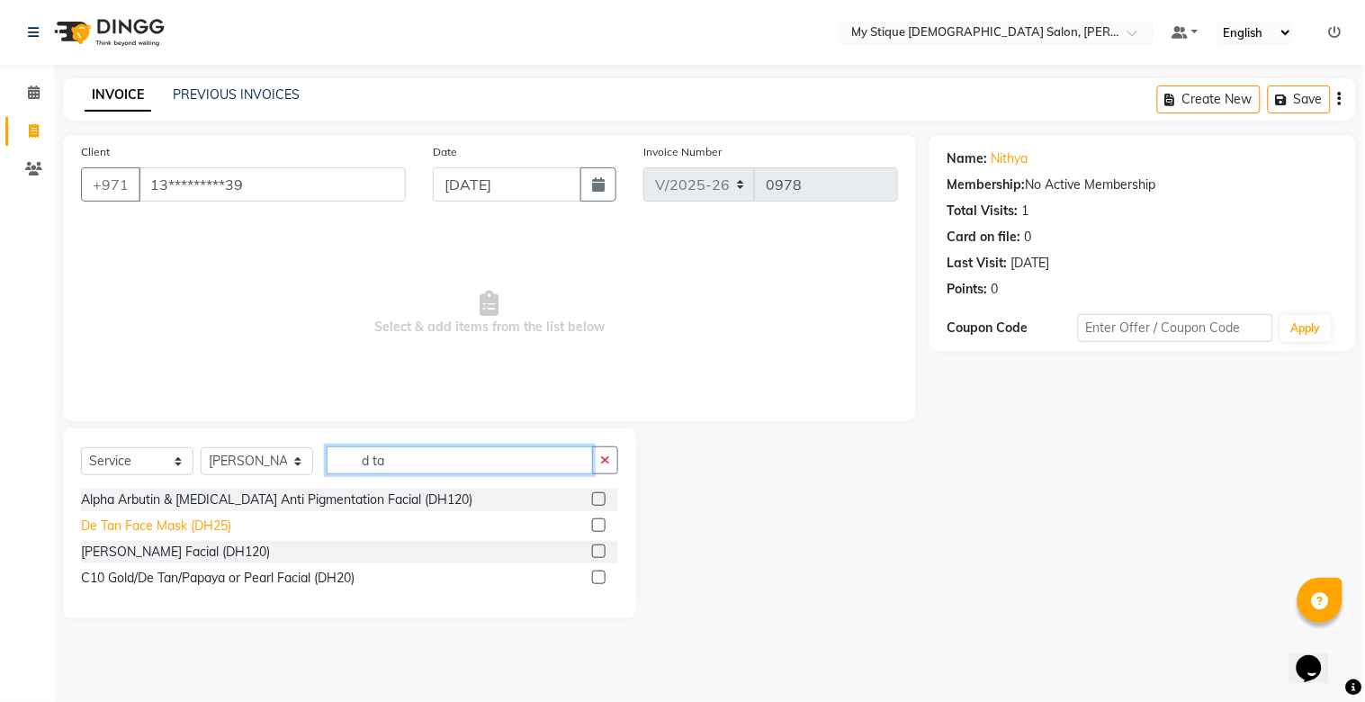
type input "d ta"
drag, startPoint x: 142, startPoint y: 522, endPoint x: 150, endPoint y: 516, distance: 10.3
click at [145, 519] on div "De Tan Face Mask (DH25)" at bounding box center [156, 525] width 150 height 19
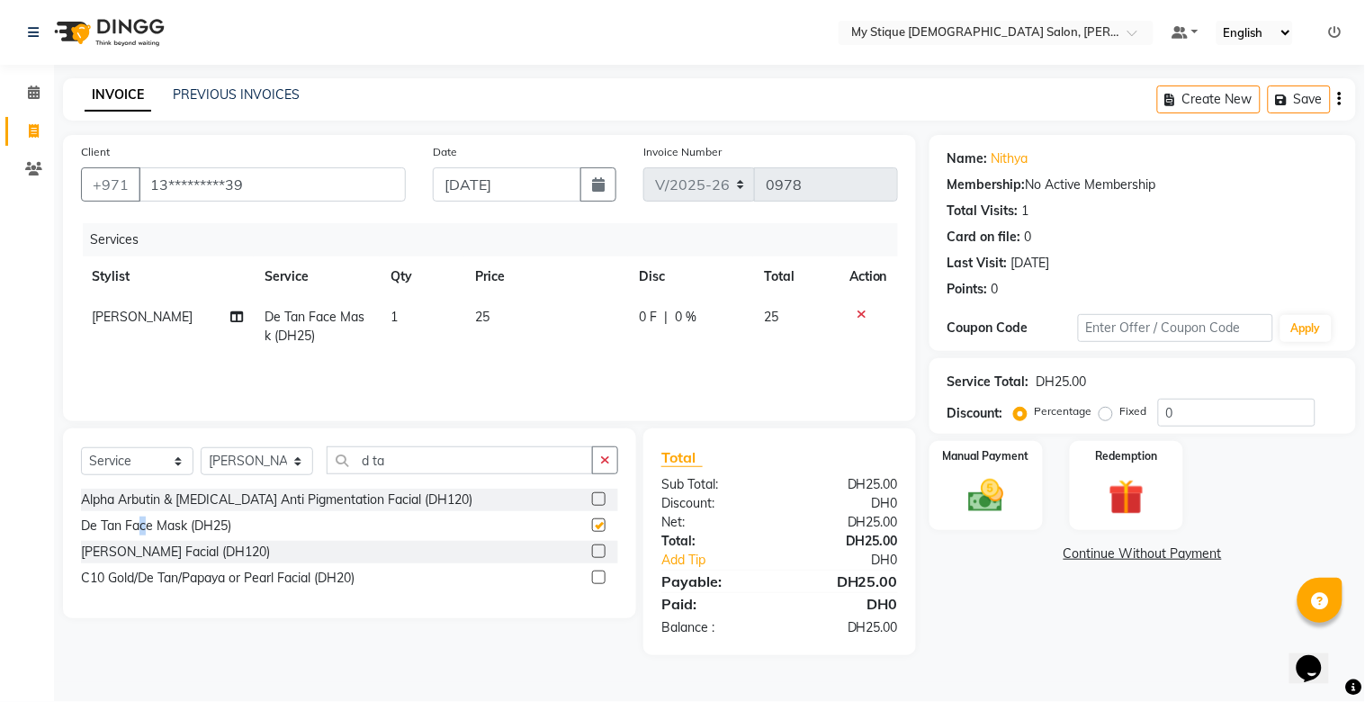
checkbox input "false"
click at [112, 470] on select "Select Service Product Membership Package Voucher Prepaid Gift Card" at bounding box center [137, 461] width 112 height 28
select select "package"
click at [81, 448] on select "Select Service Product Membership Package Voucher Prepaid Gift Card" at bounding box center [137, 461] width 112 height 28
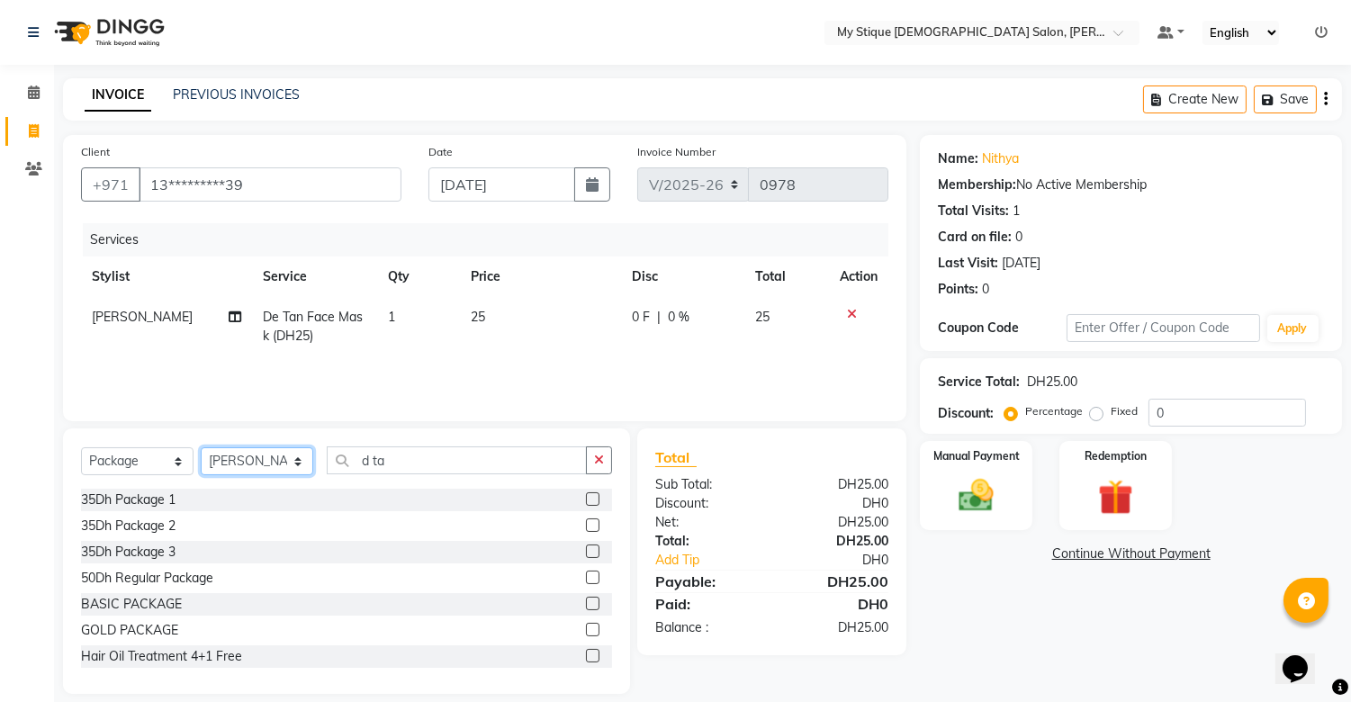
drag, startPoint x: 258, startPoint y: 457, endPoint x: 247, endPoint y: 471, distance: 17.9
click at [258, 457] on select "Select Stylist [PERSON_NAME] Reshma [PERSON_NAME] Sales [PERSON_NAME] TEMP STAFF" at bounding box center [257, 461] width 112 height 28
select select "83495"
click at [201, 448] on select "Select Stylist [PERSON_NAME] Reshma [PERSON_NAME] Sales [PERSON_NAME] TEMP STAFF" at bounding box center [257, 461] width 112 height 28
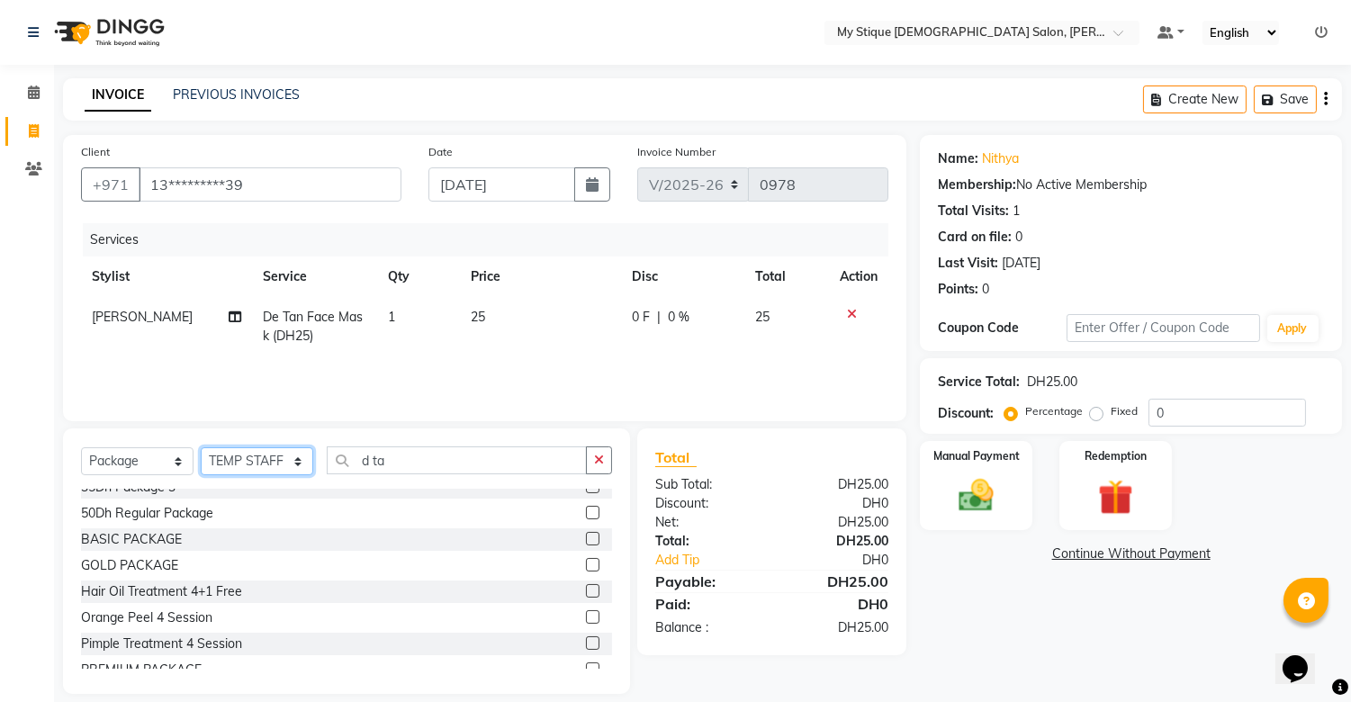
scroll to position [100, 0]
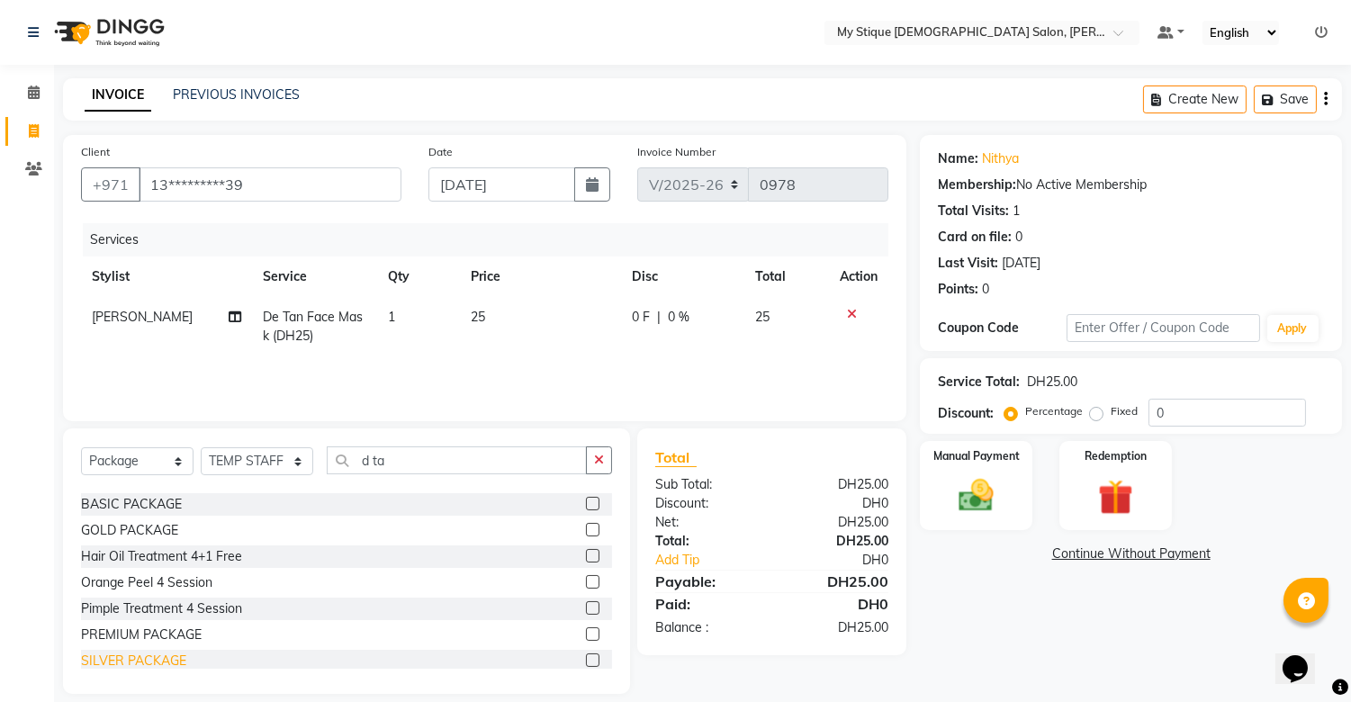
click at [181, 662] on div "SILVER PACKAGE" at bounding box center [133, 660] width 105 height 19
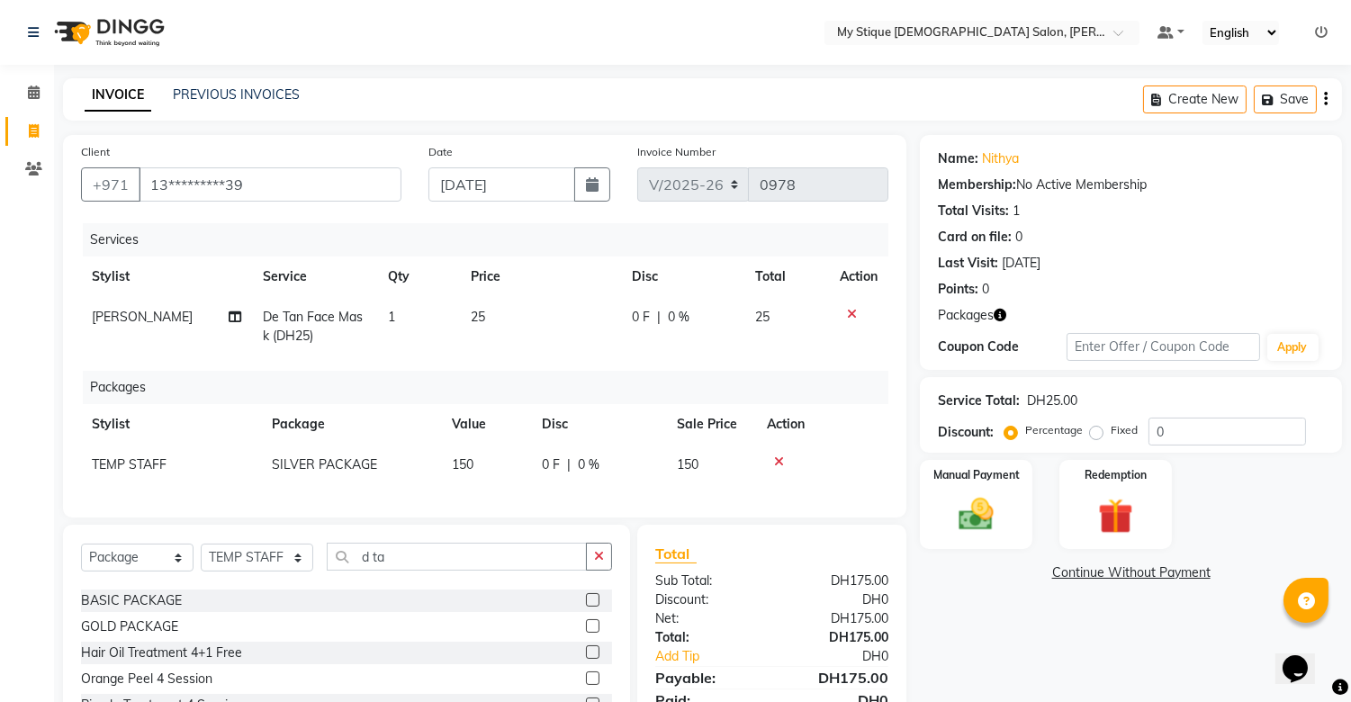
checkbox input "false"
click at [984, 526] on img at bounding box center [976, 515] width 59 height 42
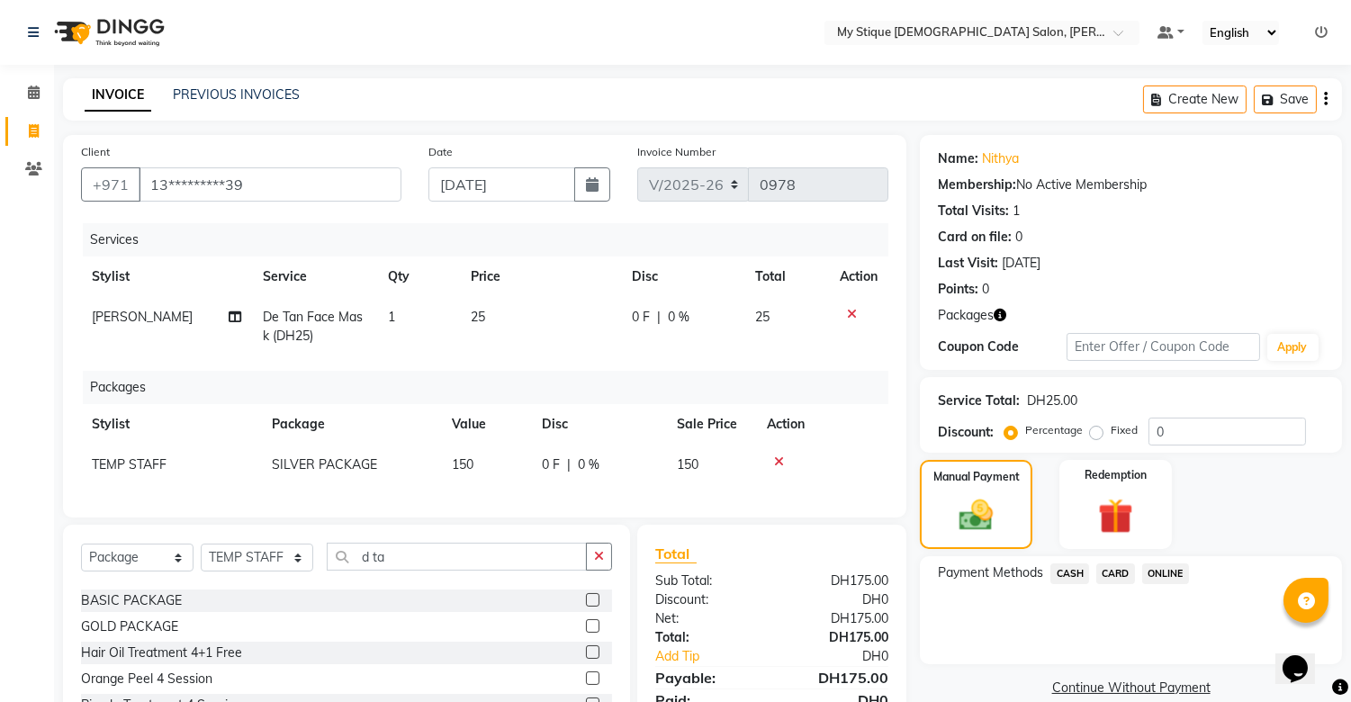
click at [1073, 571] on span "CASH" at bounding box center [1069, 573] width 39 height 21
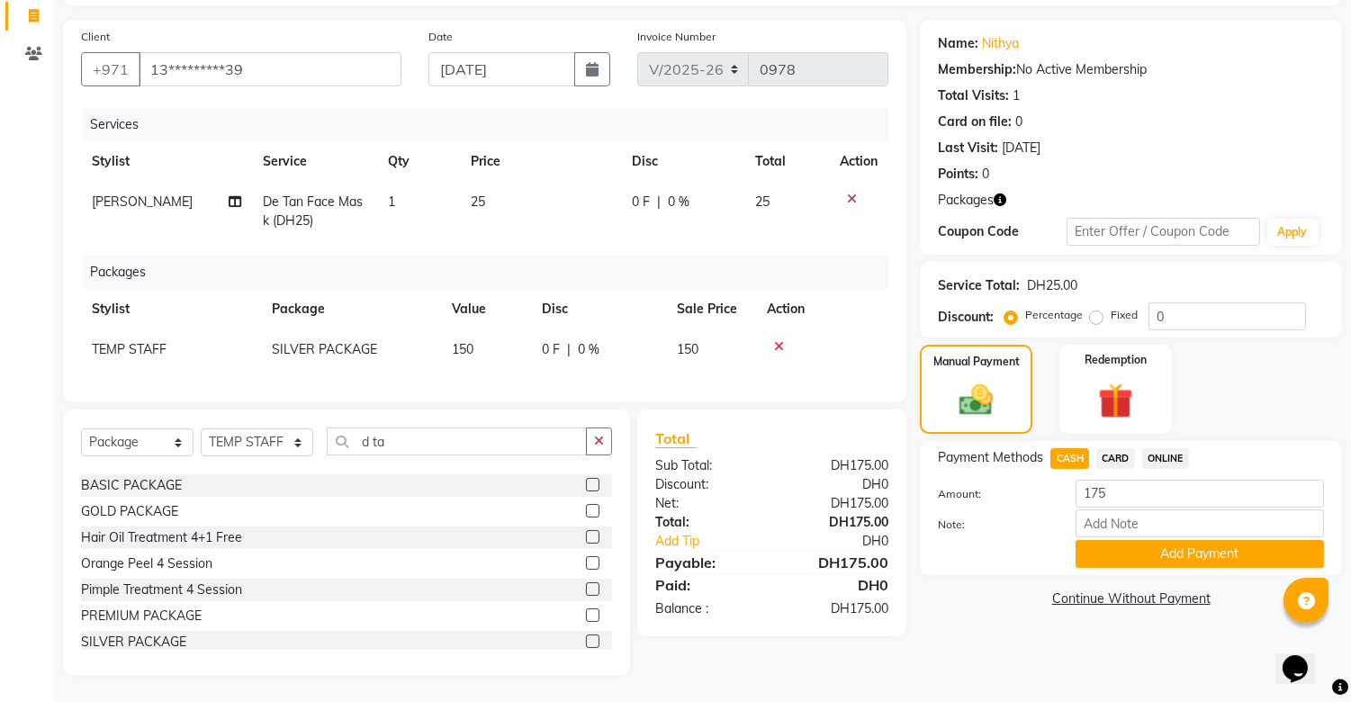
scroll to position [130, 0]
click at [1131, 541] on button "Add Payment" at bounding box center [1199, 554] width 248 height 28
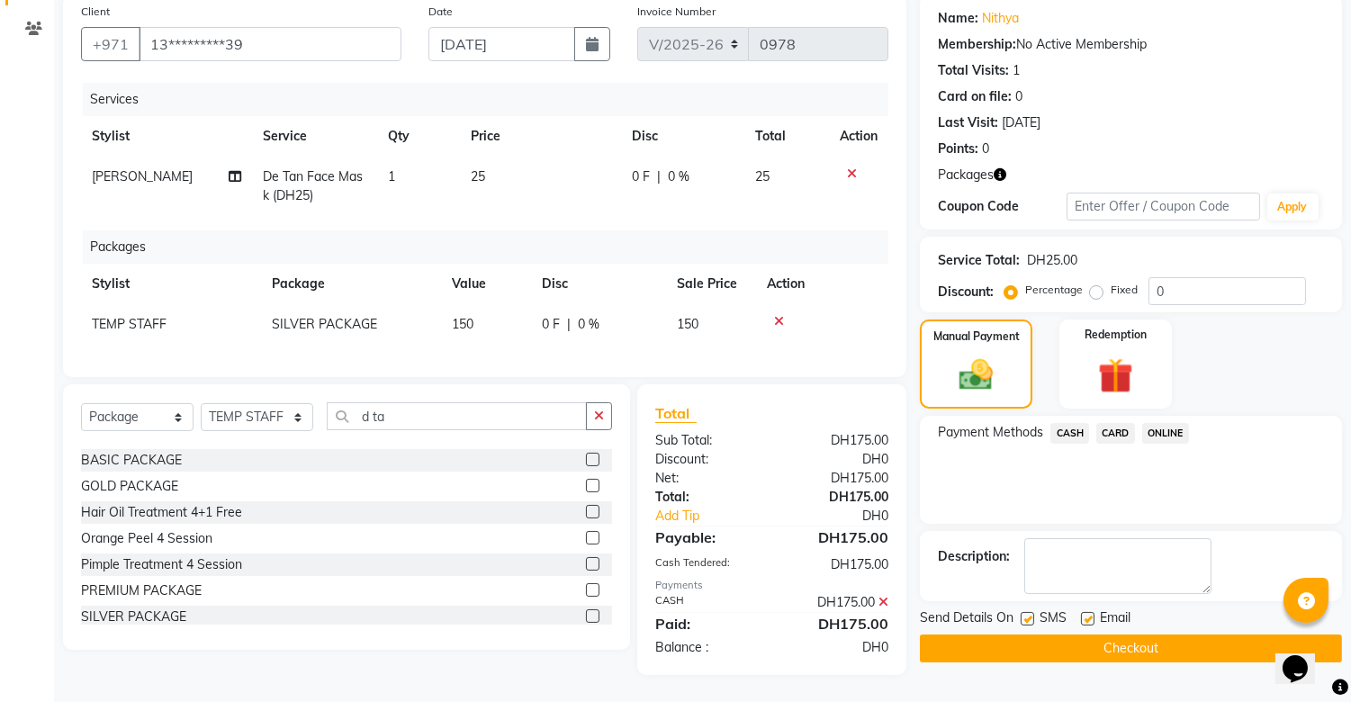
scroll to position [155, 0]
click at [1067, 639] on button "Checkout" at bounding box center [1131, 648] width 422 height 28
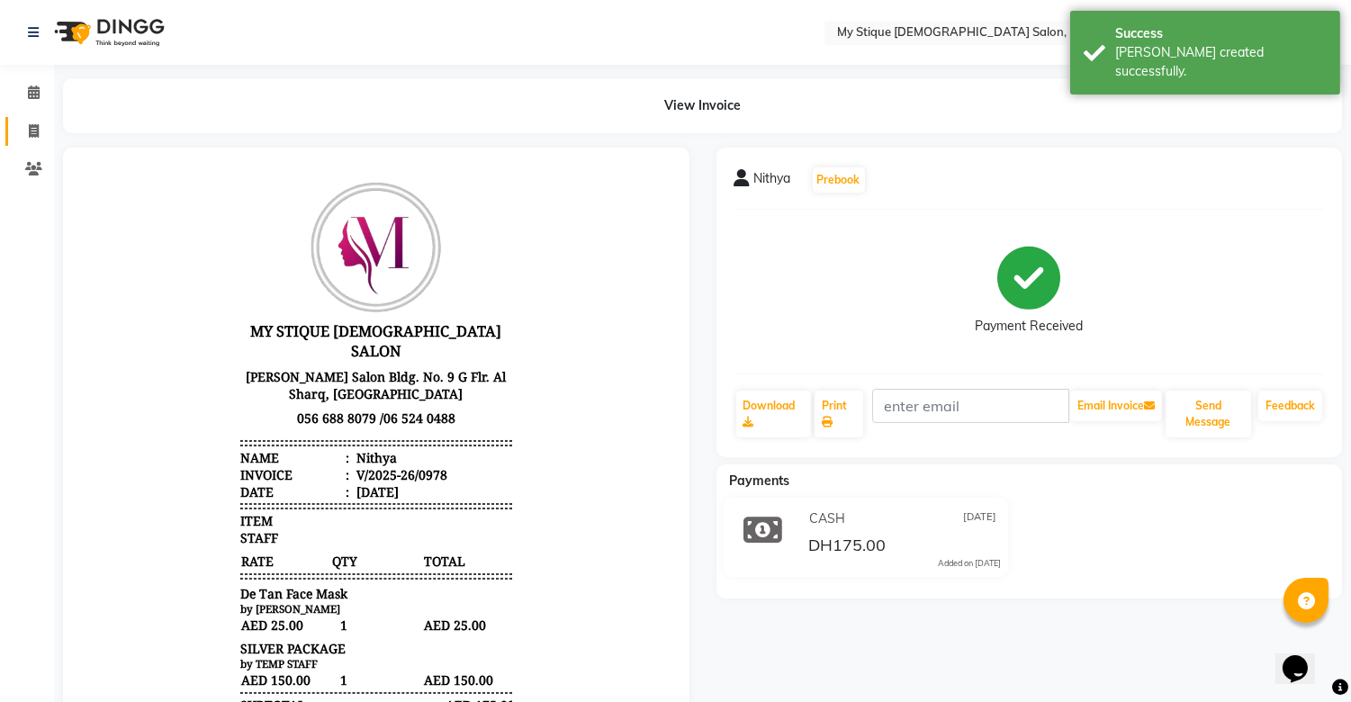
click at [31, 121] on link "Invoice" at bounding box center [26, 132] width 43 height 30
select select "service"
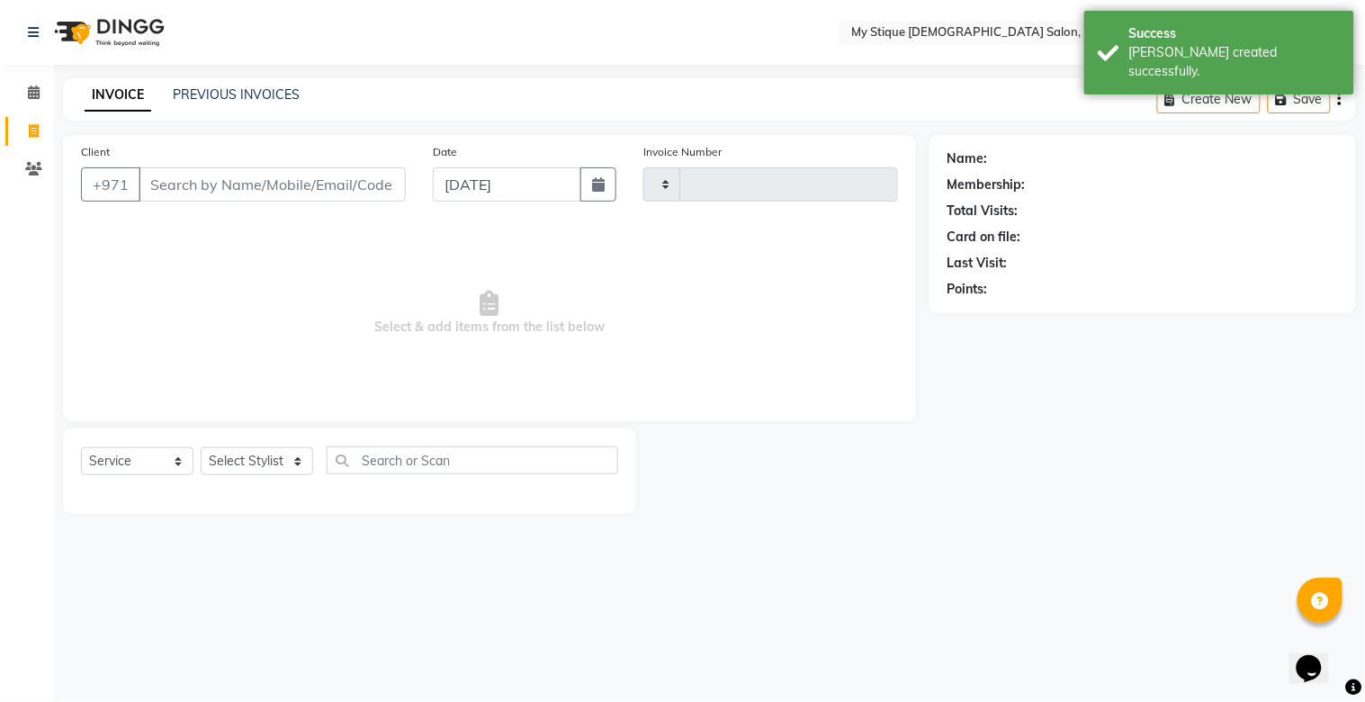
type input "0979"
select select "7457"
click at [342, 183] on input "Client" at bounding box center [272, 184] width 267 height 34
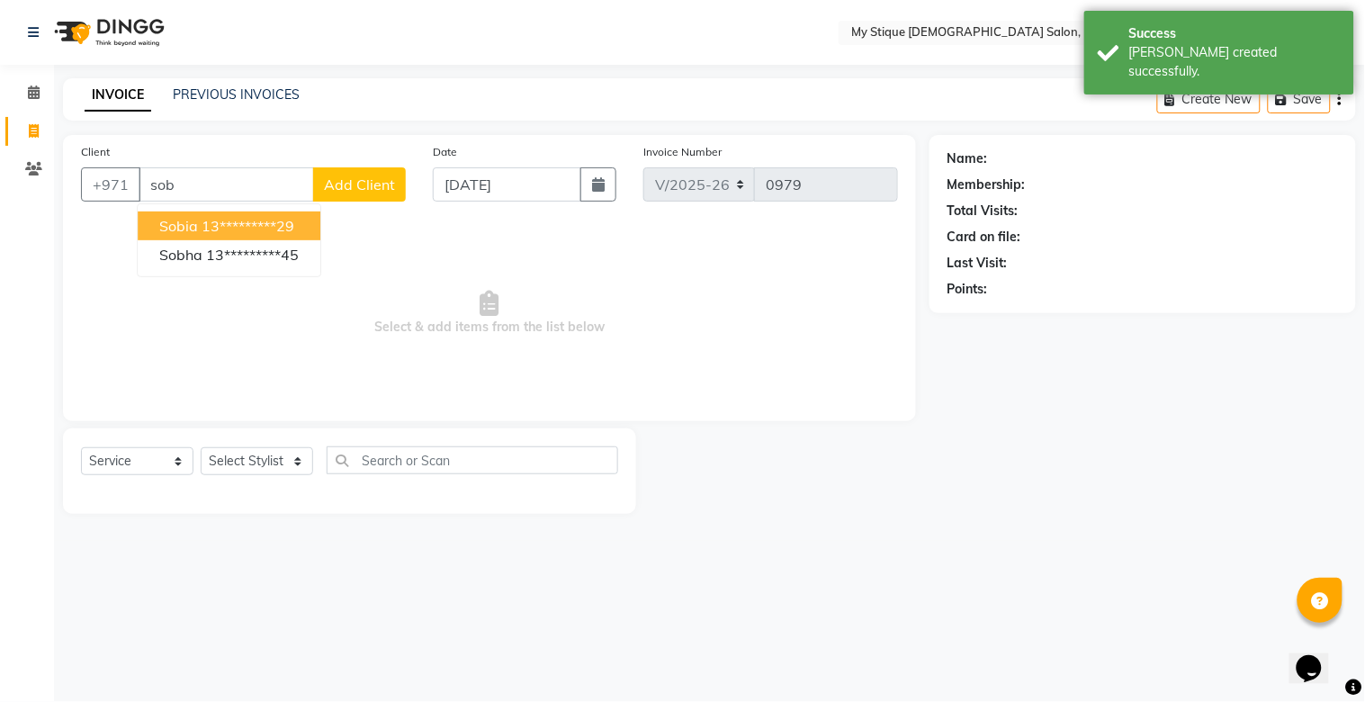
click at [199, 220] on button "sobia 13*********29" at bounding box center [229, 225] width 183 height 29
type input "13*********29"
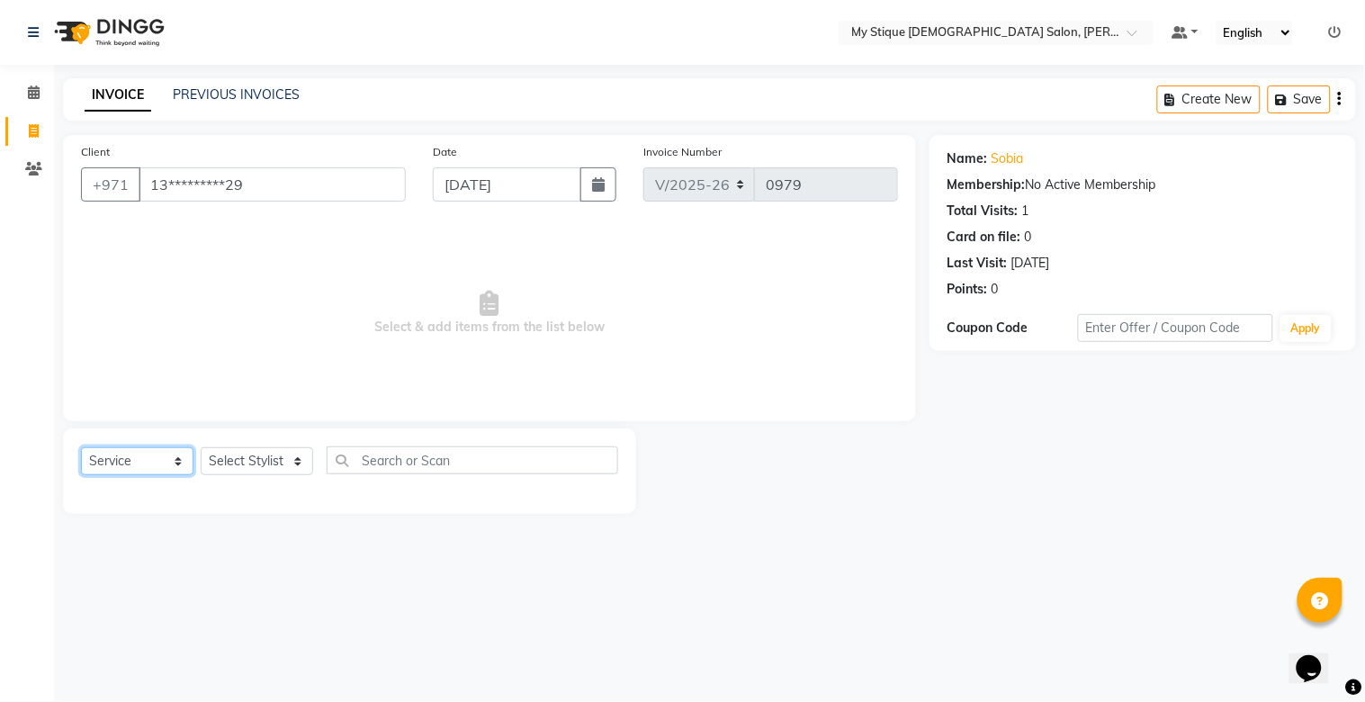
click at [86, 470] on select "Select Service Product Membership Package Voucher Prepaid Gift Card" at bounding box center [137, 461] width 112 height 28
select select "package"
click at [81, 448] on select "Select Service Product Membership Package Voucher Prepaid Gift Card" at bounding box center [137, 461] width 112 height 28
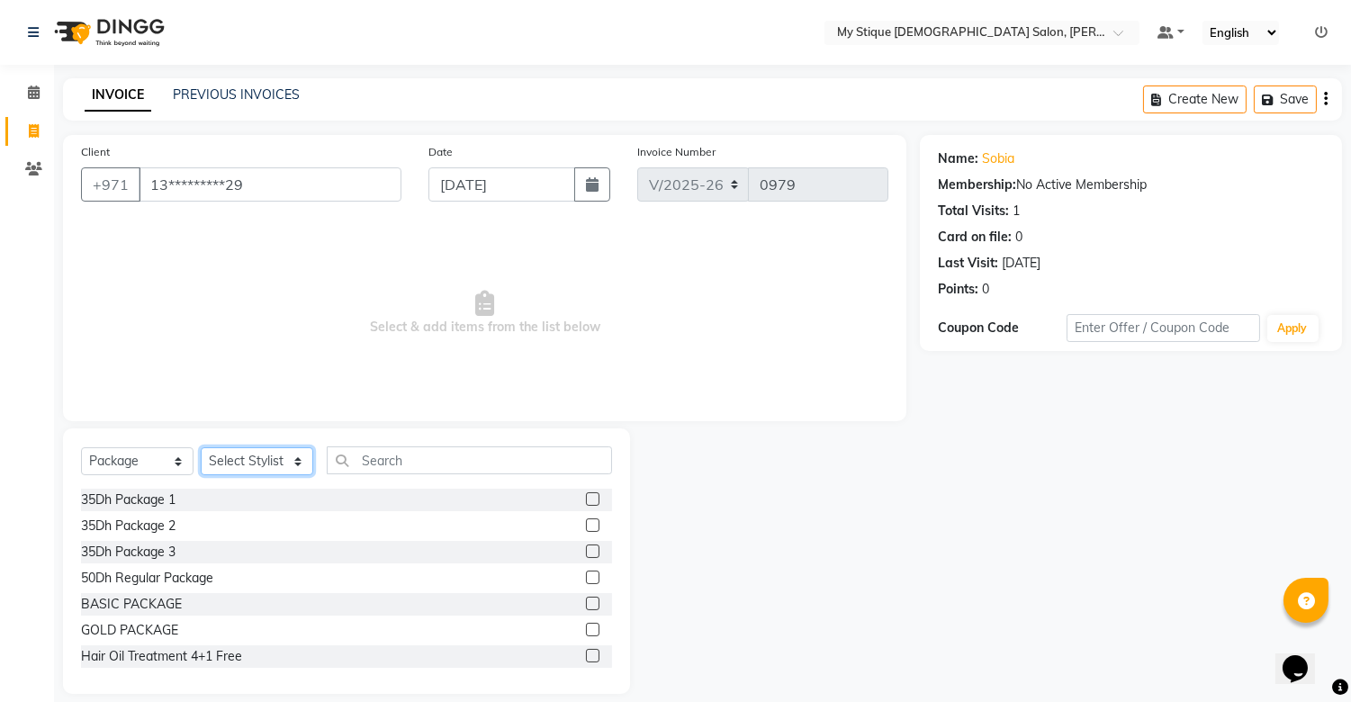
click at [284, 451] on select "Select Stylist [PERSON_NAME] Reshma [PERSON_NAME] Sales [PERSON_NAME] TEMP STAFF" at bounding box center [257, 461] width 112 height 28
select select "83495"
click at [201, 448] on select "Select Stylist [PERSON_NAME] Reshma [PERSON_NAME] Sales [PERSON_NAME] TEMP STAFF" at bounding box center [257, 461] width 112 height 28
click at [144, 597] on div "BASIC PACKAGE" at bounding box center [131, 604] width 101 height 19
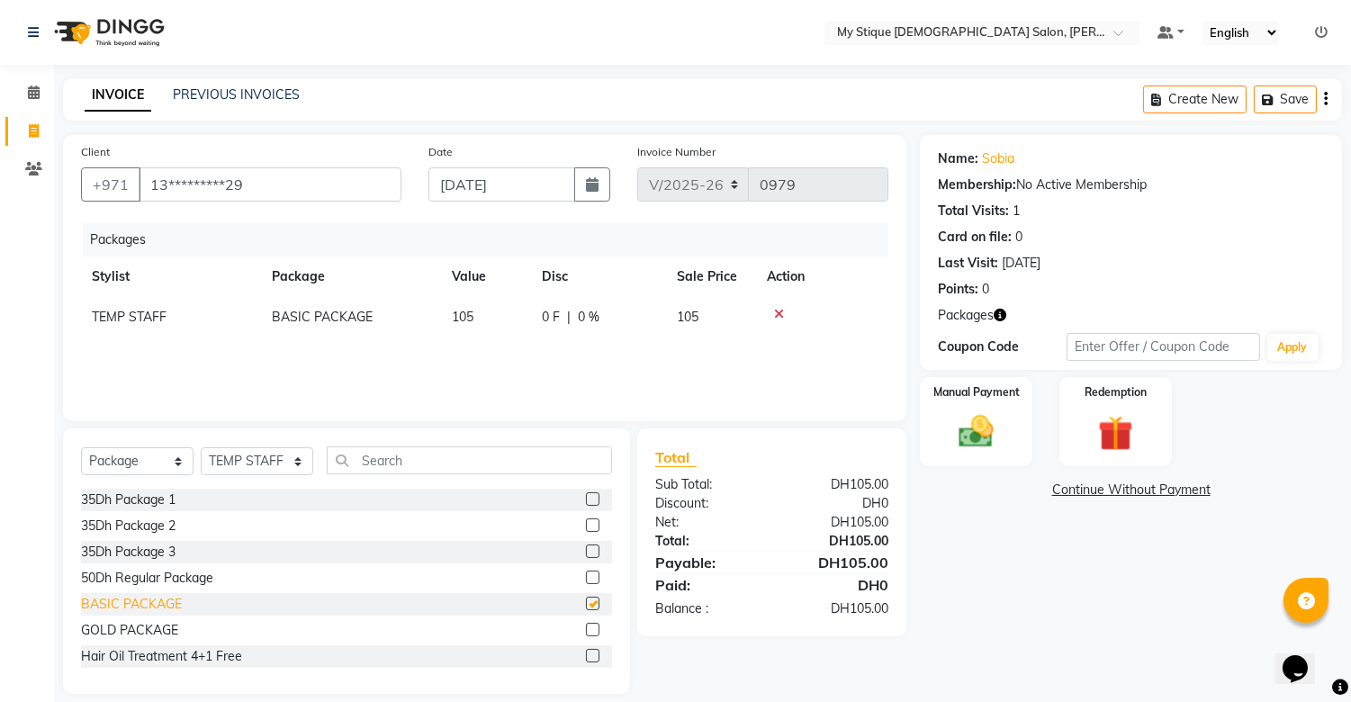
checkbox input "false"
click at [130, 465] on select "Select Service Product Membership Package Voucher Prepaid Gift Card" at bounding box center [137, 461] width 112 height 28
select select "service"
click at [81, 448] on select "Select Service Product Membership Package Voucher Prepaid Gift Card" at bounding box center [137, 461] width 112 height 28
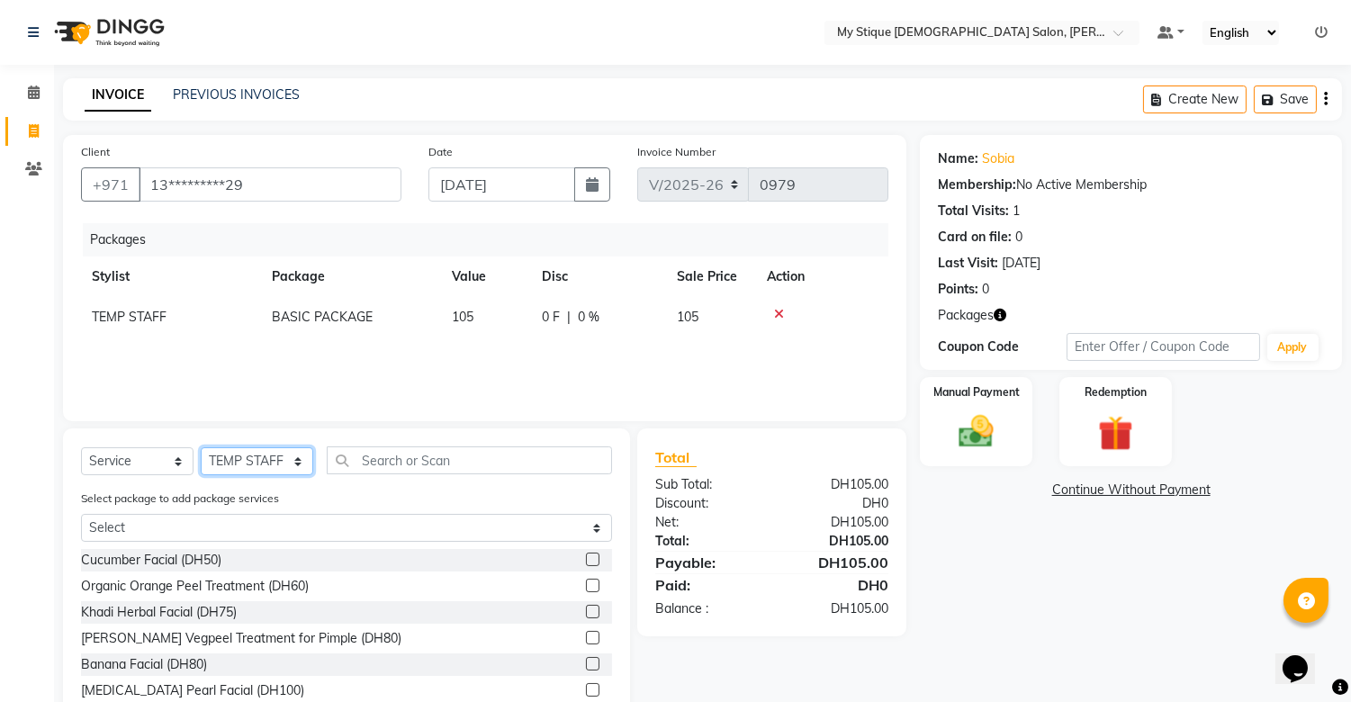
click at [239, 462] on select "Select Stylist [PERSON_NAME] Reshma [PERSON_NAME] Sales [PERSON_NAME] TEMP STAFF" at bounding box center [257, 461] width 112 height 28
select select "65420"
click at [201, 448] on select "Select Stylist [PERSON_NAME] Reshma [PERSON_NAME] Sales [PERSON_NAME] TEMP STAFF" at bounding box center [257, 461] width 112 height 28
click at [425, 457] on input "text" at bounding box center [469, 460] width 285 height 28
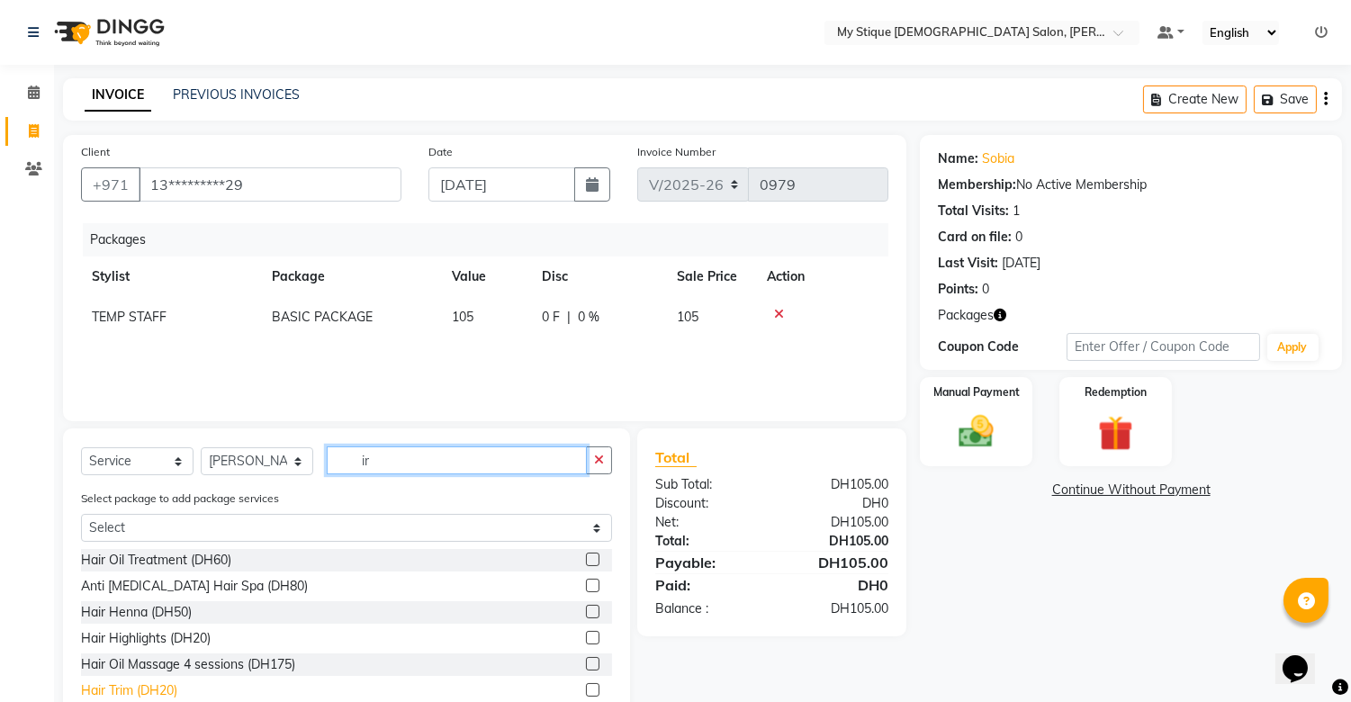
type input "ir"
click at [166, 691] on div "Hair Trim (DH20)" at bounding box center [129, 690] width 96 height 19
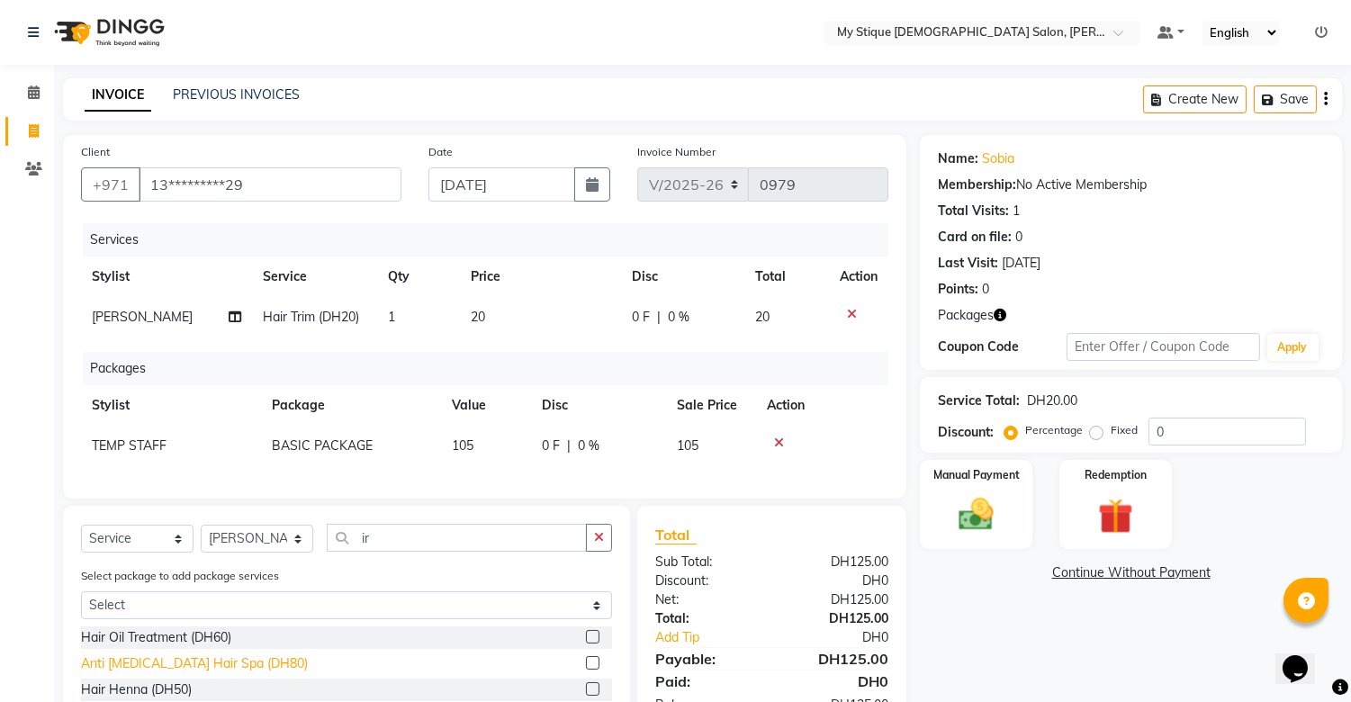
checkbox input "false"
click at [489, 312] on td "20" at bounding box center [540, 317] width 161 height 40
select select "65420"
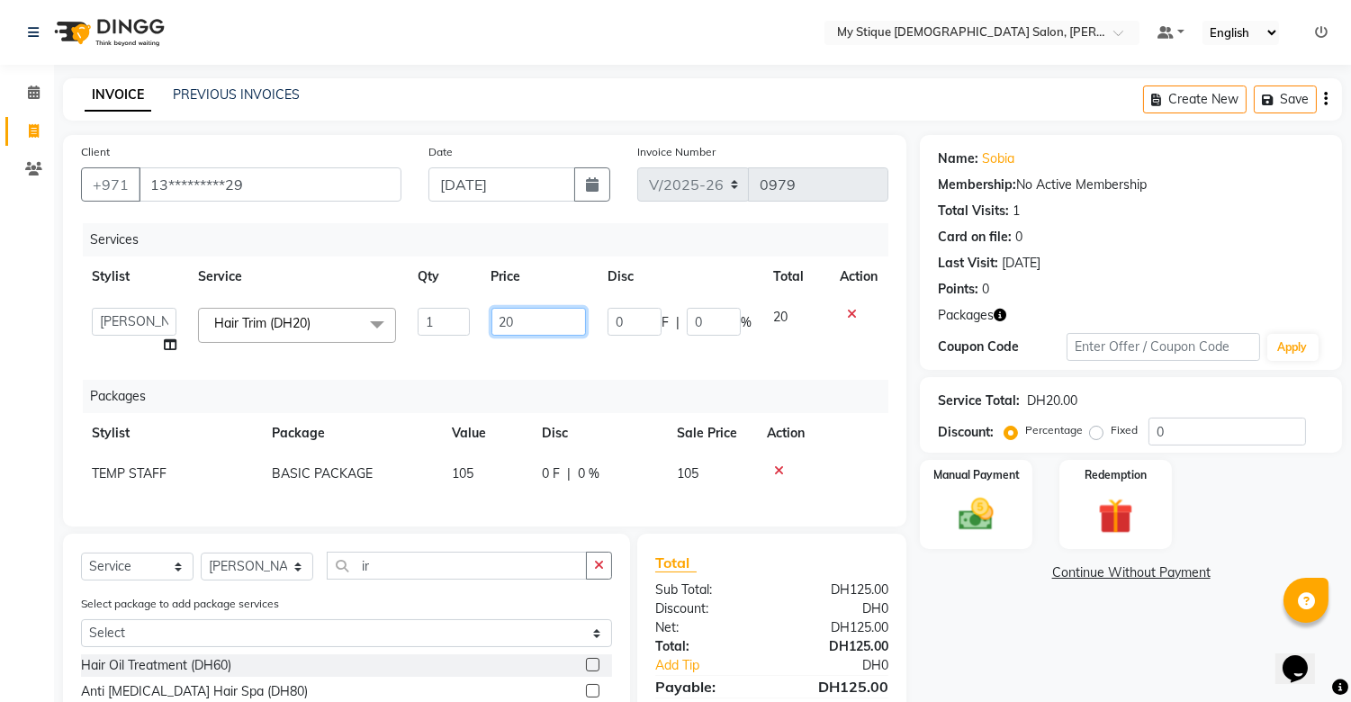
click at [527, 322] on input "20" at bounding box center [538, 322] width 94 height 28
type input "2"
type input "30"
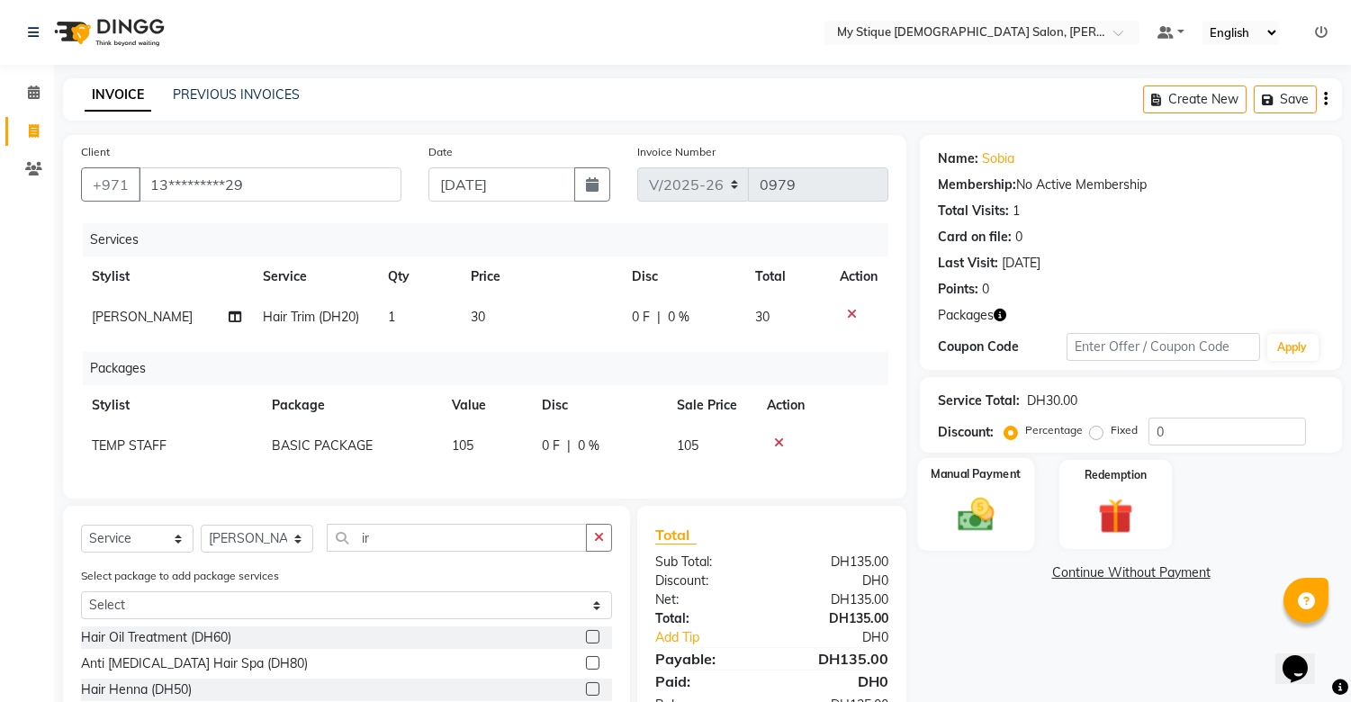
click at [997, 498] on img at bounding box center [976, 515] width 59 height 42
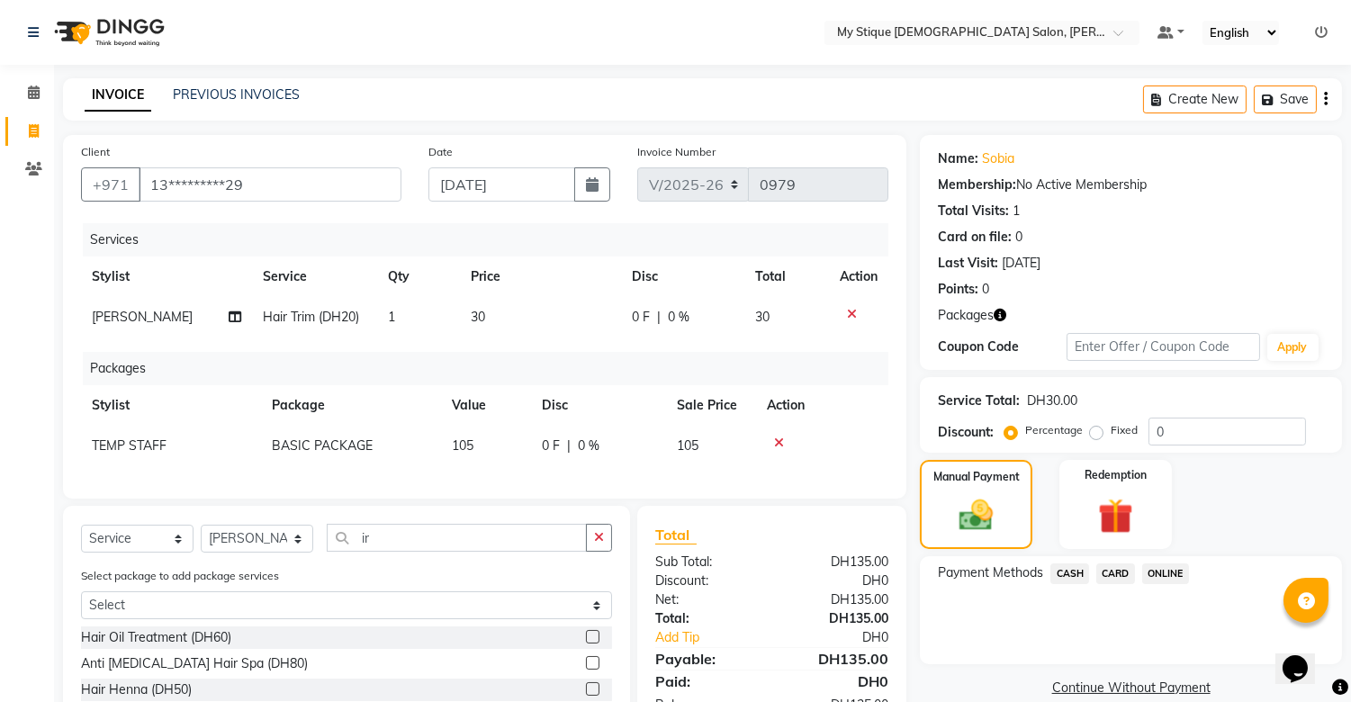
click at [1063, 567] on span "CASH" at bounding box center [1069, 573] width 39 height 21
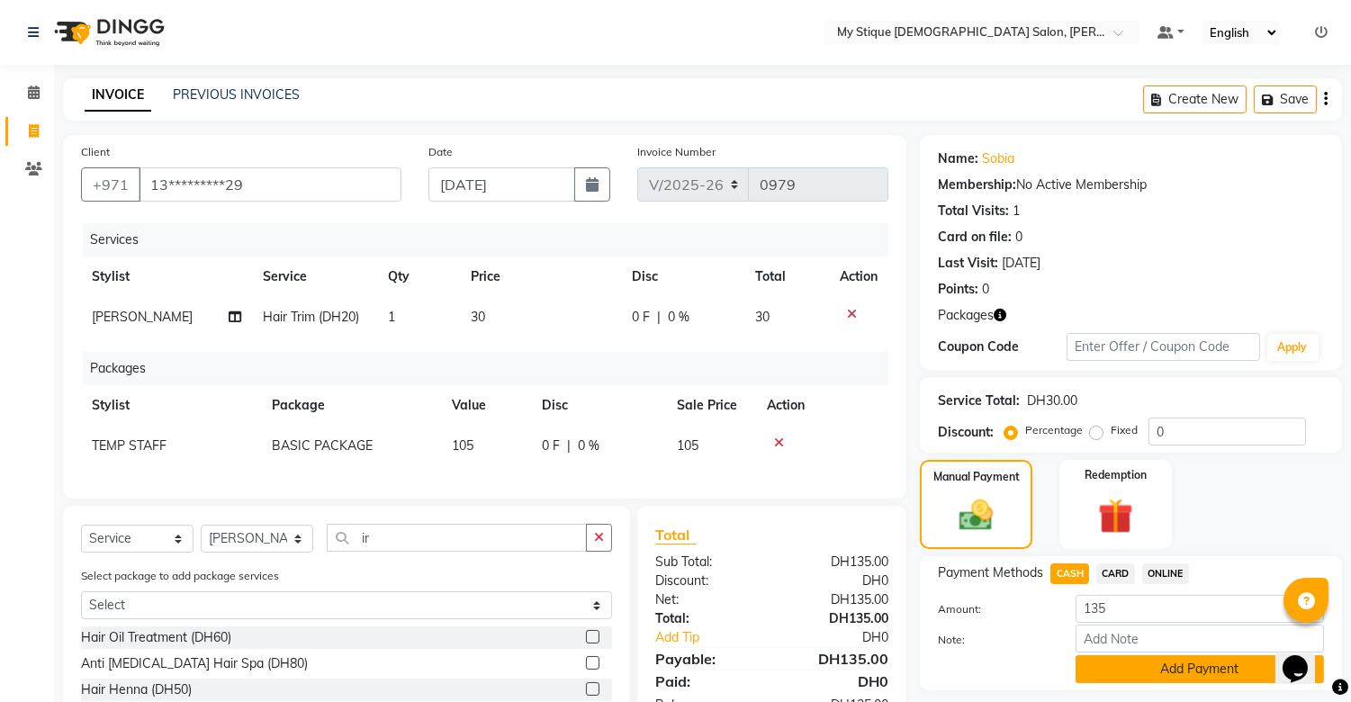
click at [1146, 673] on button "Add Payment" at bounding box center [1199, 669] width 248 height 28
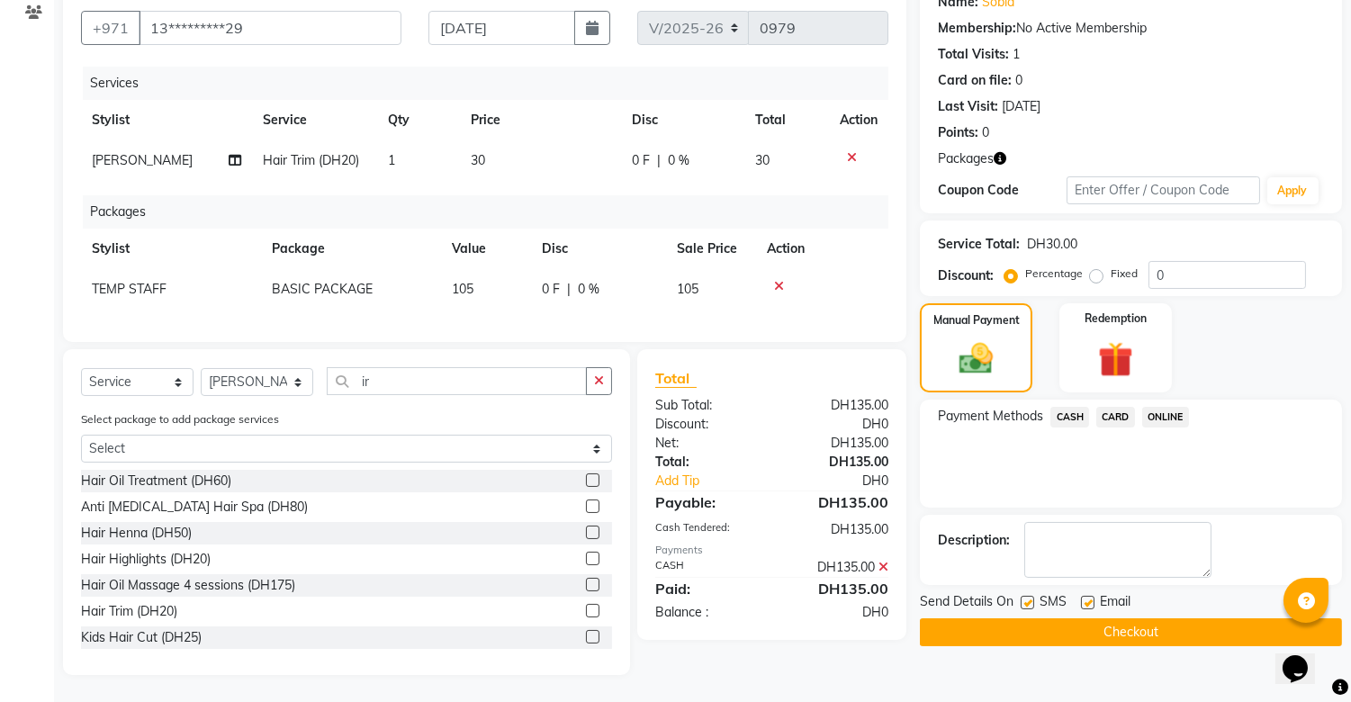
scroll to position [172, 0]
click at [1046, 618] on button "Checkout" at bounding box center [1131, 632] width 422 height 28
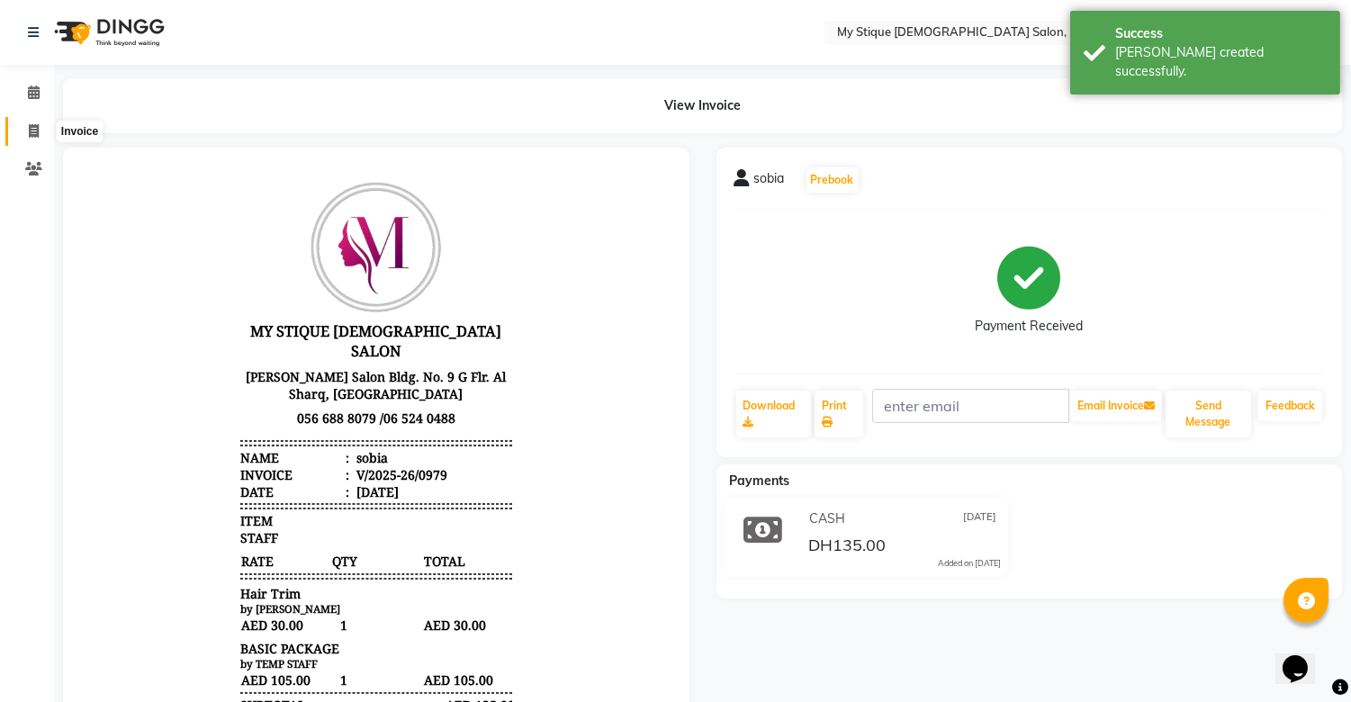
click at [34, 124] on icon at bounding box center [34, 130] width 10 height 13
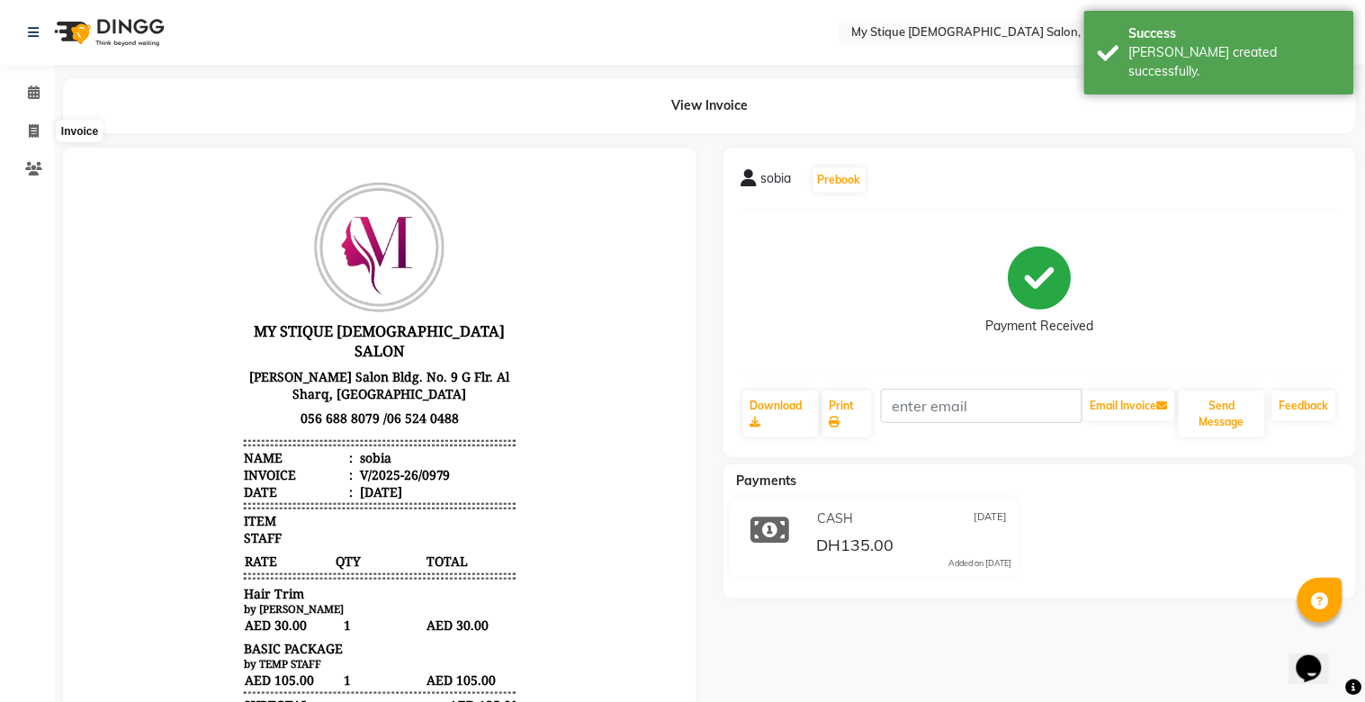
select select "service"
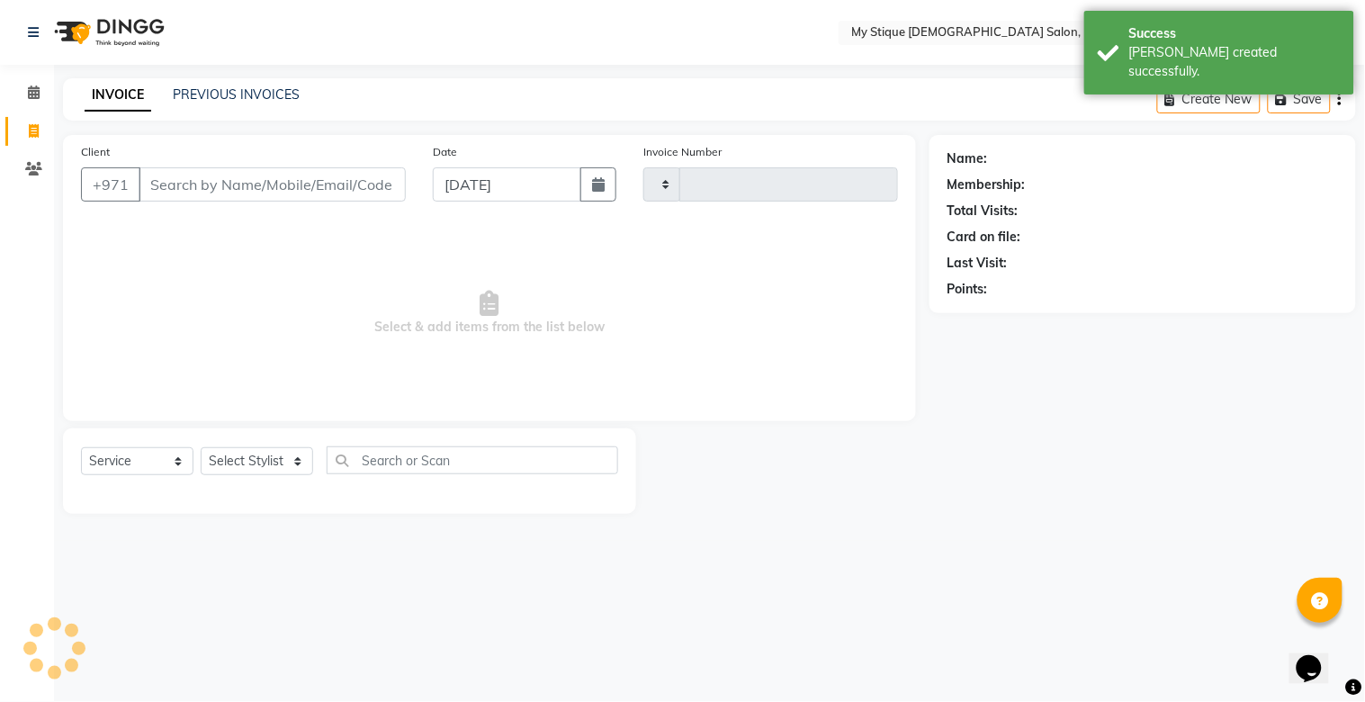
type input "0980"
select select "7457"
click at [318, 203] on div "Client +971" at bounding box center [243, 179] width 352 height 74
click at [324, 184] on input "Client" at bounding box center [272, 184] width 267 height 34
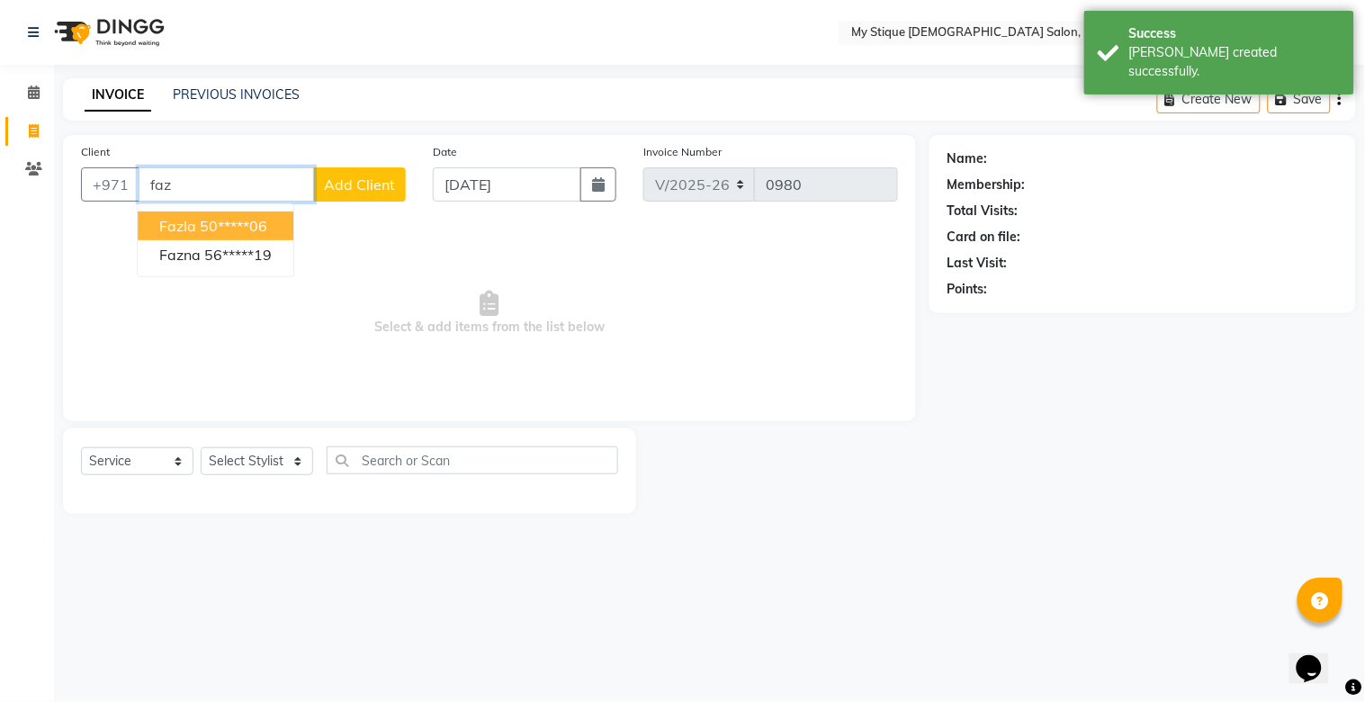
click at [222, 220] on ngb-highlight "50*****06" at bounding box center [233, 226] width 67 height 18
type input "50*****06"
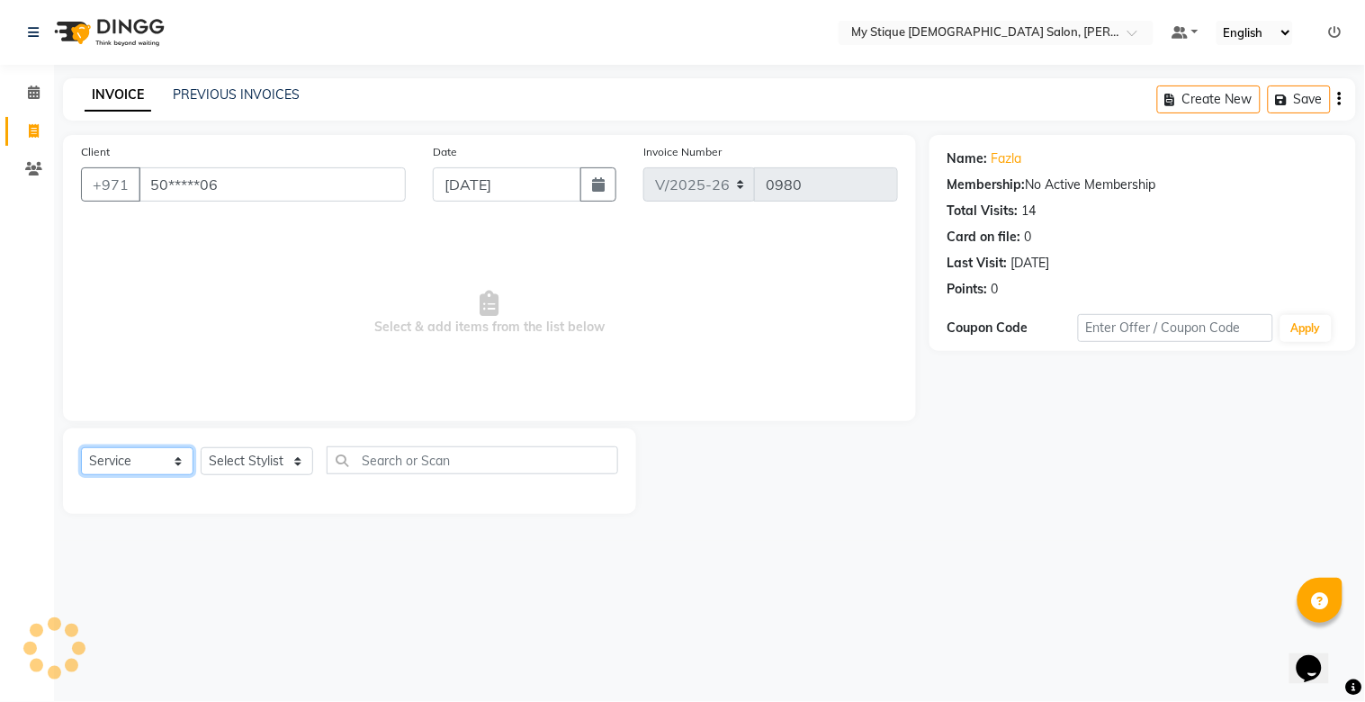
click at [144, 453] on select "Select Service Product Membership Package Voucher Prepaid Gift Card" at bounding box center [137, 461] width 112 height 28
click at [81, 448] on select "Select Service Product Membership Package Voucher Prepaid Gift Card" at bounding box center [137, 461] width 112 height 28
click at [259, 453] on select "Select Stylist [PERSON_NAME] Reshma [PERSON_NAME] Sales [PERSON_NAME] TEMP STAFF" at bounding box center [257, 461] width 112 height 28
select select "65420"
click at [201, 448] on select "Select Stylist [PERSON_NAME] Reshma [PERSON_NAME] Sales [PERSON_NAME] TEMP STAFF" at bounding box center [257, 461] width 112 height 28
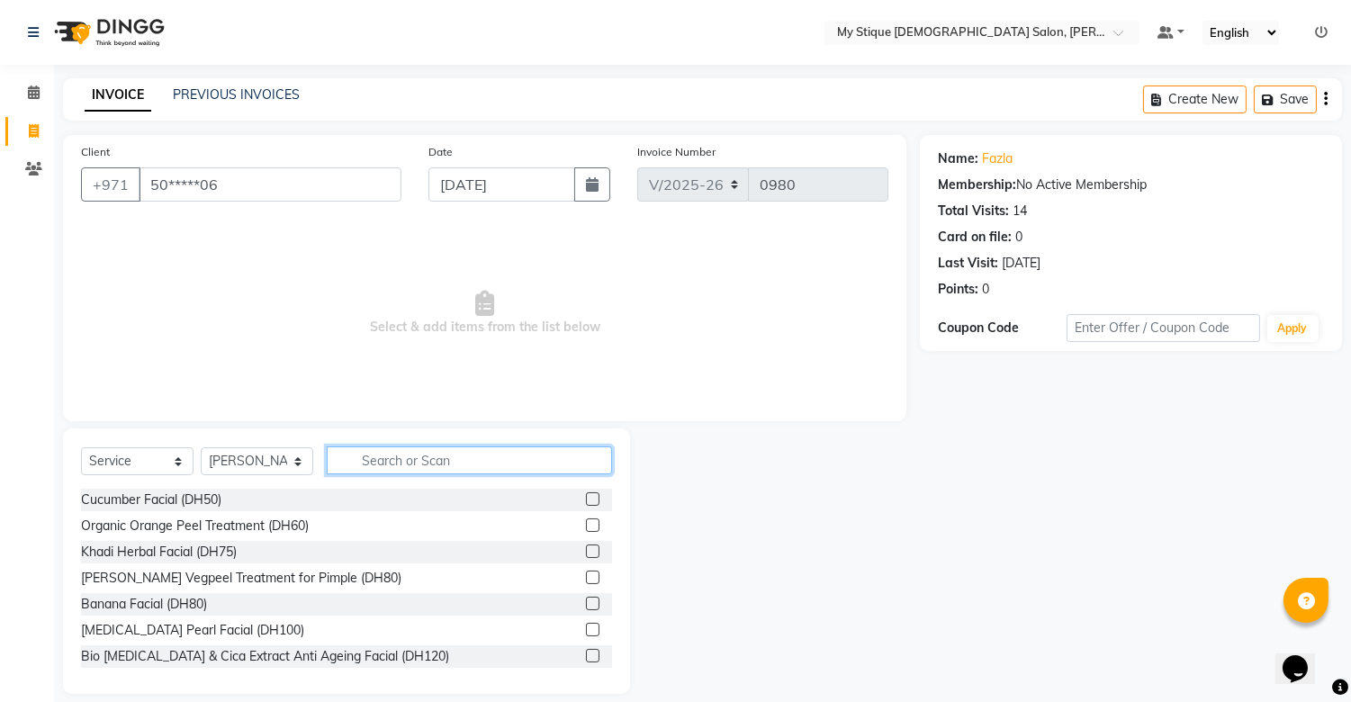
click at [434, 465] on input "text" at bounding box center [469, 460] width 285 height 28
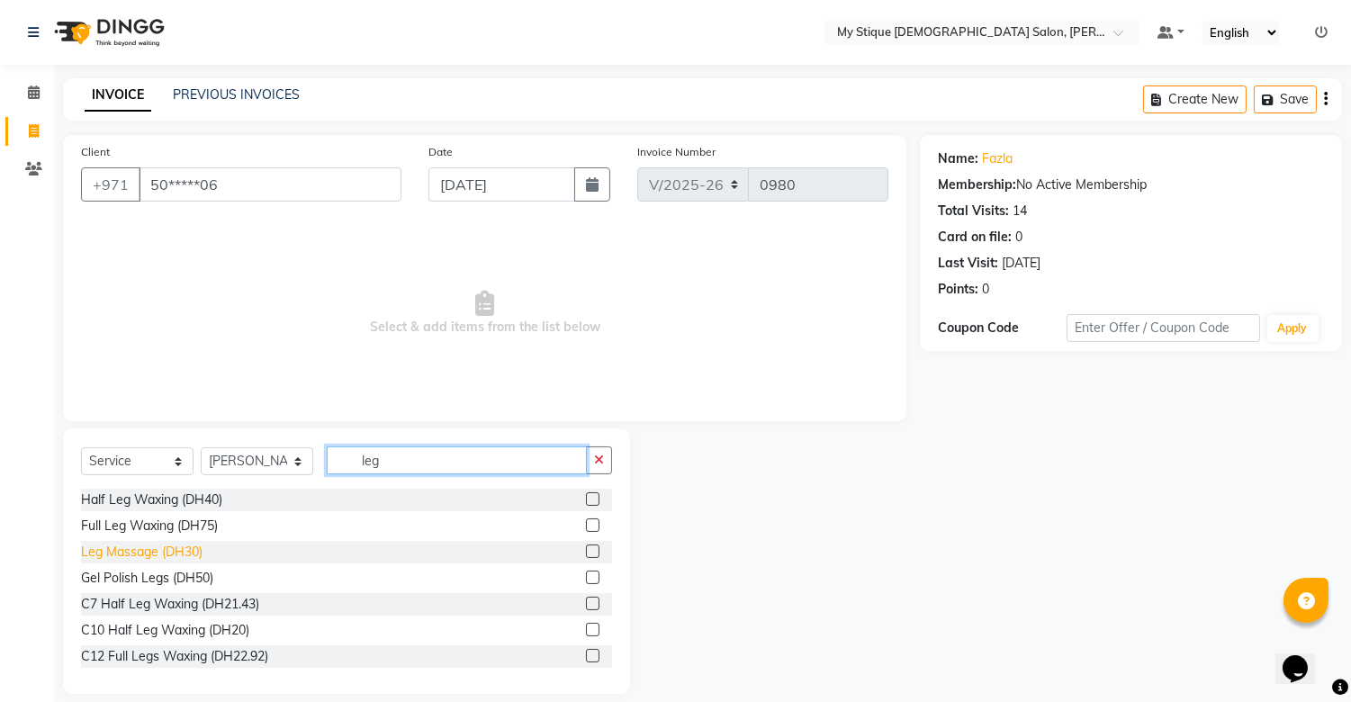
type input "leg"
click at [191, 551] on div "Leg Massage (DH30)" at bounding box center [141, 552] width 121 height 19
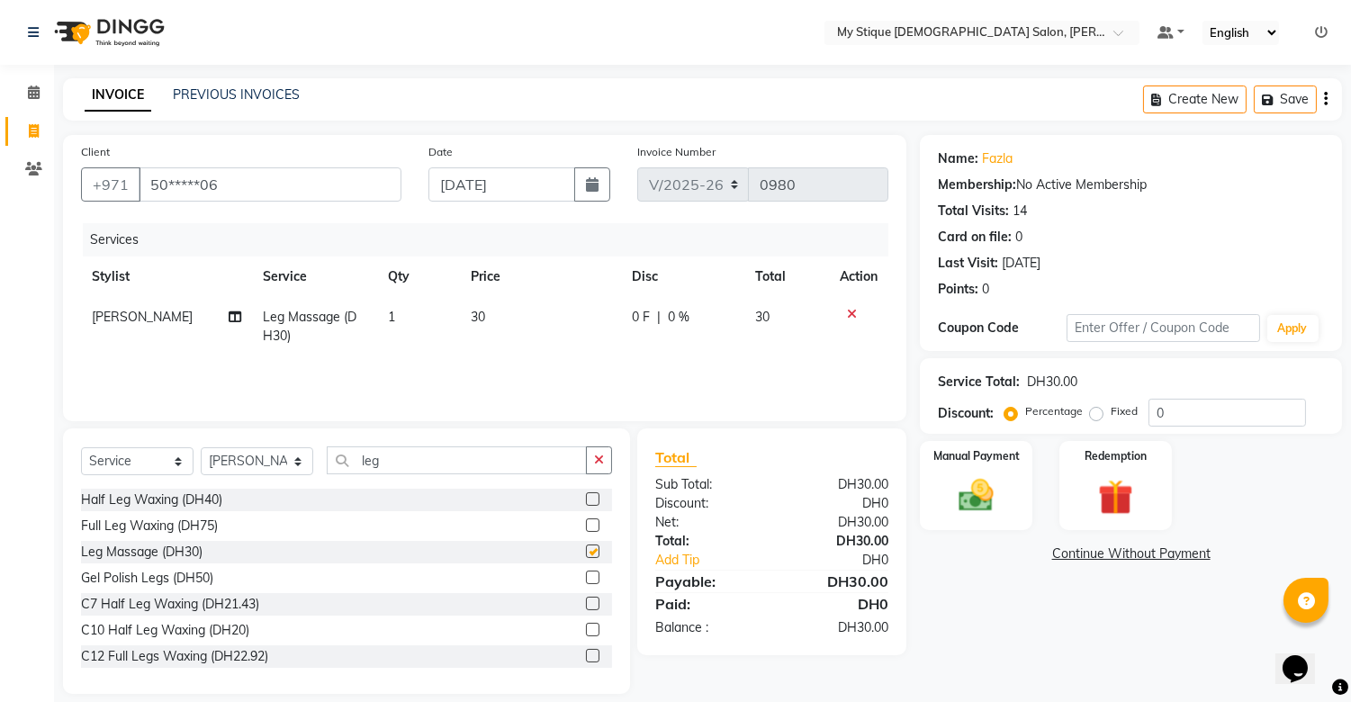
checkbox input "false"
click at [505, 315] on td "30" at bounding box center [540, 326] width 161 height 59
select select "65420"
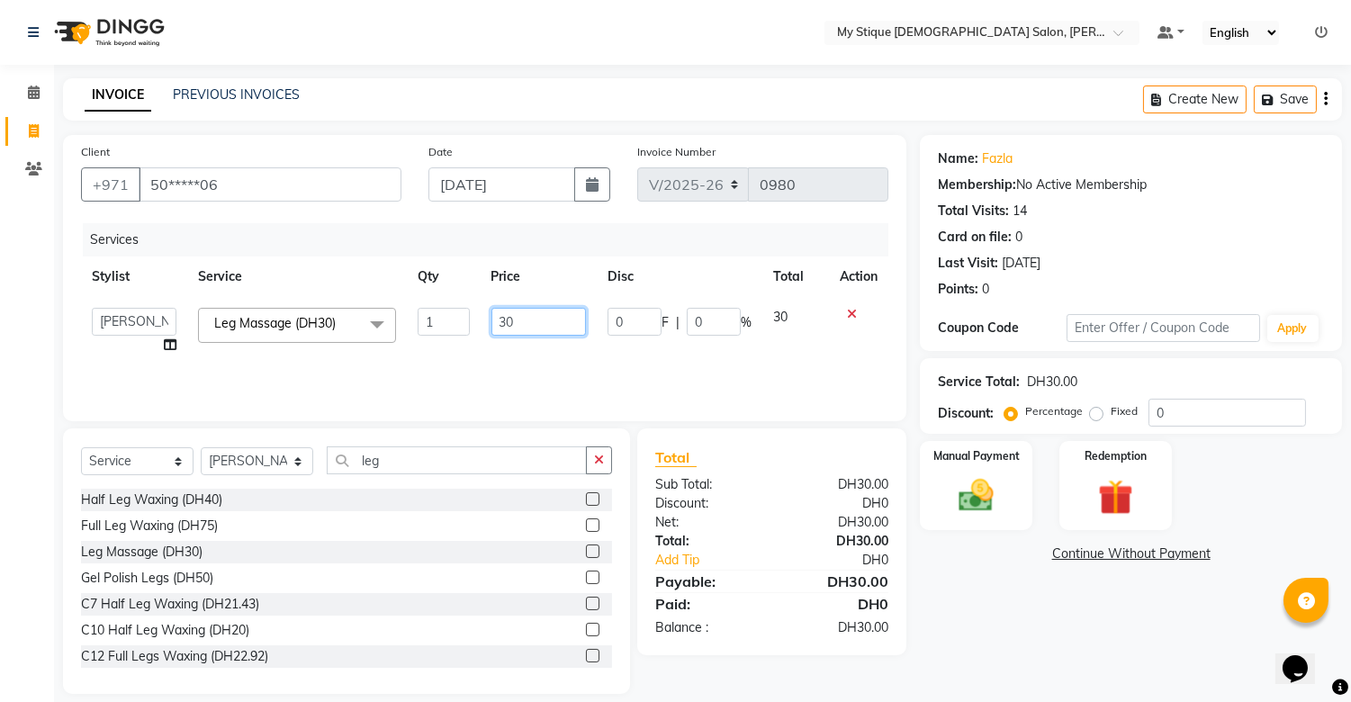
click at [543, 328] on input "30" at bounding box center [538, 322] width 94 height 28
type input "35"
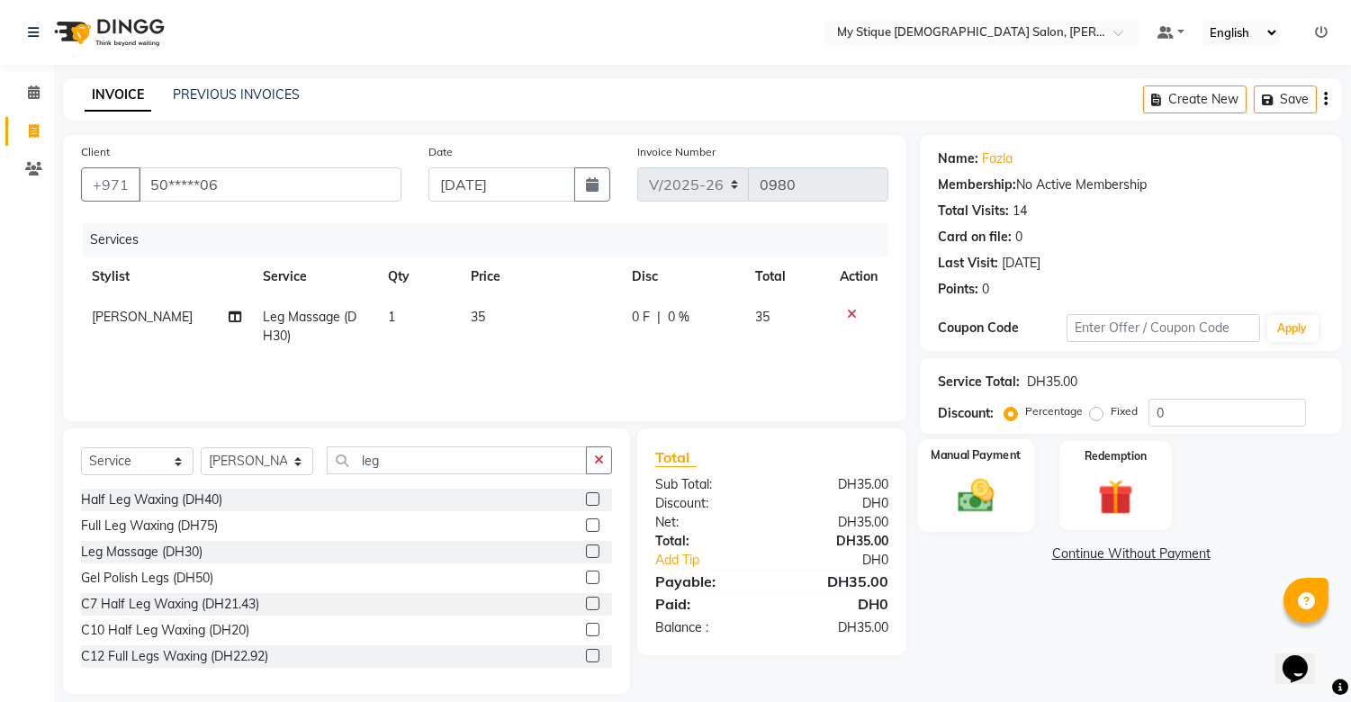
click at [978, 471] on div "Manual Payment" at bounding box center [976, 485] width 117 height 92
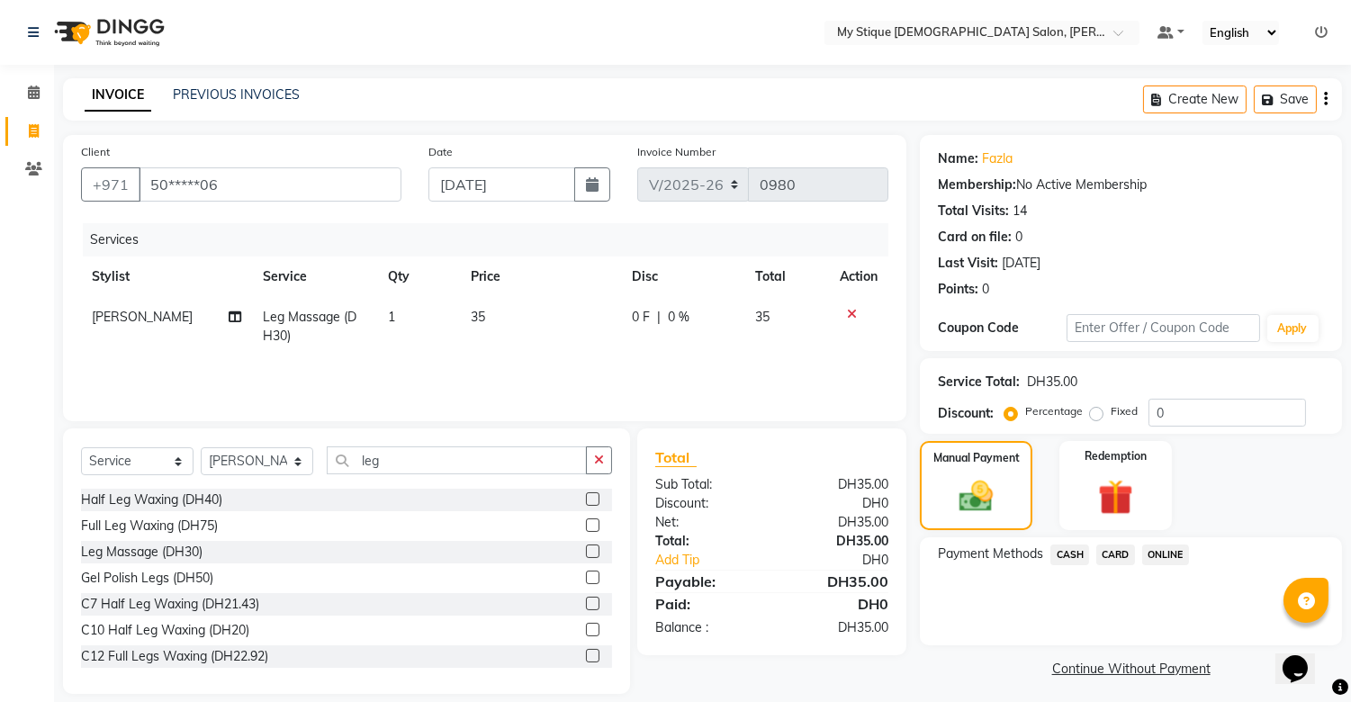
click at [1067, 545] on span "CASH" at bounding box center [1069, 554] width 39 height 21
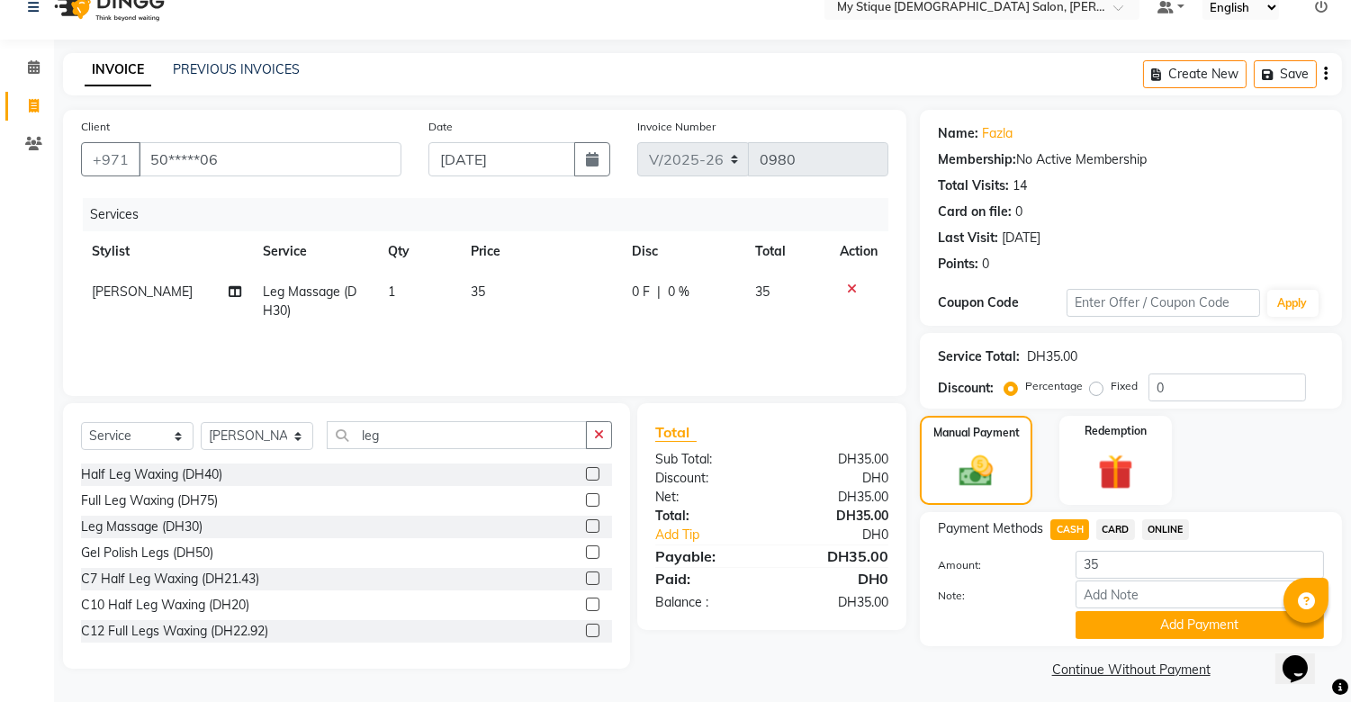
scroll to position [32, 0]
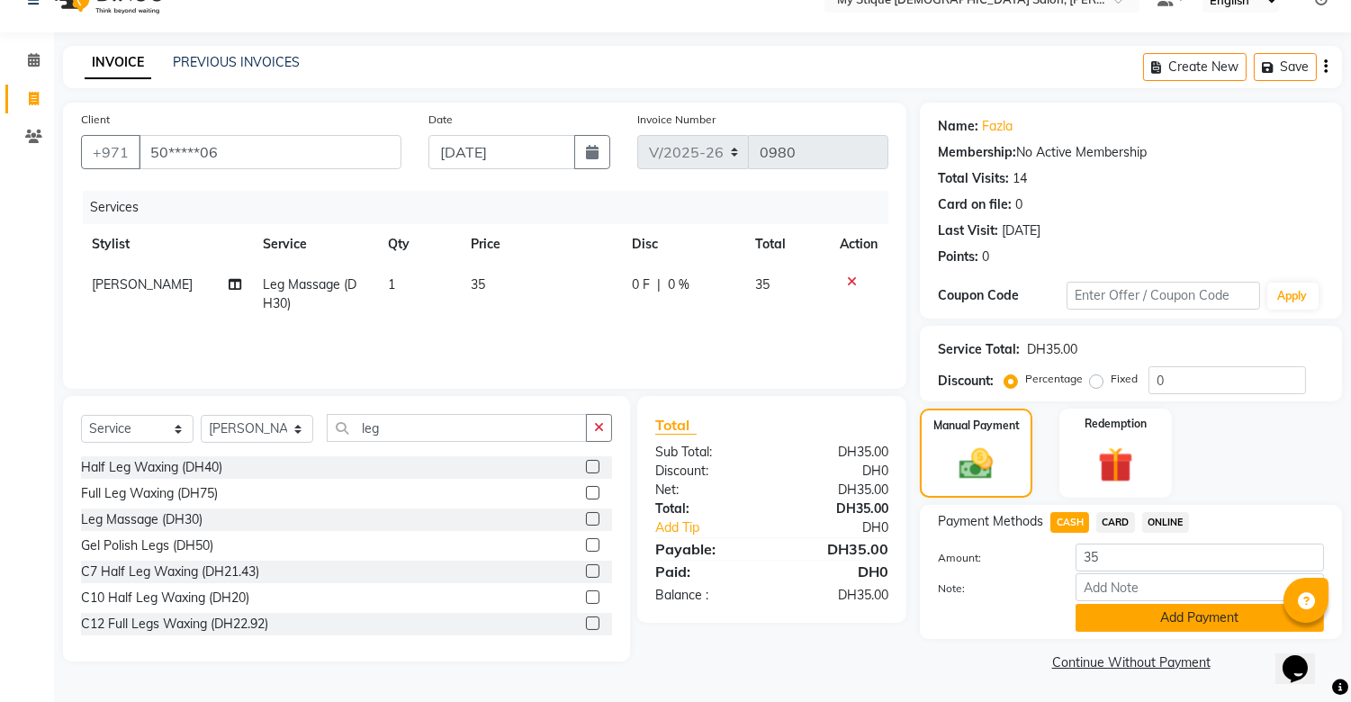
click at [1103, 621] on button "Add Payment" at bounding box center [1199, 618] width 248 height 28
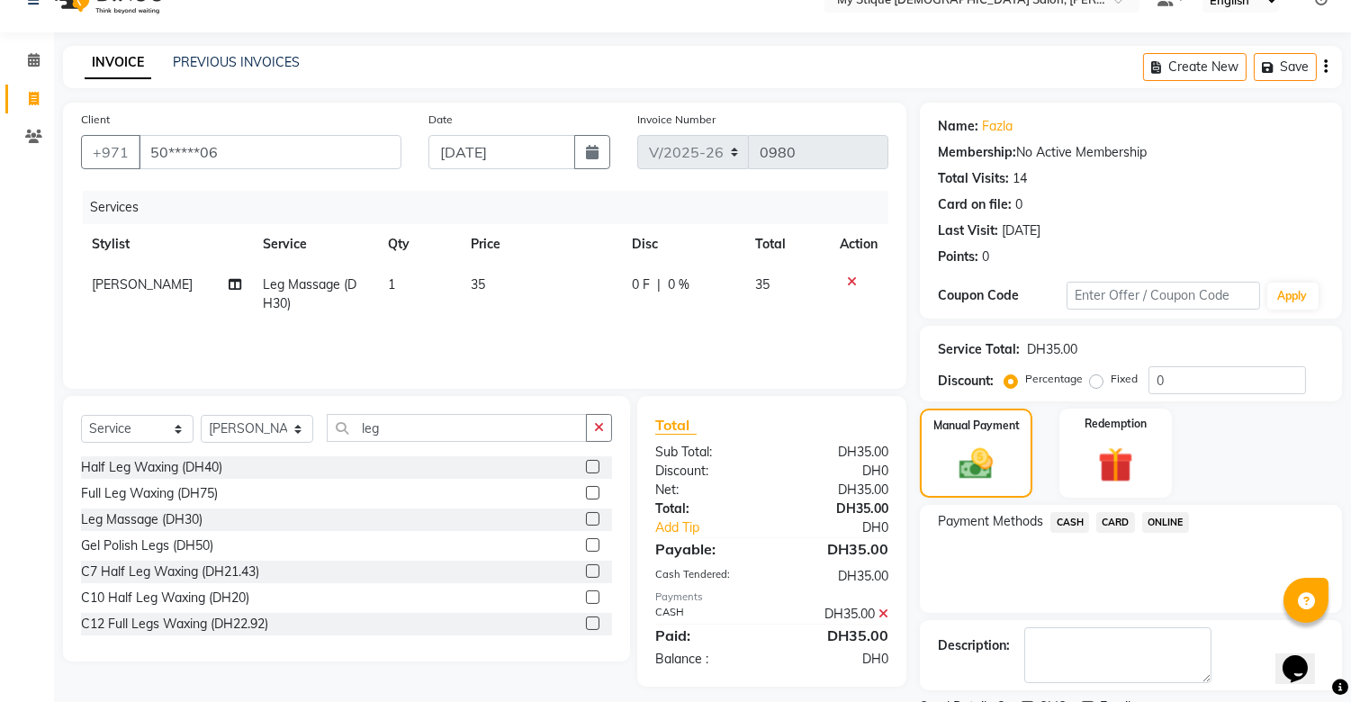
scroll to position [108, 0]
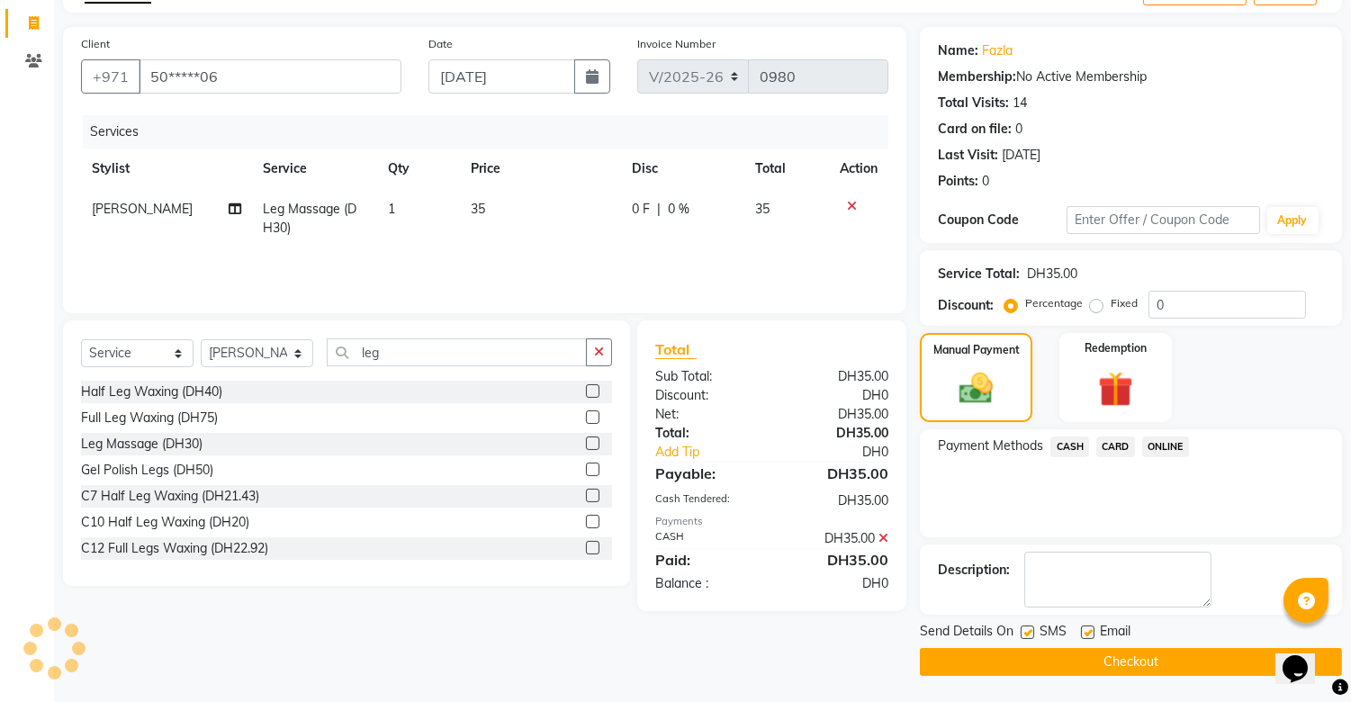
click at [1117, 655] on button "Checkout" at bounding box center [1131, 662] width 422 height 28
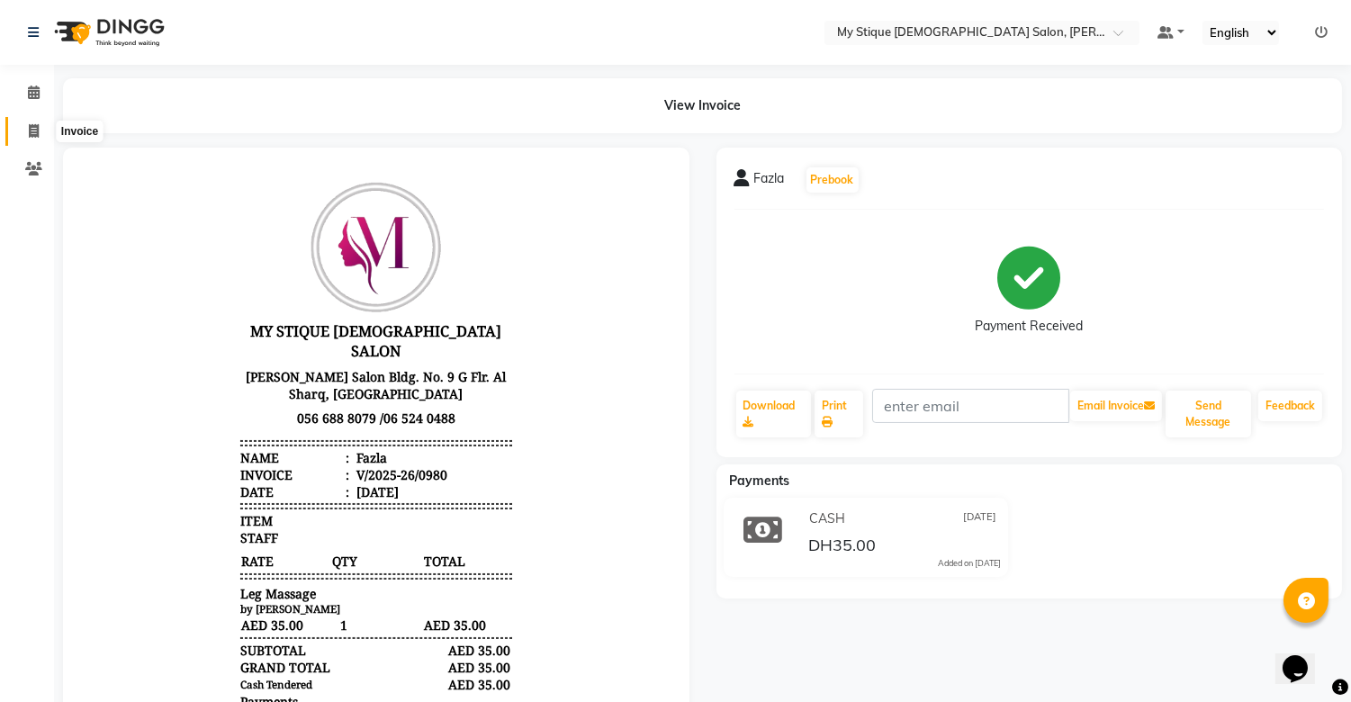
click at [25, 126] on span at bounding box center [33, 131] width 31 height 21
select select "service"
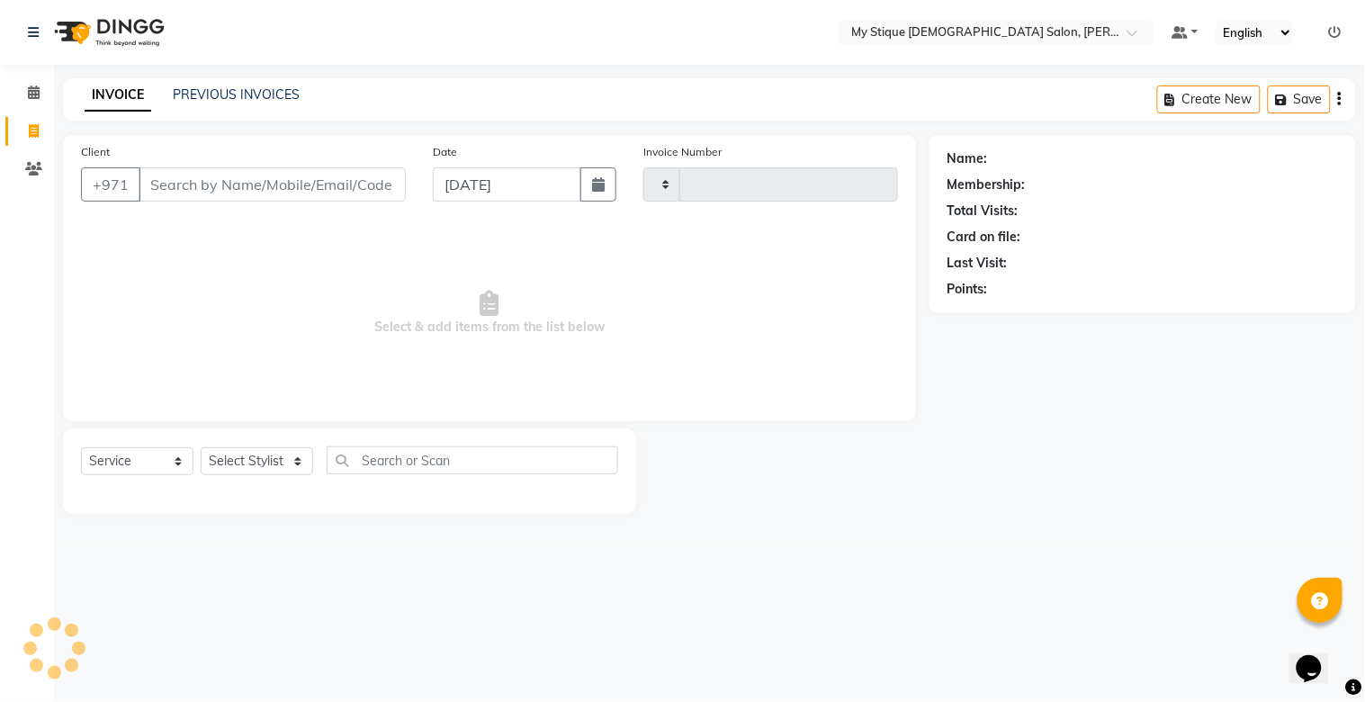
type input "0981"
select select "7457"
click at [194, 94] on link "PREVIOUS INVOICES" at bounding box center [236, 94] width 127 height 16
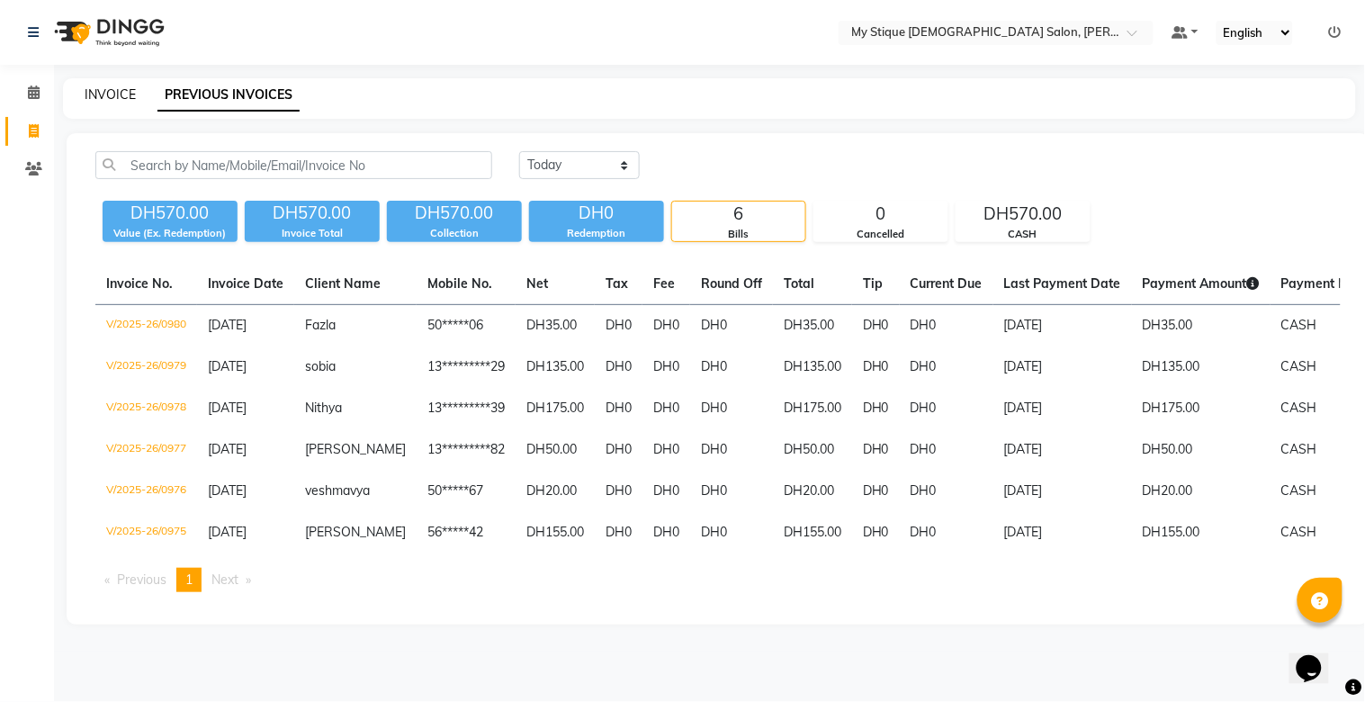
click at [110, 99] on link "INVOICE" at bounding box center [110, 94] width 51 height 16
select select "service"
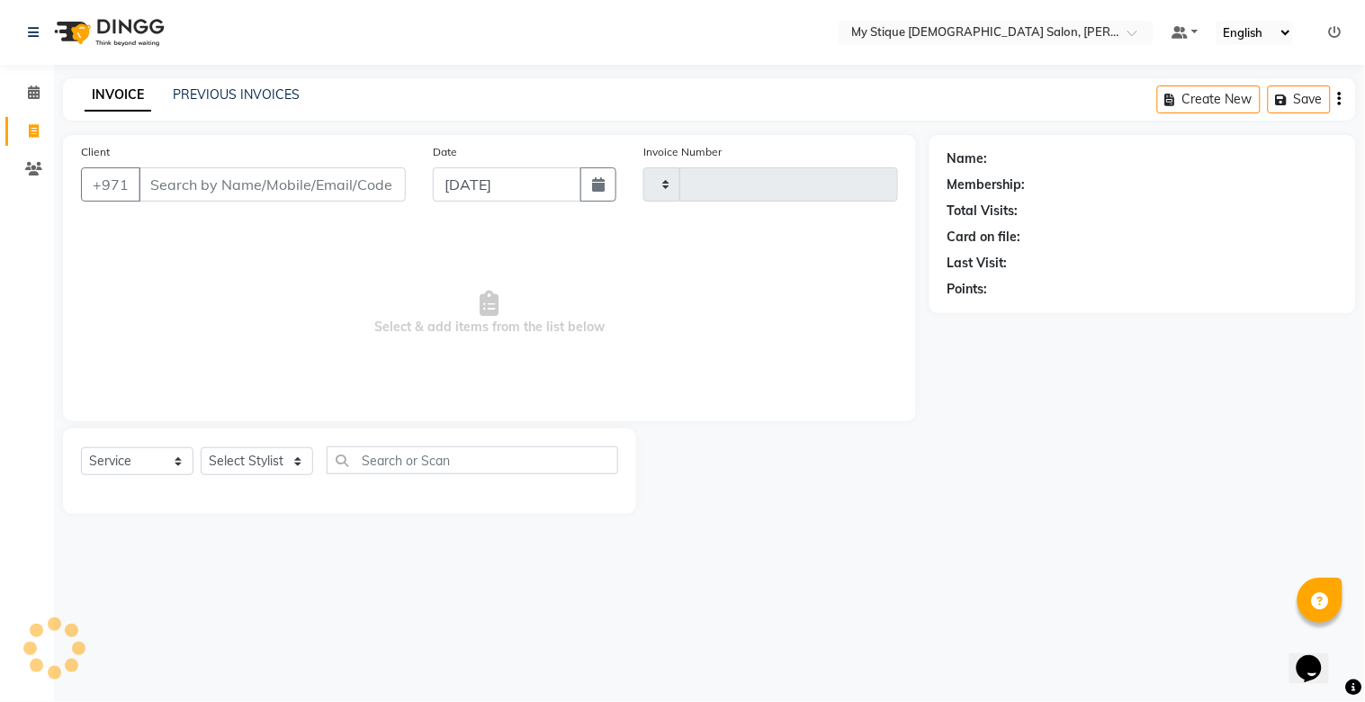
type input "0981"
select select "7457"
